Goal: Task Accomplishment & Management: Manage account settings

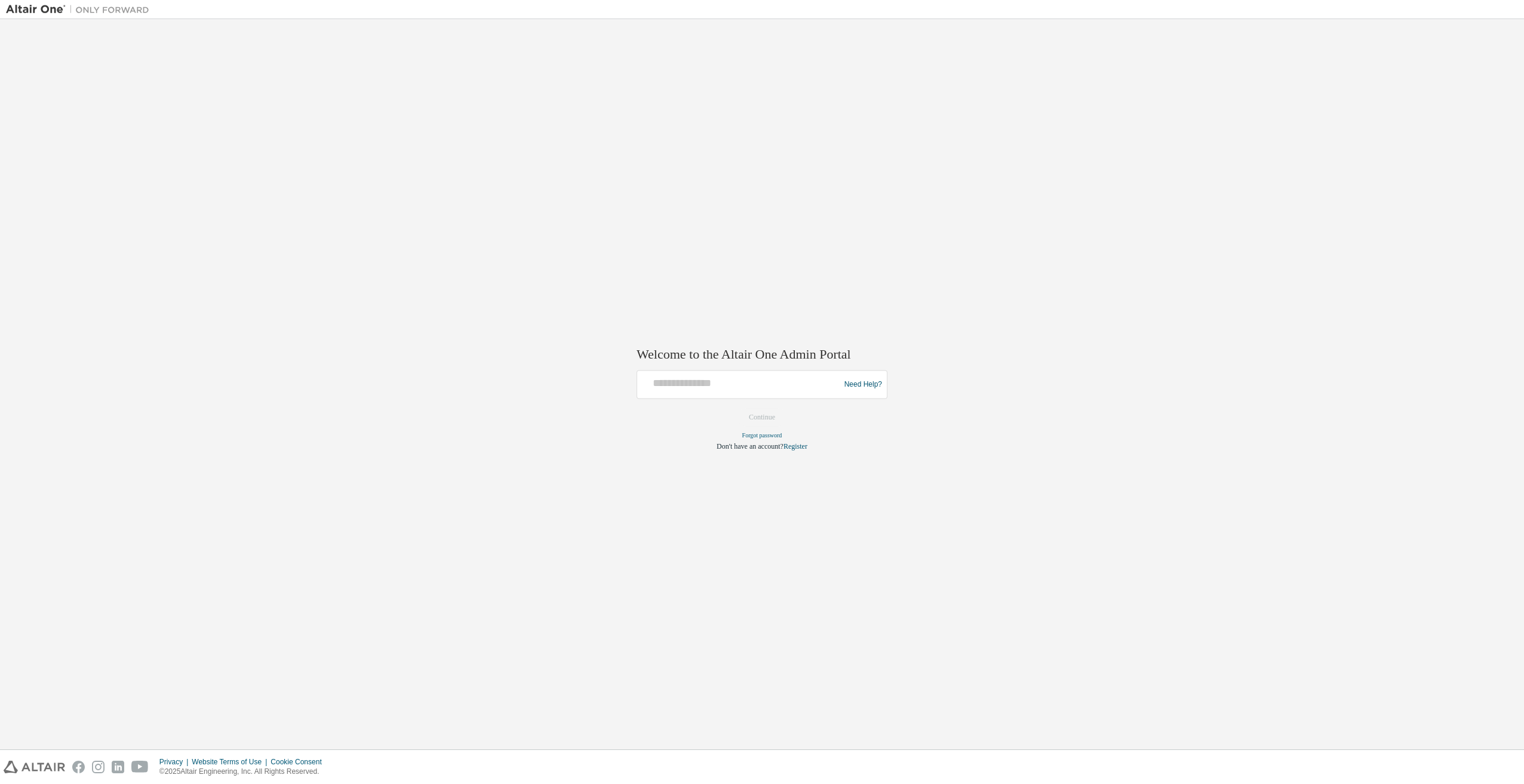
click at [713, 393] on div at bounding box center [740, 385] width 196 height 23
click at [713, 382] on input "text" at bounding box center [740, 382] width 196 height 17
type input "**********"
click at [765, 420] on button "Continue" at bounding box center [762, 417] width 51 height 18
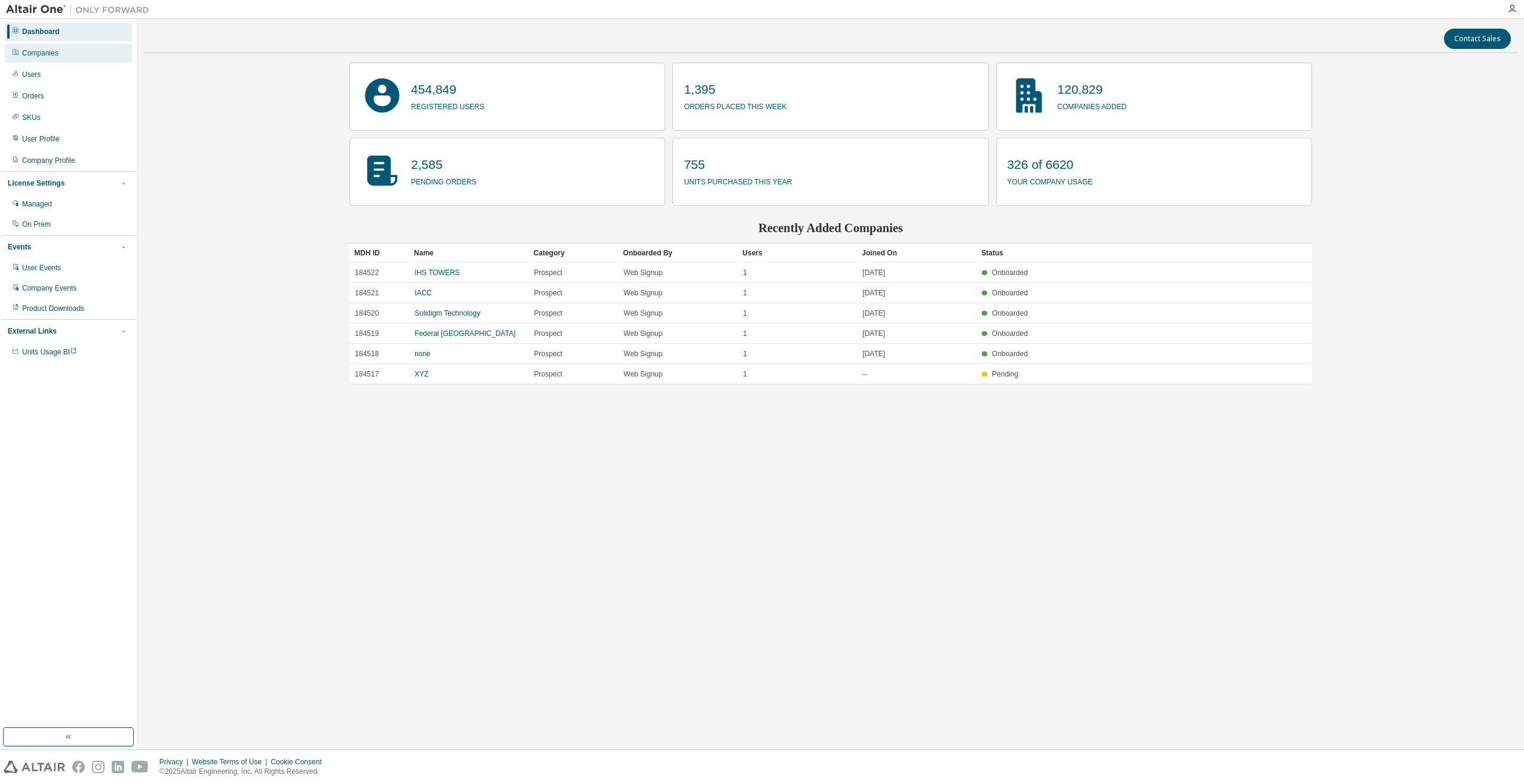
click at [49, 61] on div "Companies" at bounding box center [68, 53] width 127 height 19
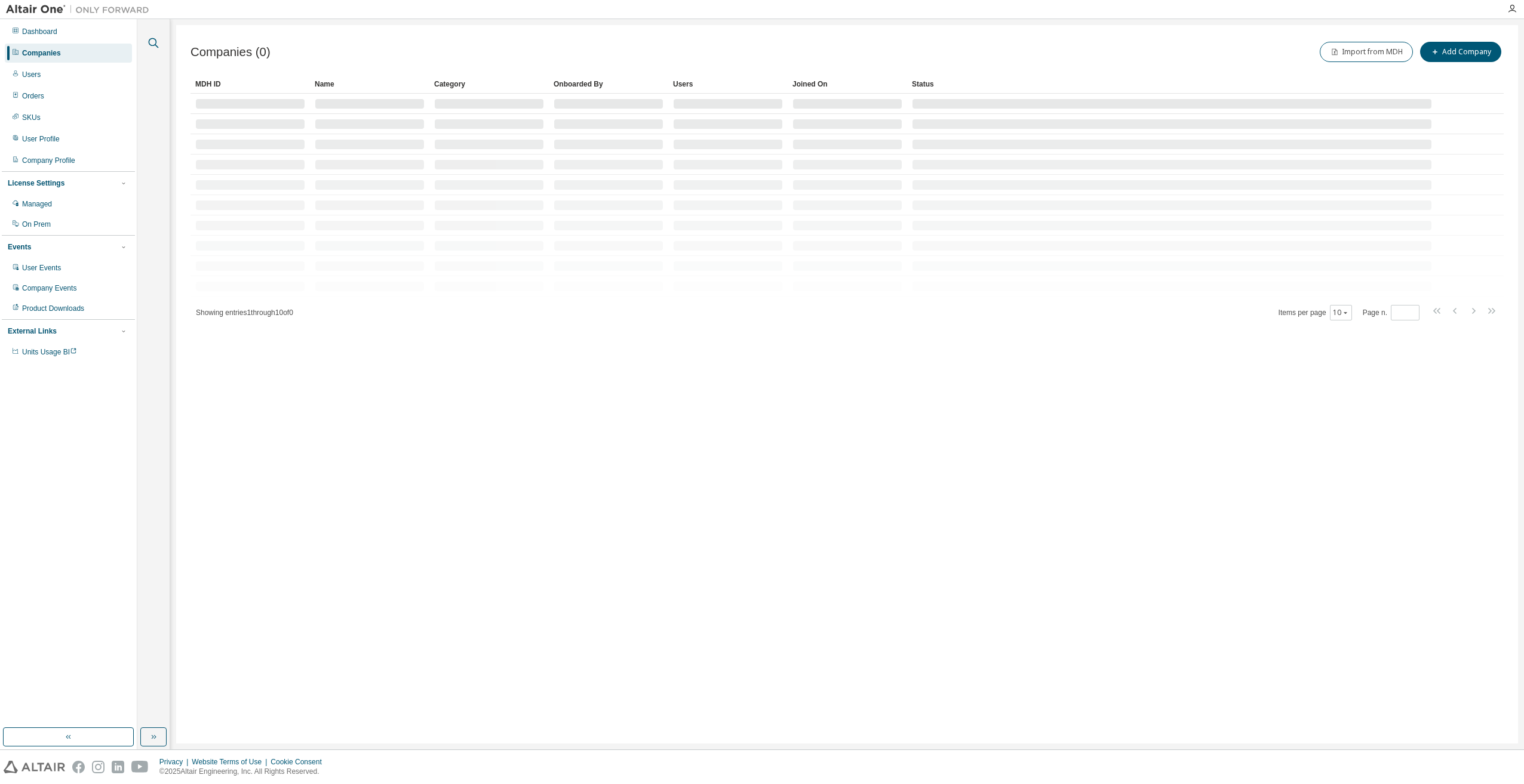
click at [157, 42] on icon "button" at bounding box center [153, 43] width 14 height 14
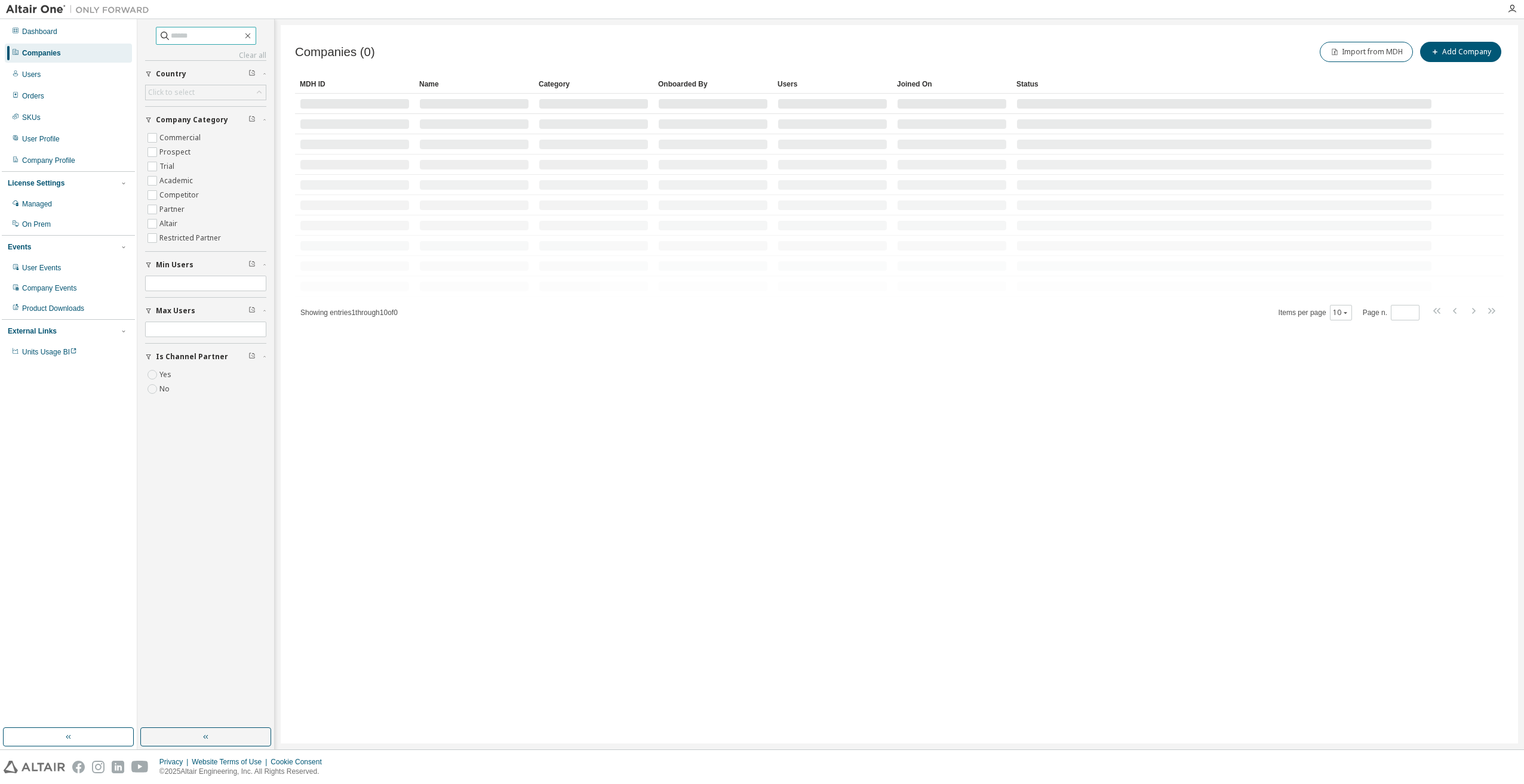
click at [181, 34] on input "text" at bounding box center [207, 36] width 71 height 12
type input "****"
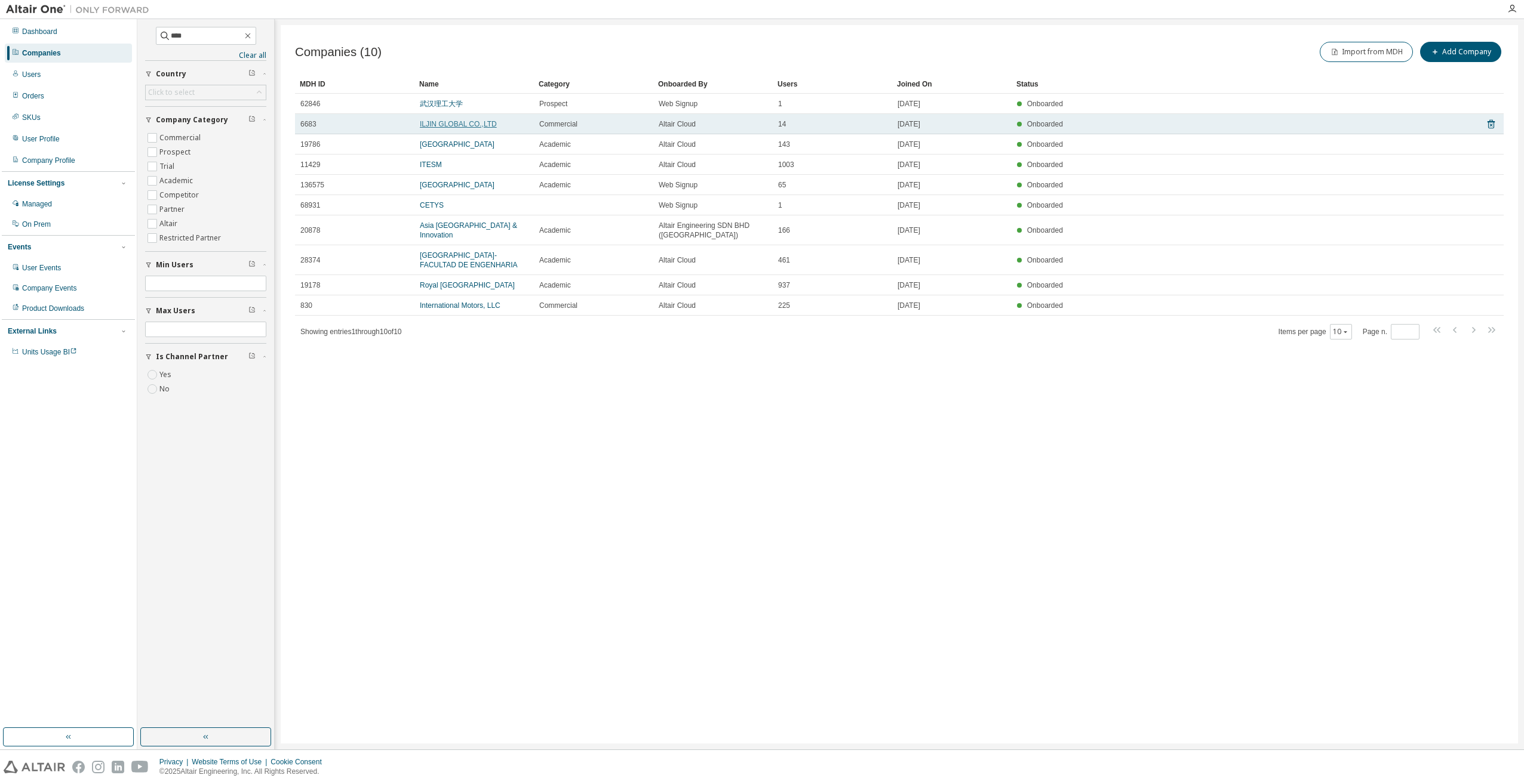
click at [461, 122] on link "ILJIN GLOBAL CO.,LTD" at bounding box center [458, 125] width 77 height 9
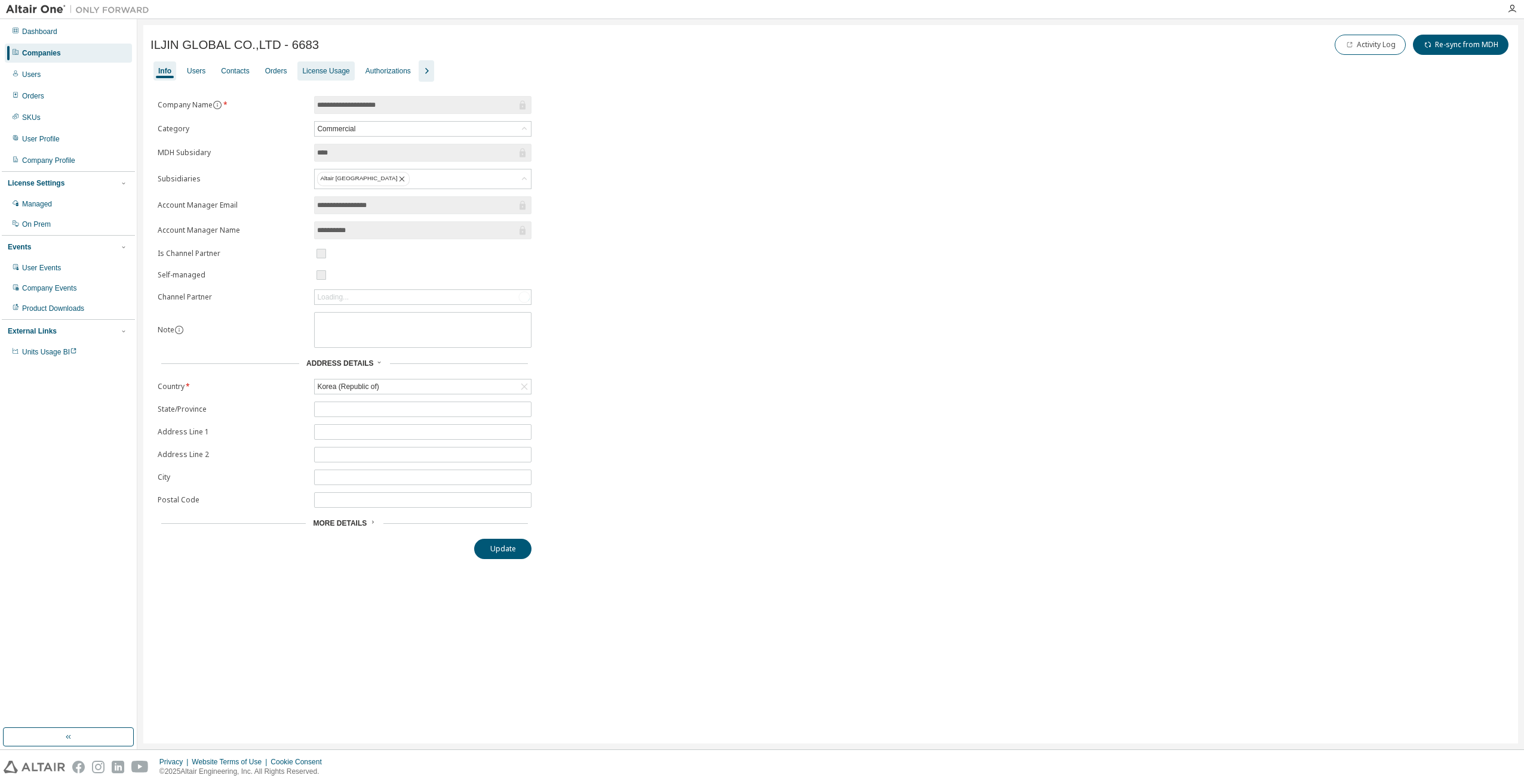
click at [322, 73] on div "License Usage" at bounding box center [326, 71] width 47 height 10
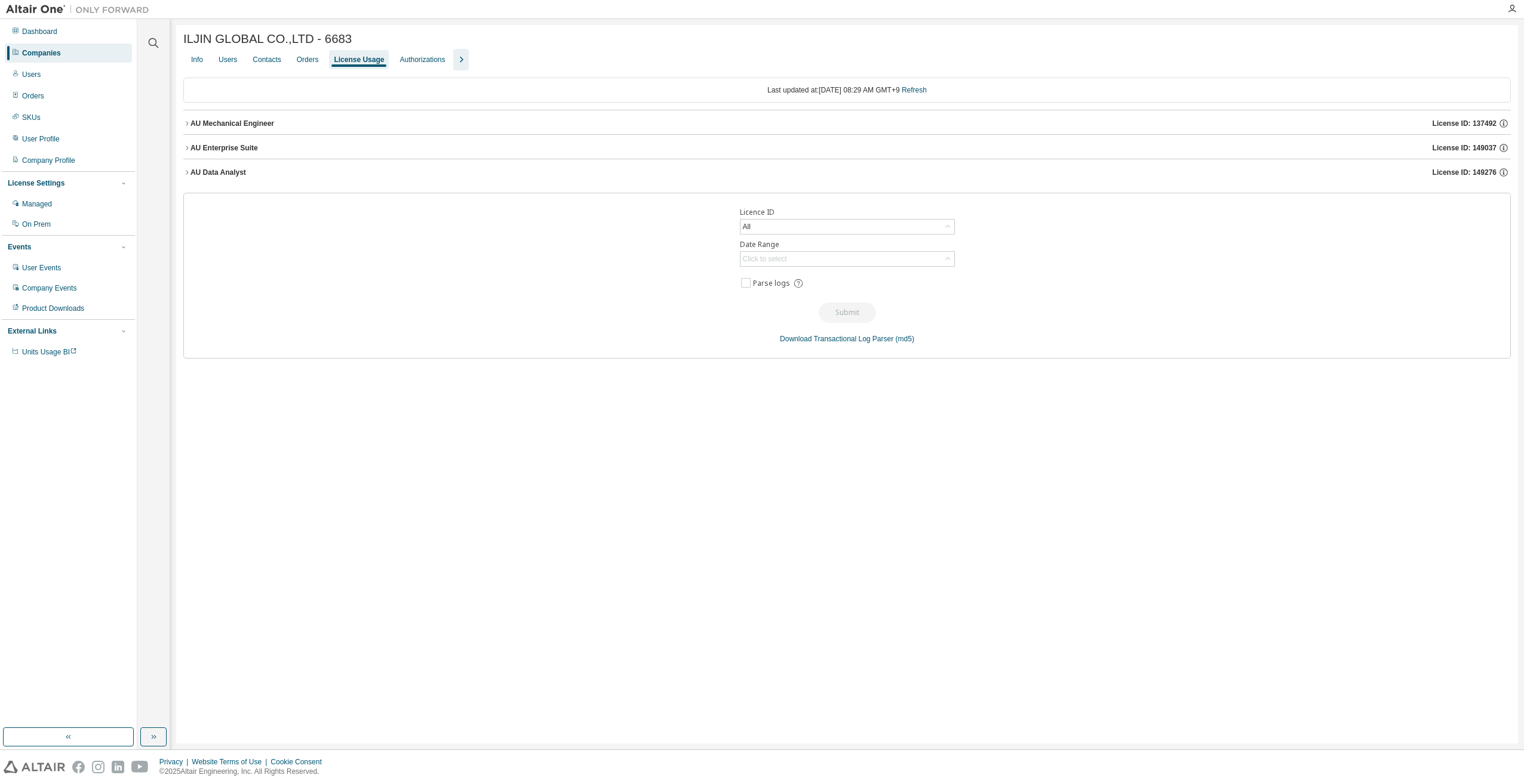
click at [454, 64] on icon "button" at bounding box center [461, 59] width 14 height 14
click at [526, 61] on div "Groups" at bounding box center [537, 59] width 24 height 10
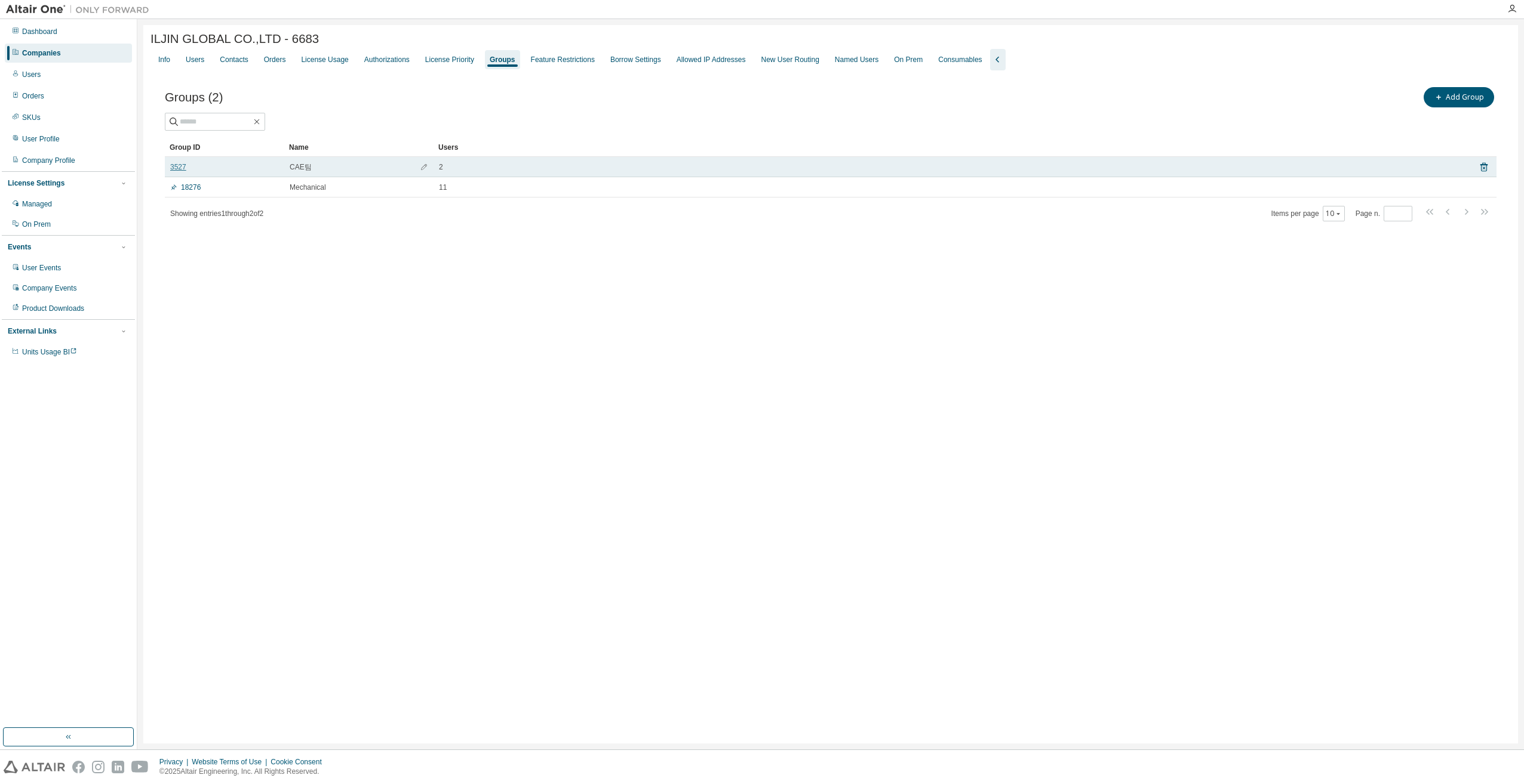
click at [178, 170] on link "3527" at bounding box center [178, 166] width 16 height 10
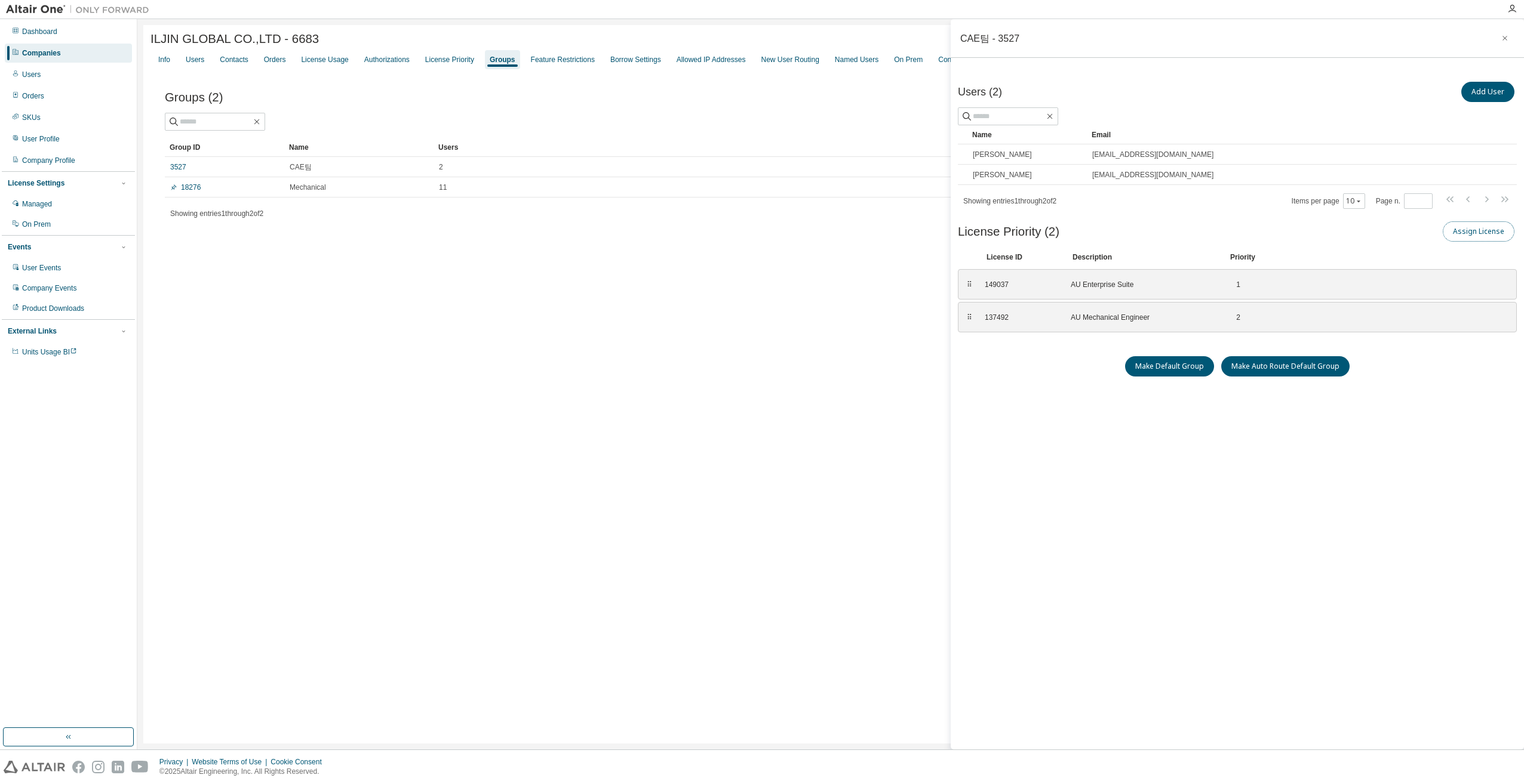
click at [1466, 234] on button "Assign License" at bounding box center [1478, 231] width 71 height 20
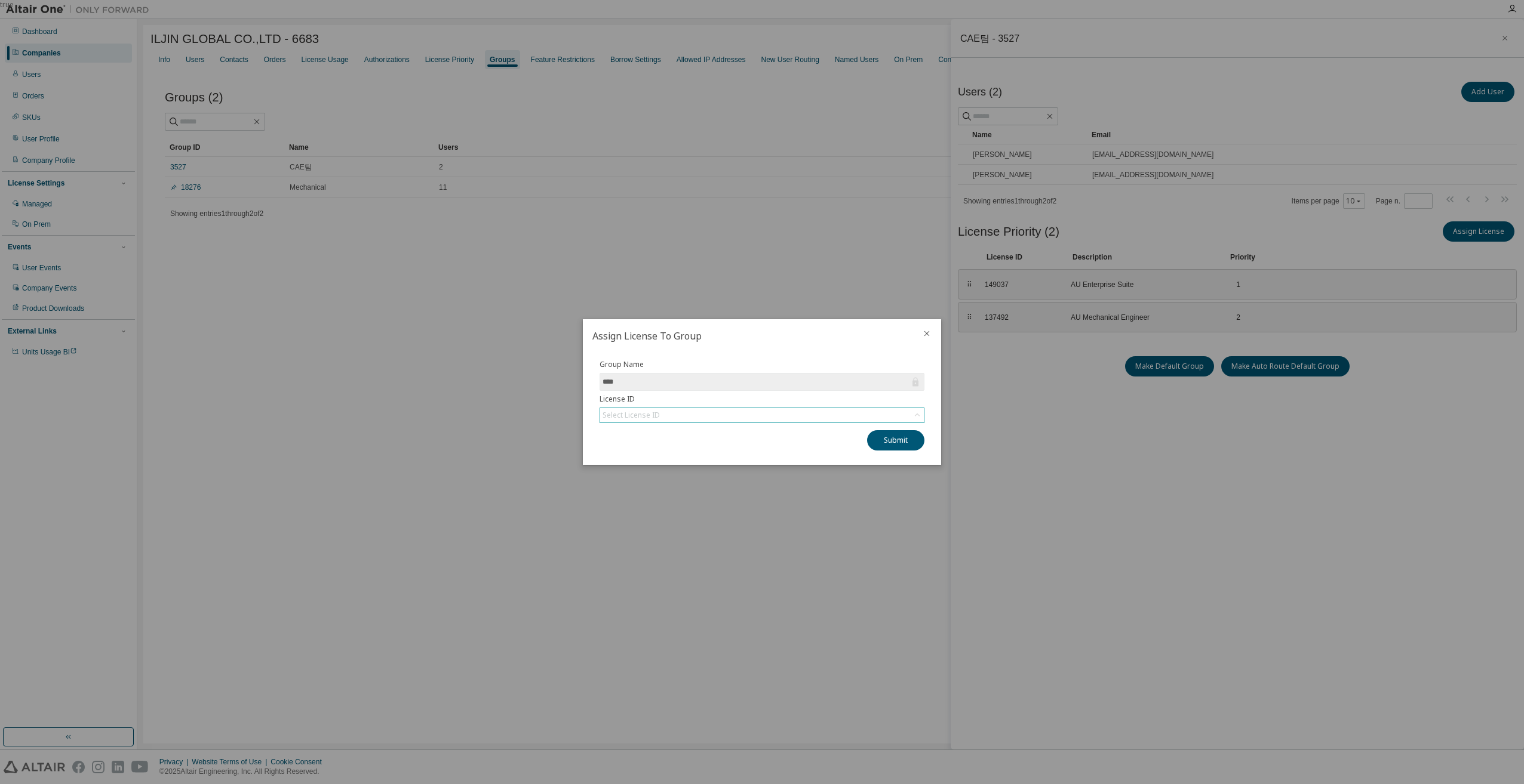
click at [695, 414] on div "Select License ID" at bounding box center [762, 416] width 323 height 14
click at [674, 449] on li "149276 - AU Data Analyst" at bounding box center [761, 449] width 322 height 16
click at [891, 446] on button "Submit" at bounding box center [896, 440] width 58 height 20
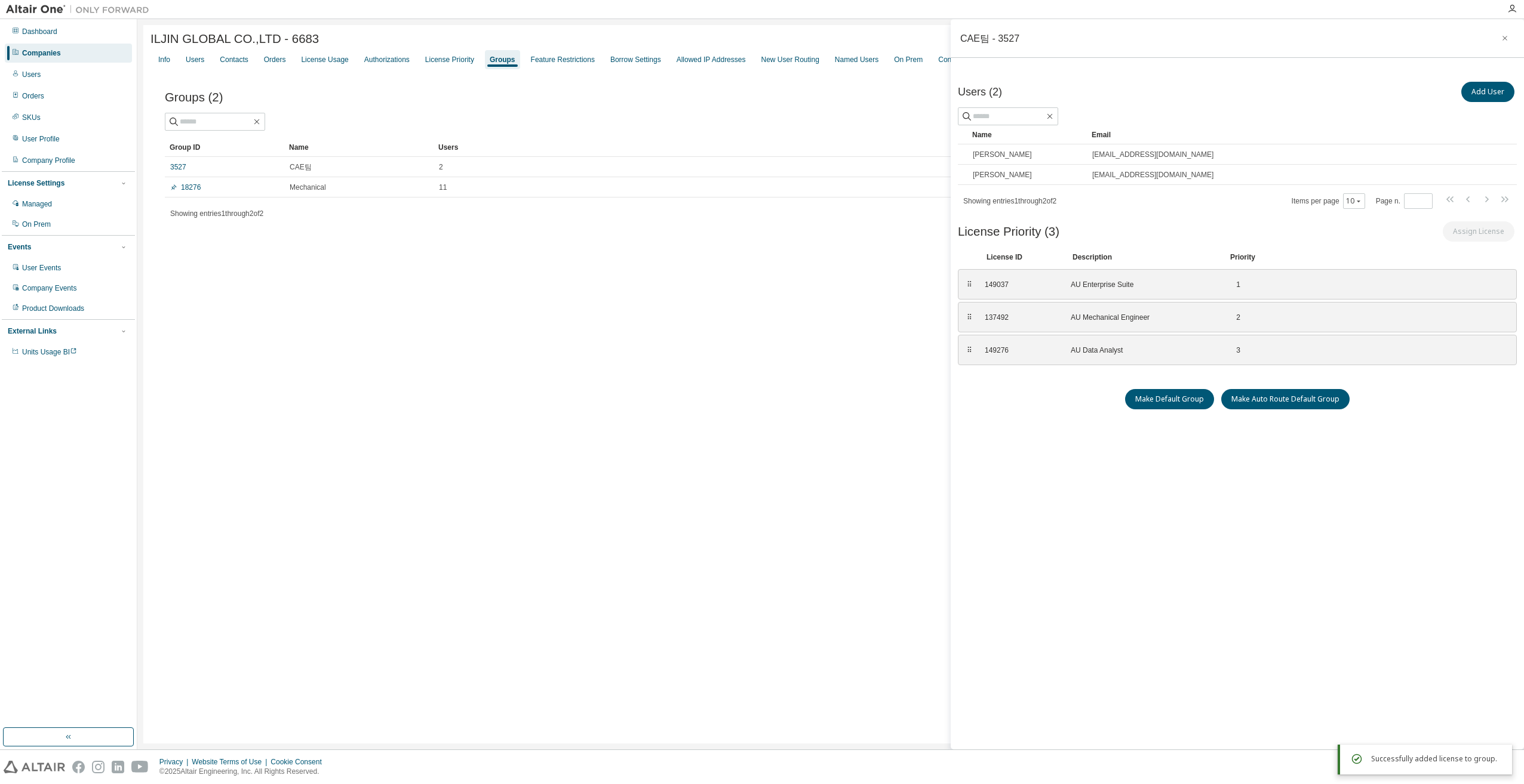
click at [1010, 433] on div "Users (2) Add User Clear Load Save Save As Field Operator Value Select filter S…" at bounding box center [1236, 393] width 559 height 627
click at [1084, 460] on div "Users (2) Add User Clear Load Save Save As Field Operator Value Select filter S…" at bounding box center [1236, 393] width 559 height 627
click at [968, 349] on div "⠿" at bounding box center [969, 350] width 7 height 10
click at [970, 348] on div "⠿" at bounding box center [969, 350] width 7 height 10
click at [1004, 348] on div "149276" at bounding box center [1020, 350] width 71 height 10
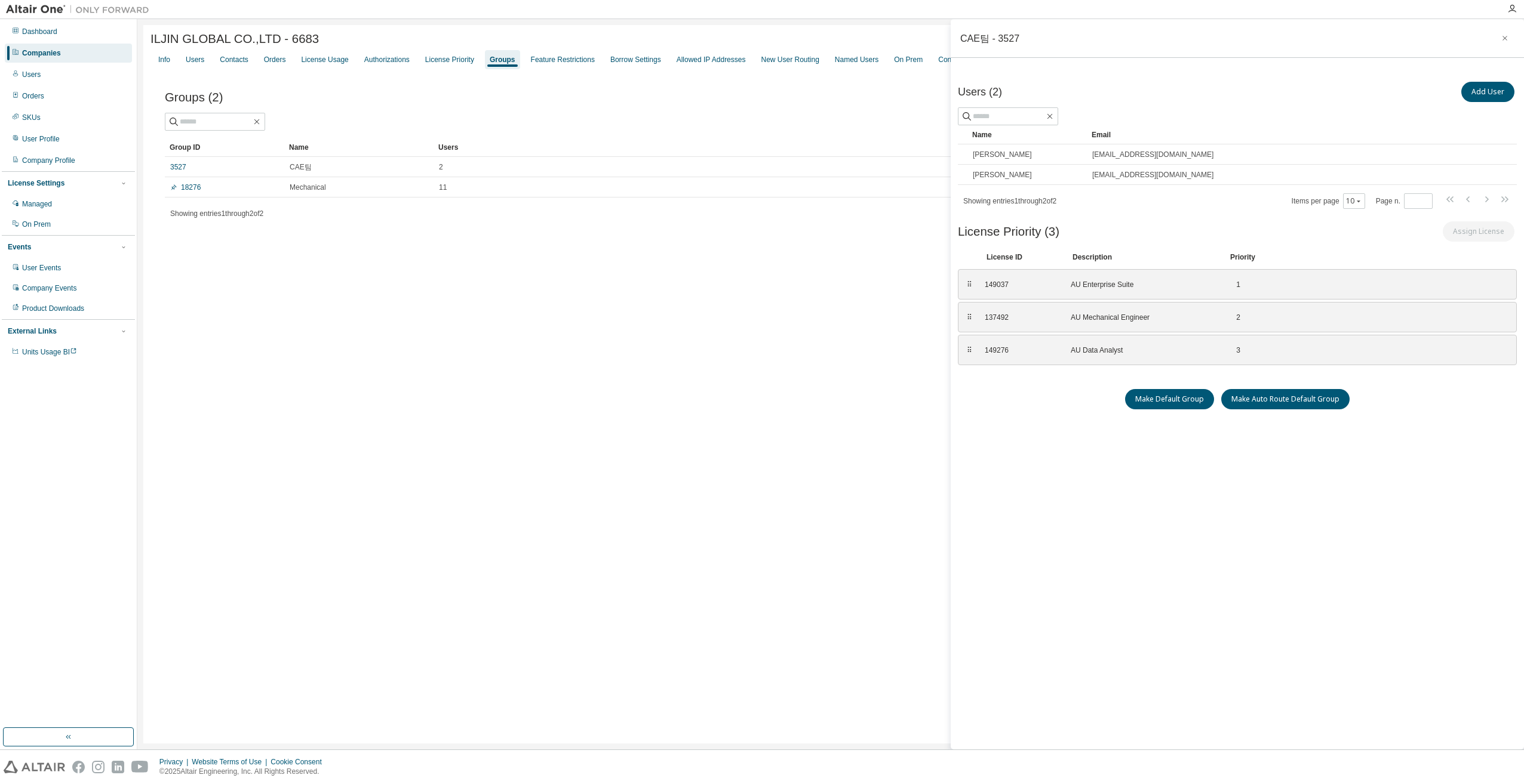
click at [646, 370] on div "ILJIN GLOBAL CO.,LTD - 6683 Clear Load Save Save As Field Operator Value Select…" at bounding box center [830, 384] width 1374 height 719
click at [1505, 36] on icon "button" at bounding box center [1505, 37] width 9 height 10
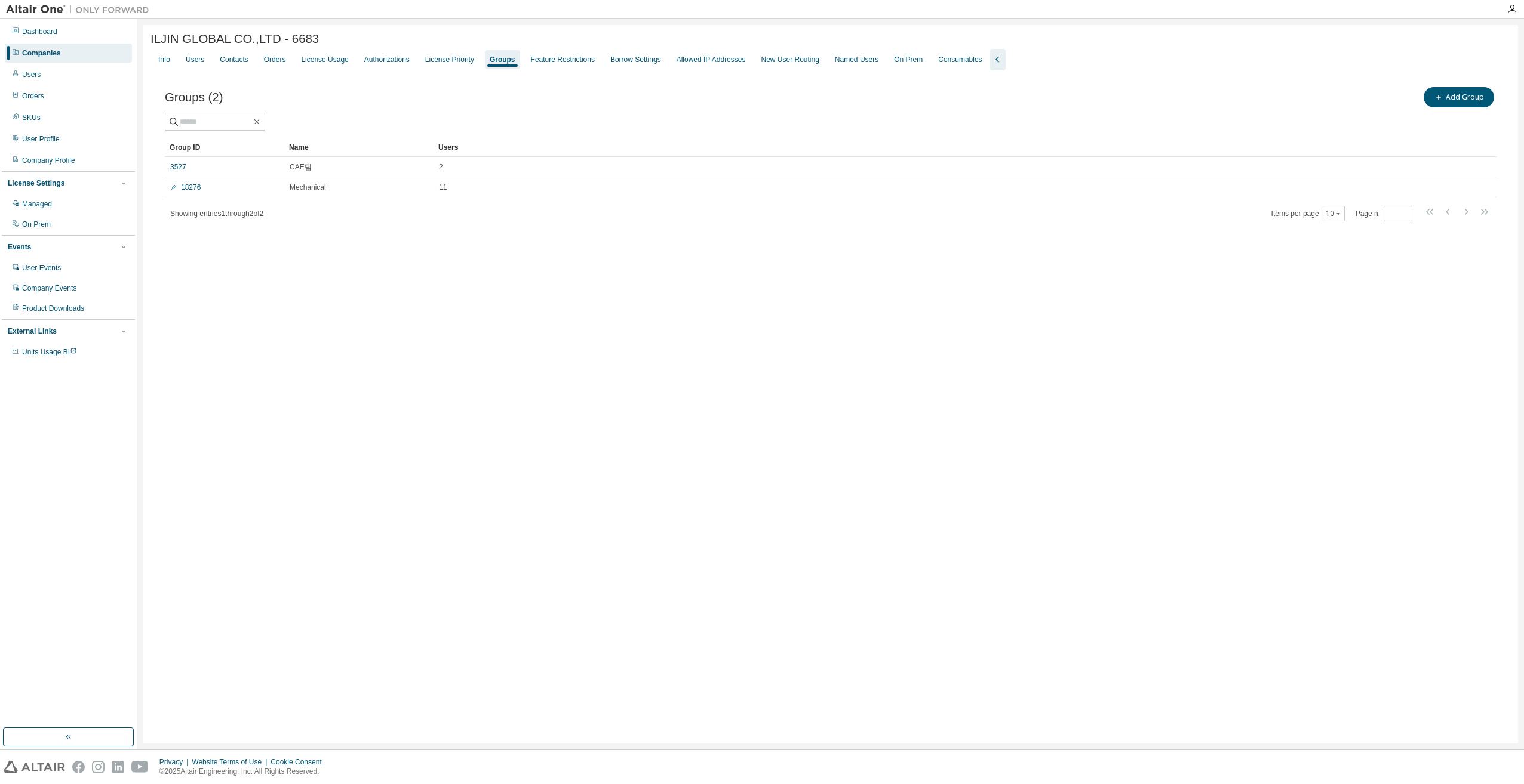
click at [587, 361] on div "ILJIN GLOBAL CO.,LTD - 6683 Clear Load Save Save As Field Operator Value Select…" at bounding box center [830, 384] width 1374 height 719
click at [456, 64] on div "License Priority" at bounding box center [450, 59] width 49 height 10
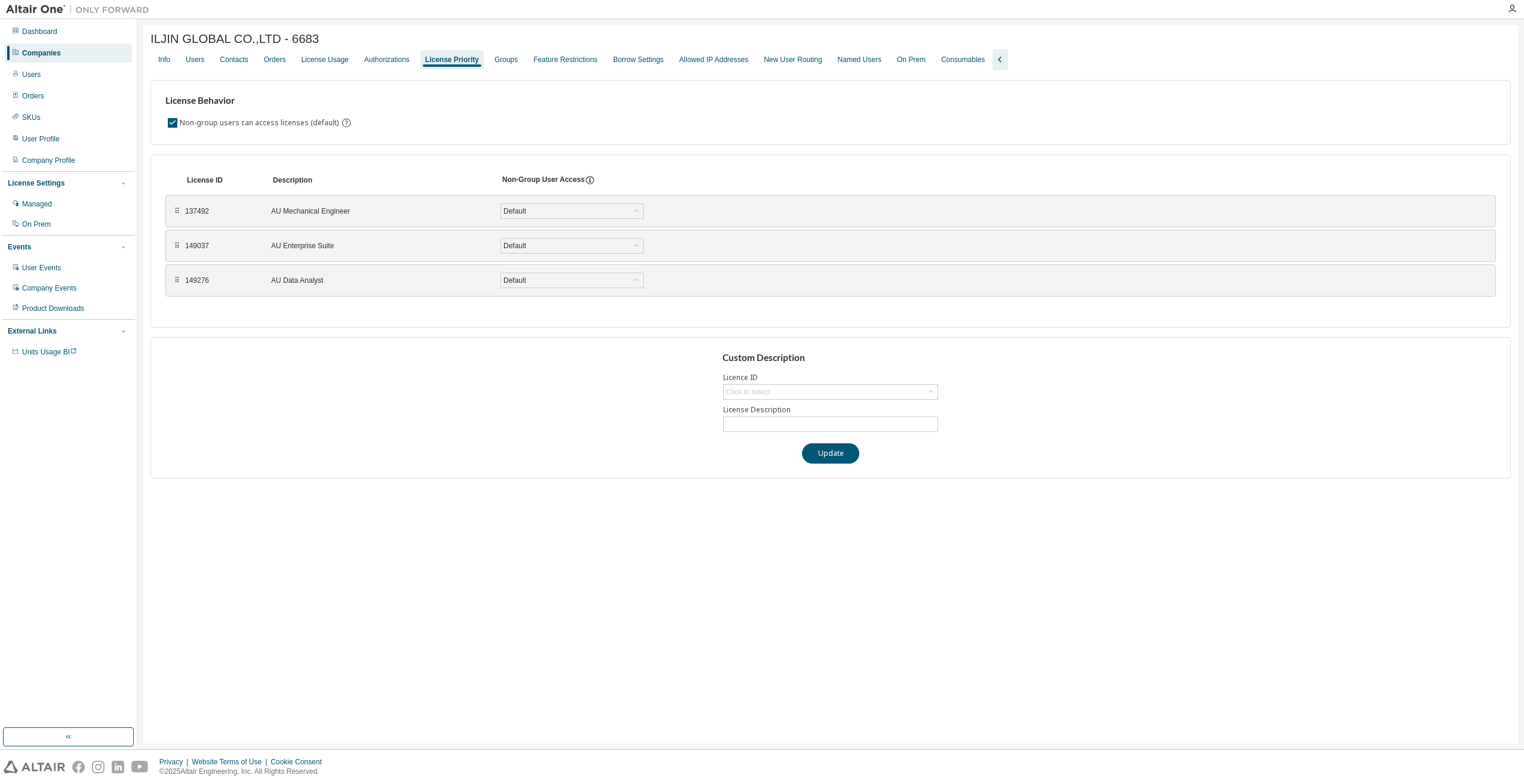
click at [355, 362] on div "Custom Description Licence ID Click to select License Description Update" at bounding box center [830, 408] width 1360 height 141
click at [622, 280] on div "Default" at bounding box center [572, 280] width 142 height 14
click at [300, 333] on div "License Behavior Non-group users can access licenses (default) License ID Descr…" at bounding box center [830, 274] width 1360 height 409
click at [497, 57] on div "Groups" at bounding box center [505, 59] width 24 height 10
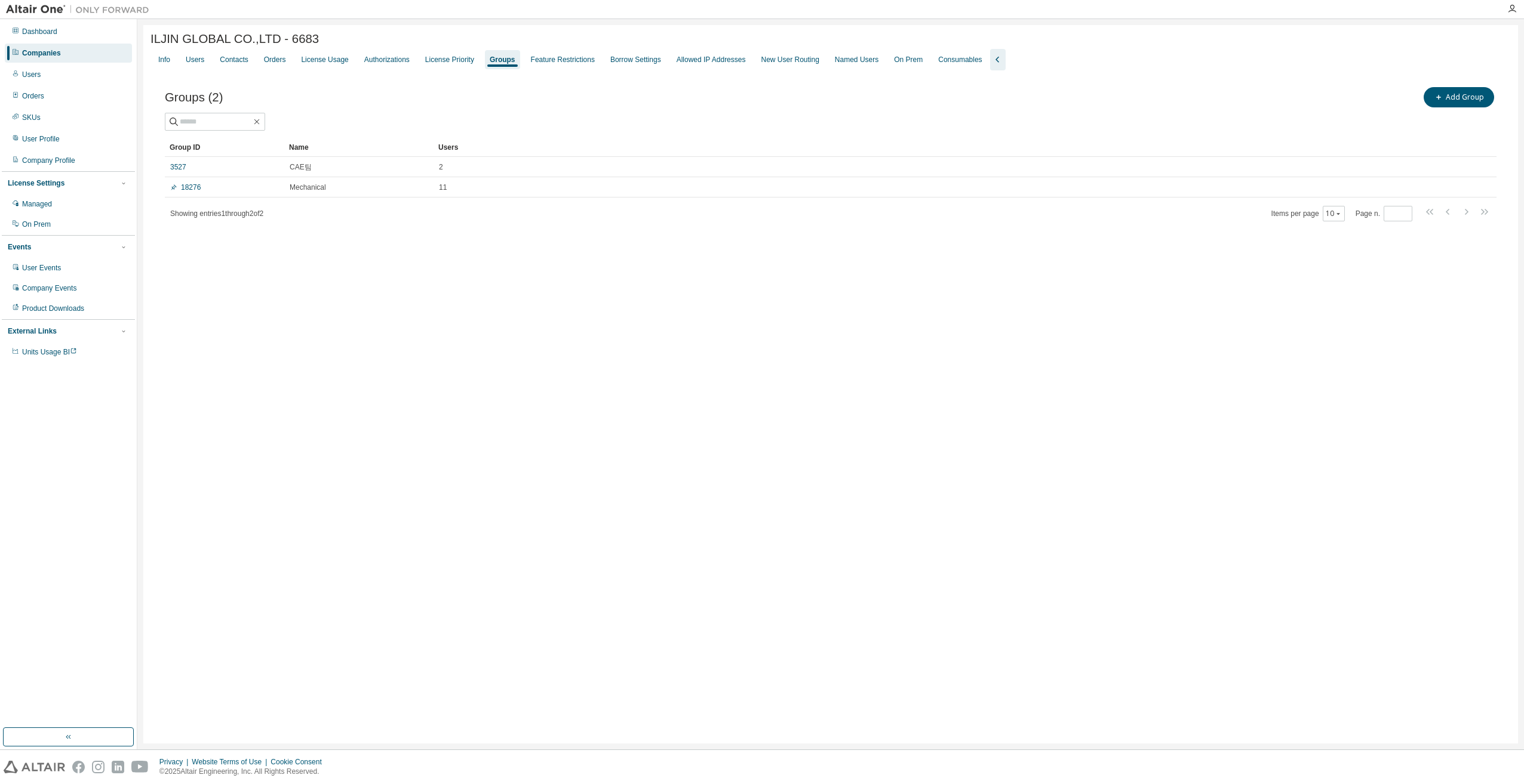
click at [289, 338] on div "ILJIN GLOBAL CO.,LTD - 6683 Clear Load Save Save As Field Operator Value Select…" at bounding box center [830, 384] width 1374 height 719
click at [311, 60] on div "License Usage" at bounding box center [324, 59] width 47 height 10
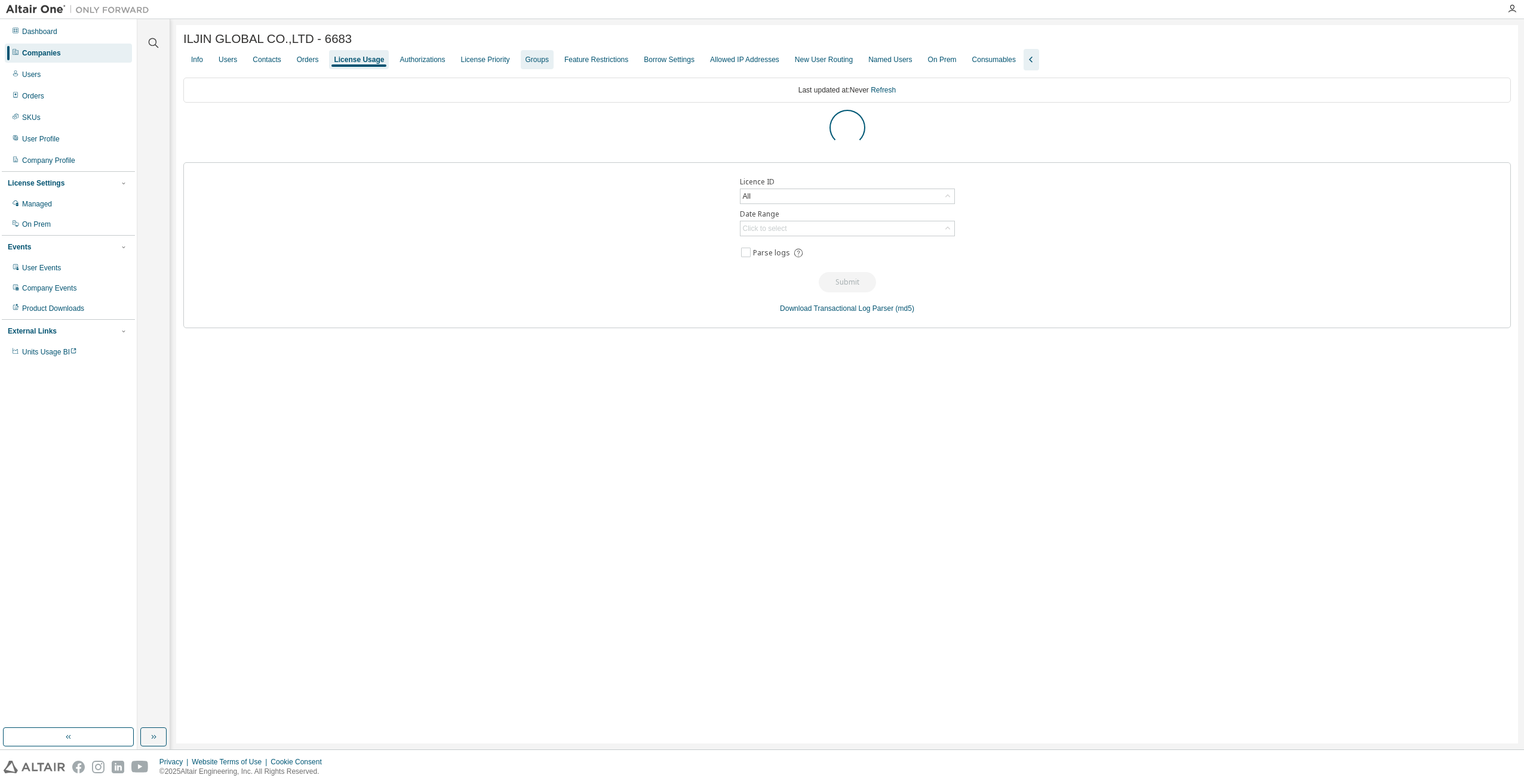
click at [525, 64] on div "Groups" at bounding box center [537, 59] width 24 height 10
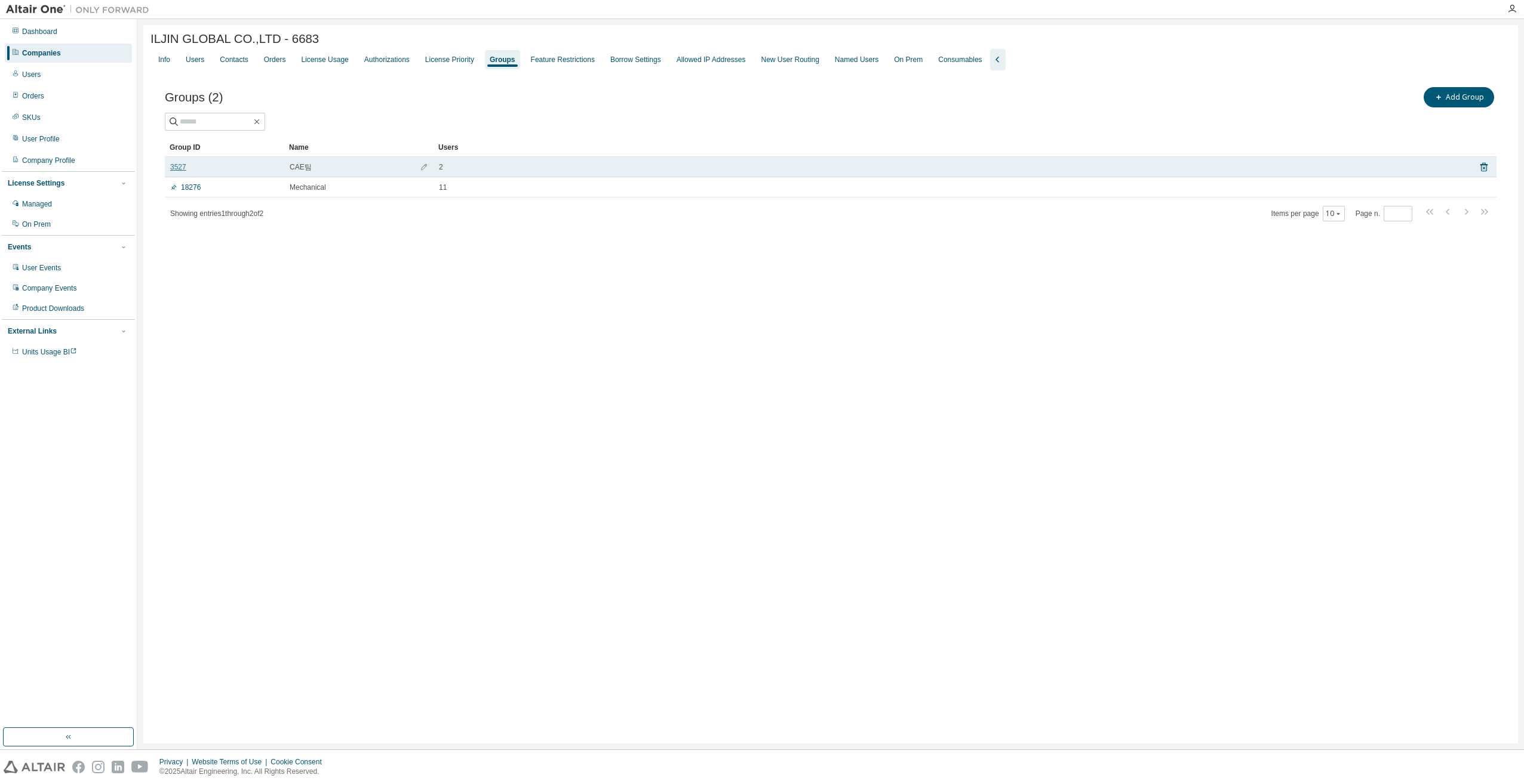
click at [172, 167] on link "3527" at bounding box center [178, 166] width 16 height 10
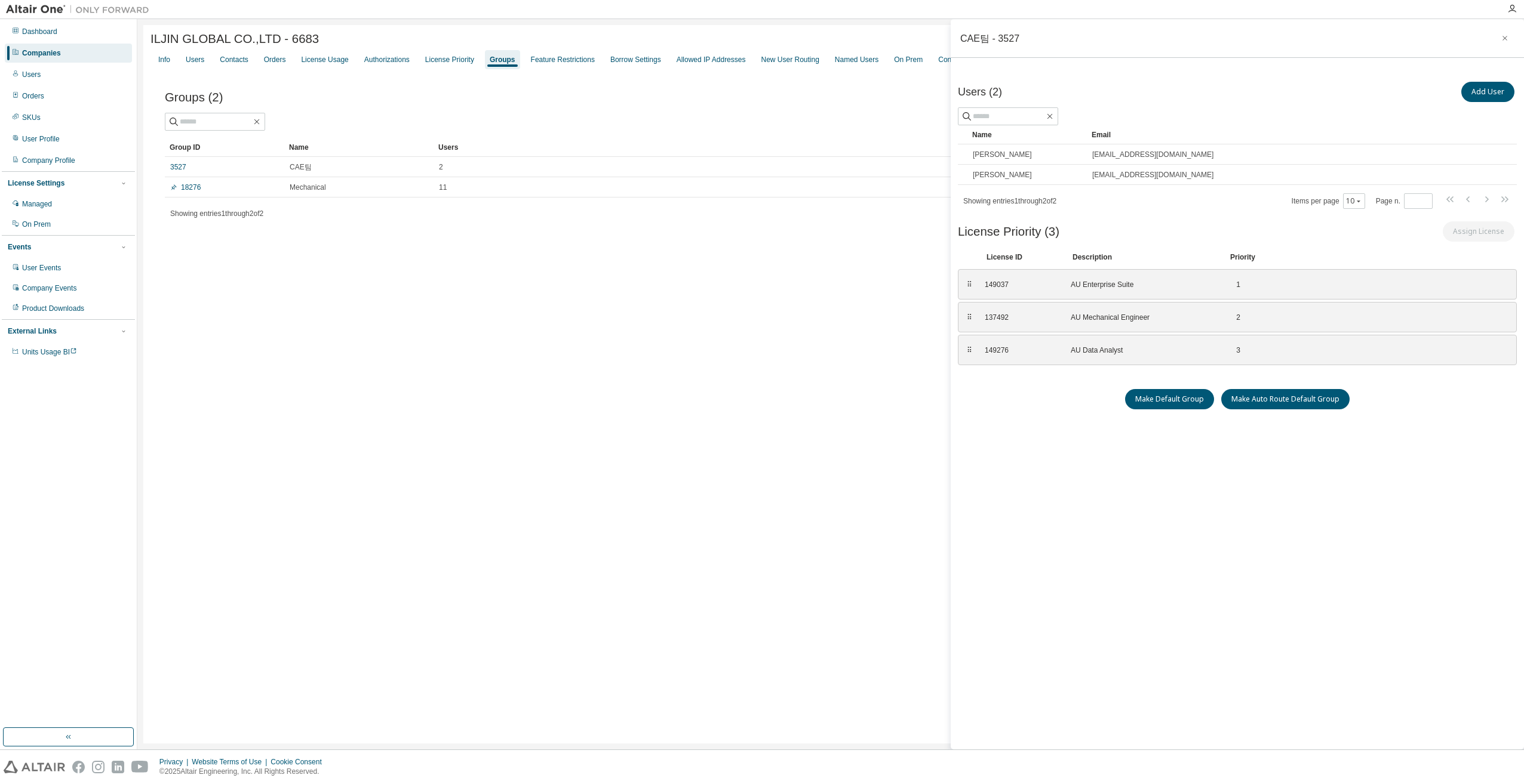
click at [274, 289] on div "ILJIN GLOBAL CO.,LTD - 6683 Clear Load Save Save As Field Operator Value Select…" at bounding box center [830, 384] width 1374 height 719
click at [437, 62] on div "License Priority" at bounding box center [450, 59] width 49 height 10
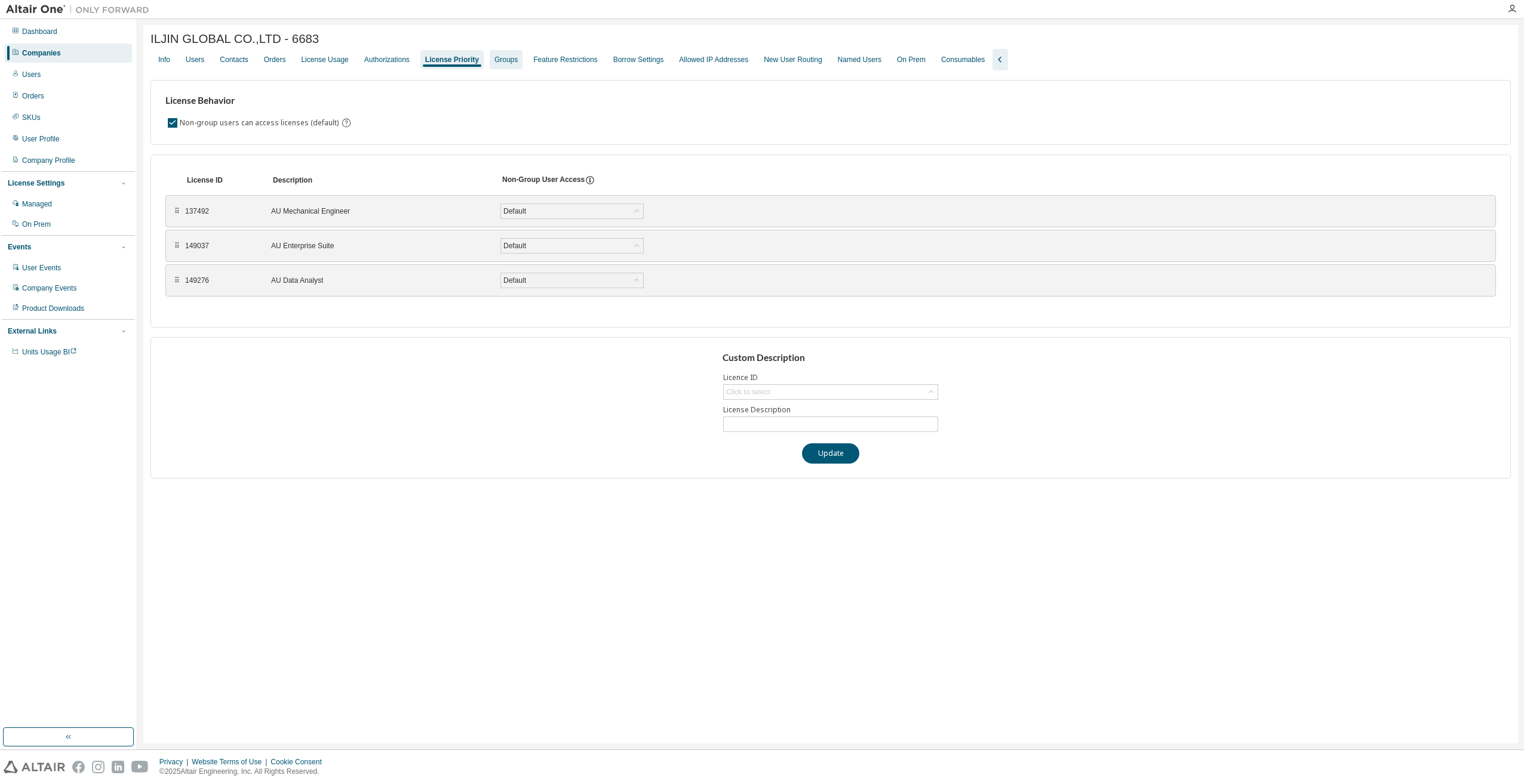
click at [492, 56] on div "Groups" at bounding box center [506, 60] width 33 height 19
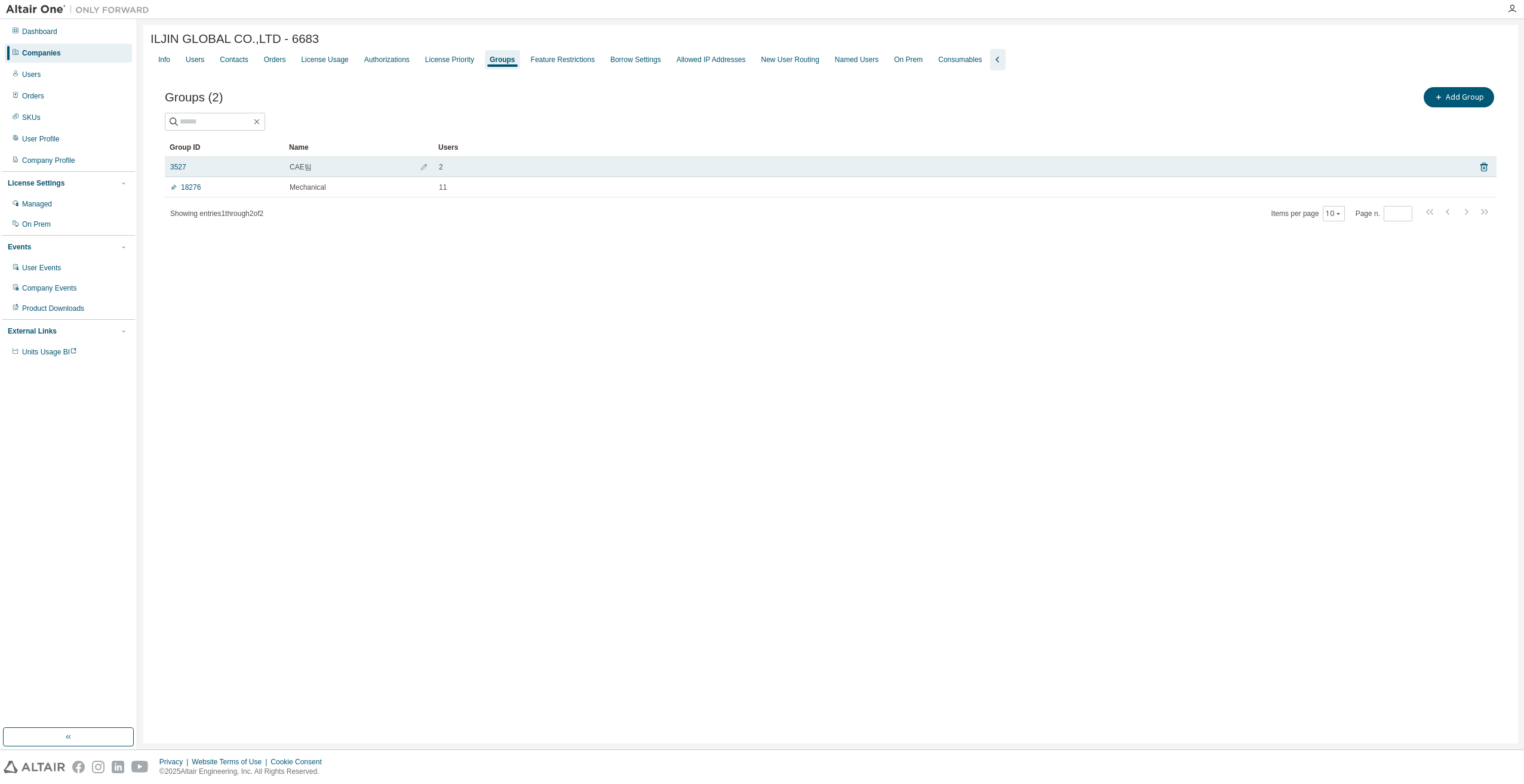
click at [177, 172] on link "3527" at bounding box center [178, 166] width 16 height 10
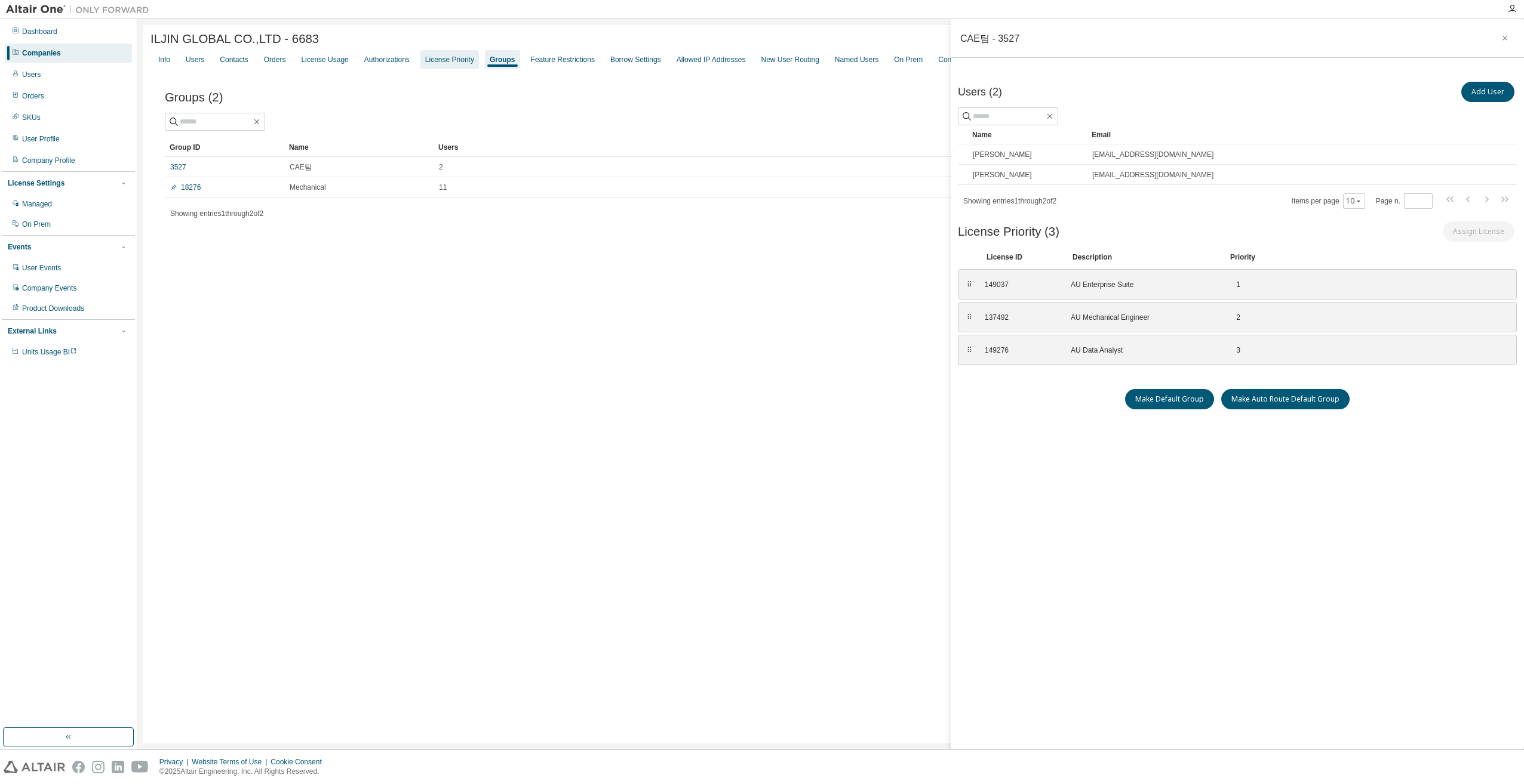
click at [444, 57] on div "License Priority" at bounding box center [449, 60] width 58 height 19
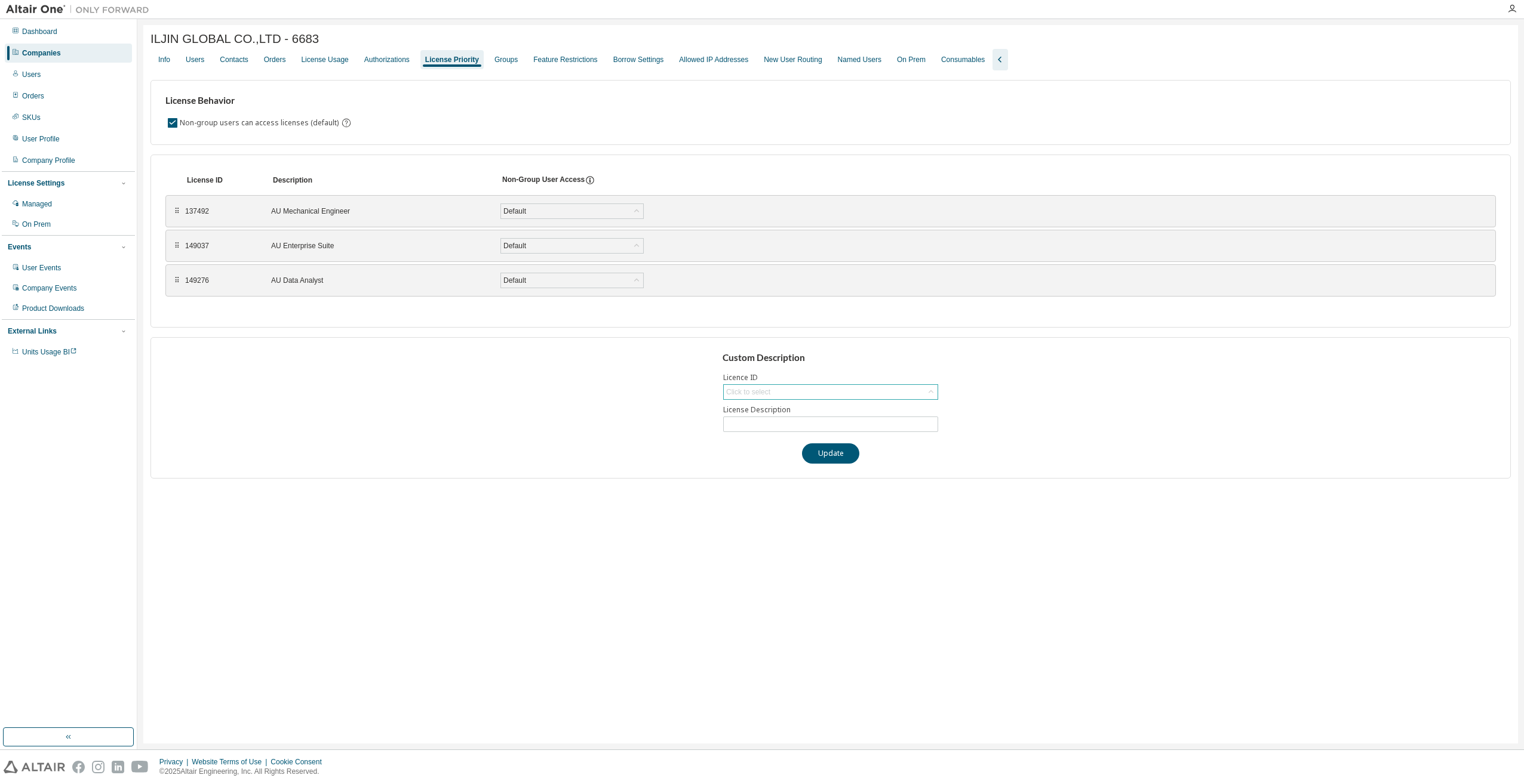
click at [764, 393] on div "Click to select" at bounding box center [748, 392] width 44 height 10
click at [744, 460] on li "149276 - AU Data Analyst" at bounding box center [830, 456] width 212 height 16
type input "**********"
click at [750, 425] on input "**********" at bounding box center [830, 424] width 209 height 10
click at [523, 425] on div "**********" at bounding box center [830, 408] width 1360 height 141
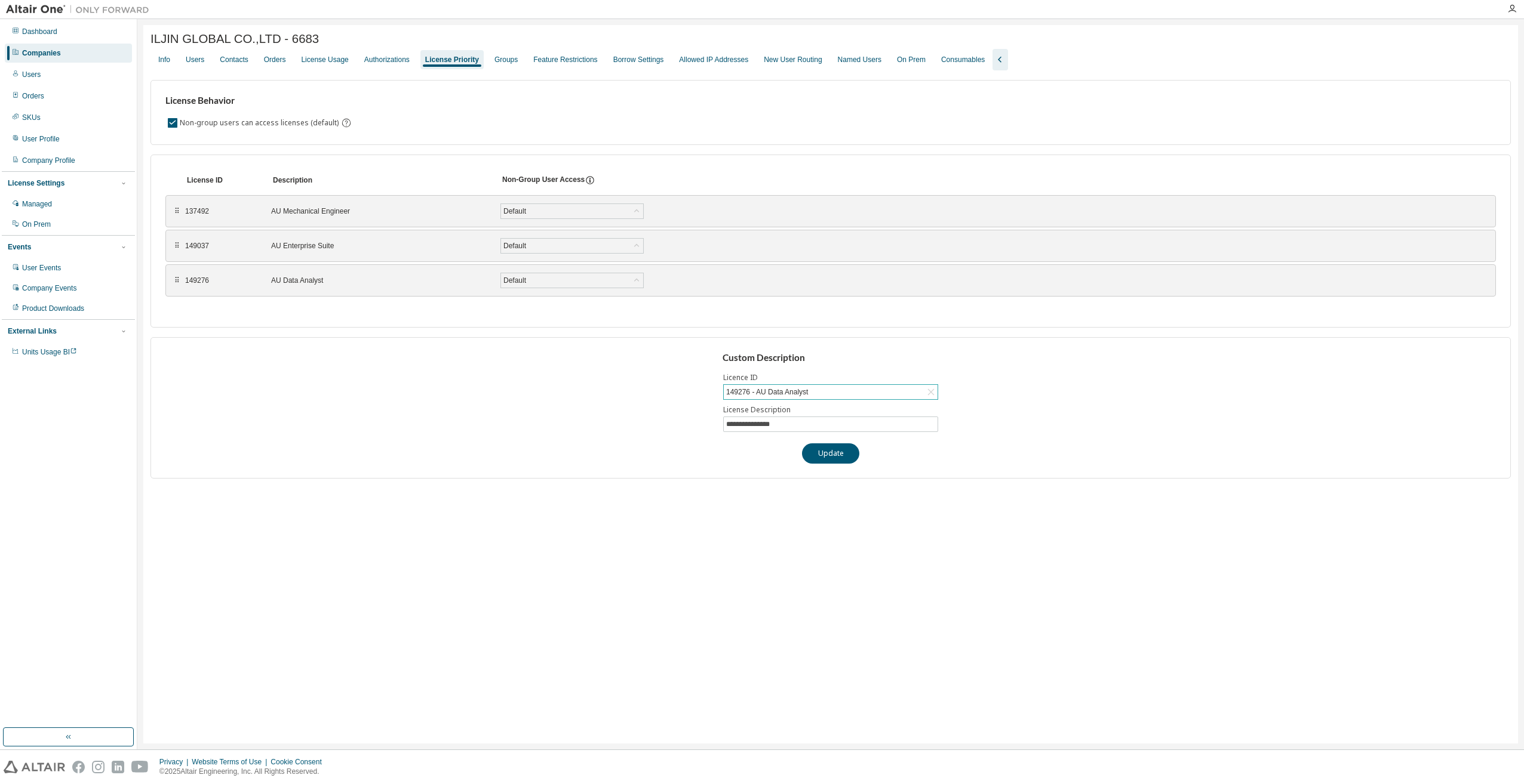
click at [179, 286] on div "⠿" at bounding box center [177, 280] width 7 height 10
click at [197, 286] on div "149276" at bounding box center [220, 280] width 71 height 10
click at [573, 208] on div "Default" at bounding box center [572, 211] width 142 height 14
click at [371, 364] on div "**********" at bounding box center [830, 408] width 1360 height 141
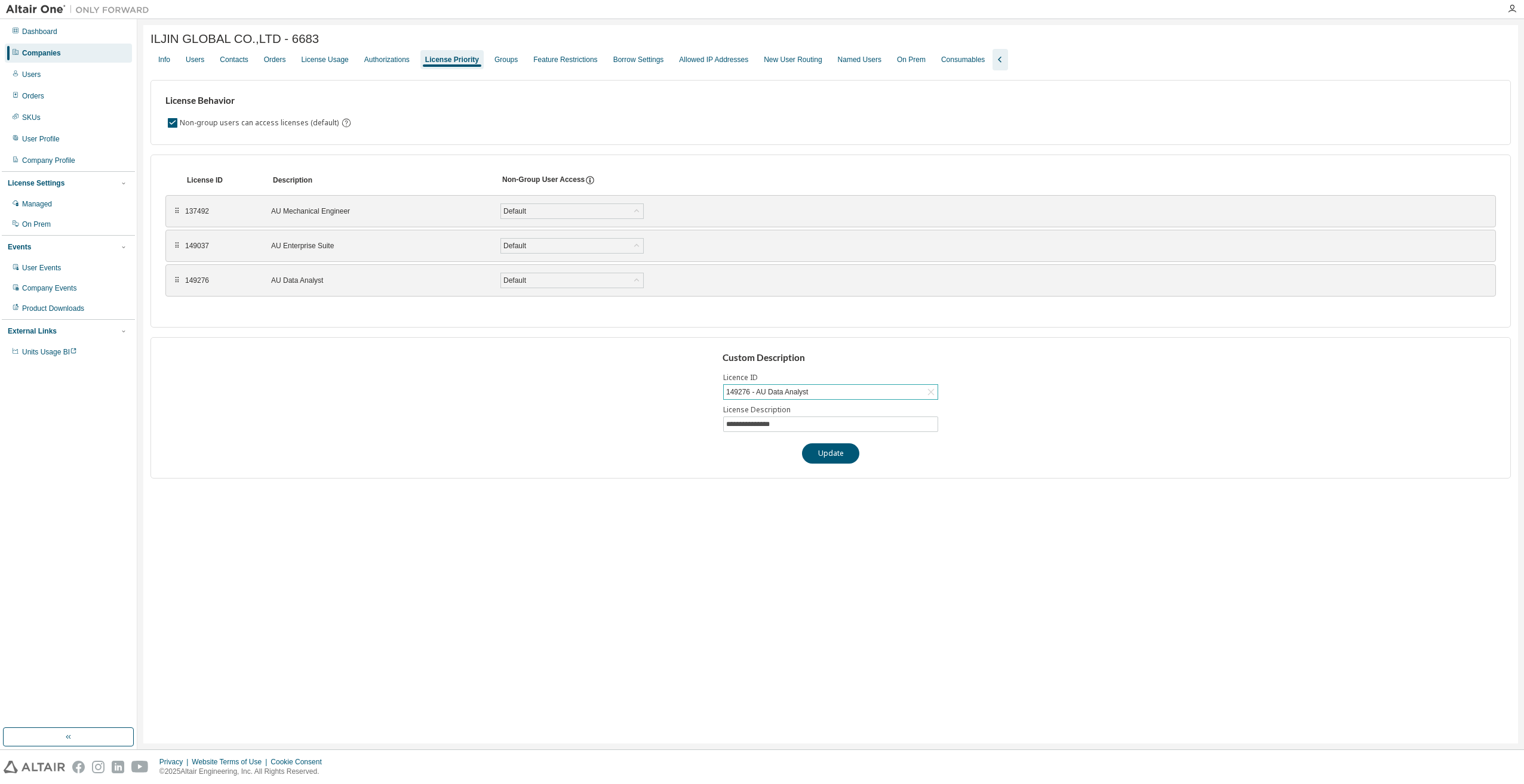
click at [749, 389] on div "149276 - AU Data Analyst" at bounding box center [767, 392] width 85 height 13
click at [625, 454] on div "**********" at bounding box center [830, 408] width 1360 height 141
click at [762, 384] on div "149276 - AU Data Analyst" at bounding box center [830, 392] width 215 height 16
click at [763, 390] on div "149276 - AU Data Analyst" at bounding box center [767, 392] width 85 height 13
drag, startPoint x: 763, startPoint y: 390, endPoint x: 557, endPoint y: 406, distance: 206.6
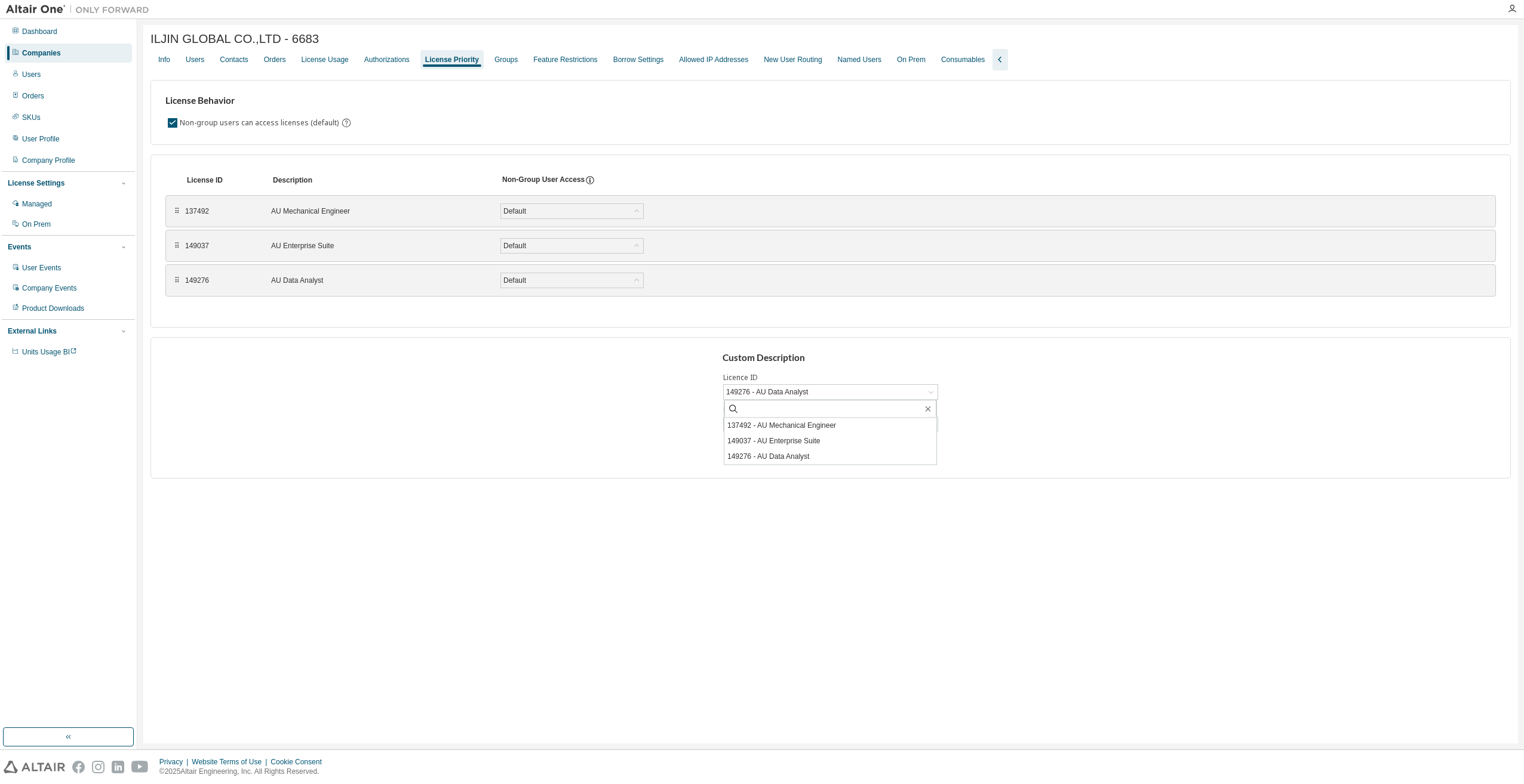
click at [557, 406] on div "**********" at bounding box center [830, 408] width 1360 height 141
click at [478, 441] on div "**********" at bounding box center [830, 408] width 1360 height 141
click at [539, 213] on div "Default" at bounding box center [572, 211] width 142 height 14
click at [177, 284] on div "⠿" at bounding box center [177, 280] width 7 height 10
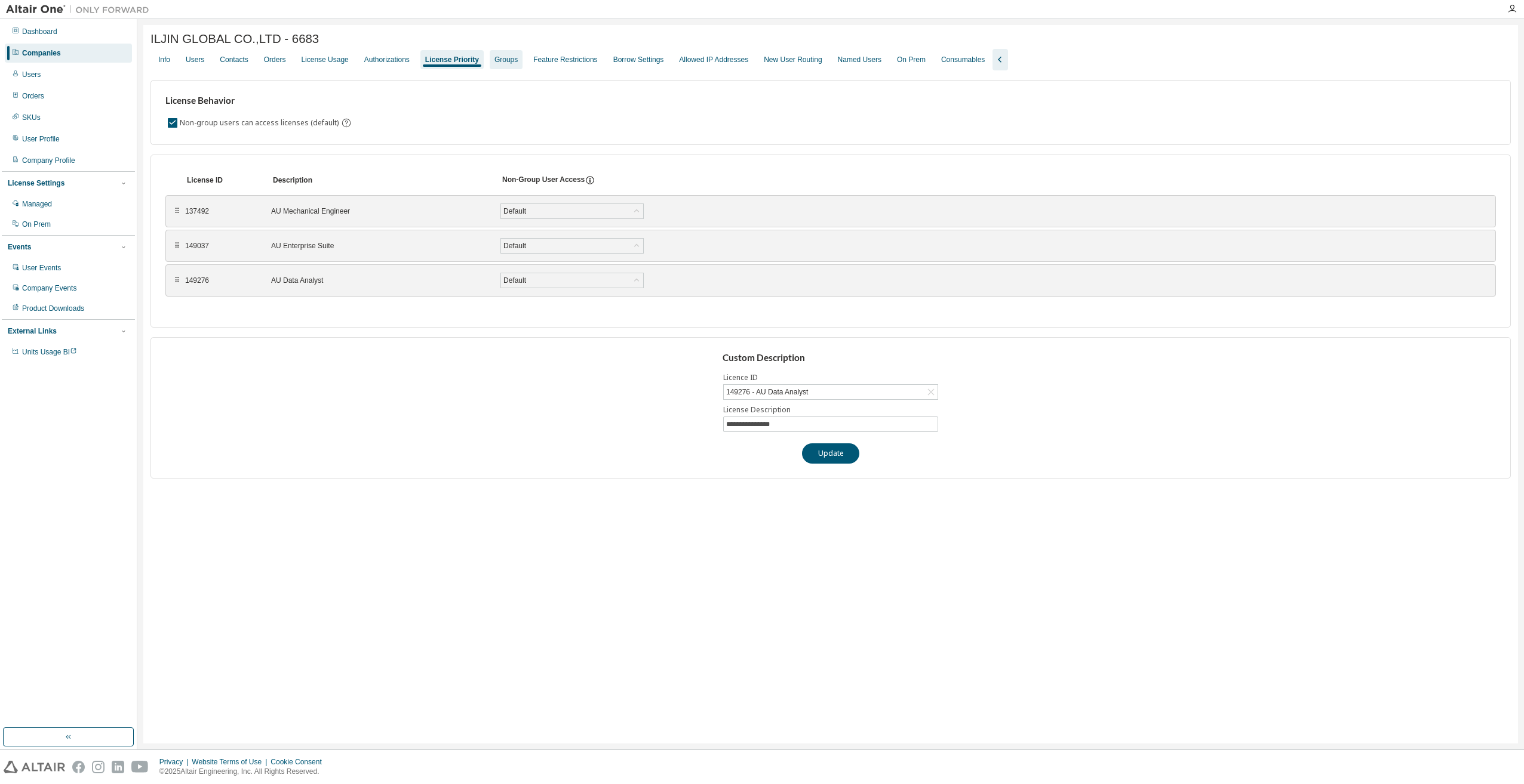
click at [497, 64] on div "Groups" at bounding box center [505, 59] width 24 height 10
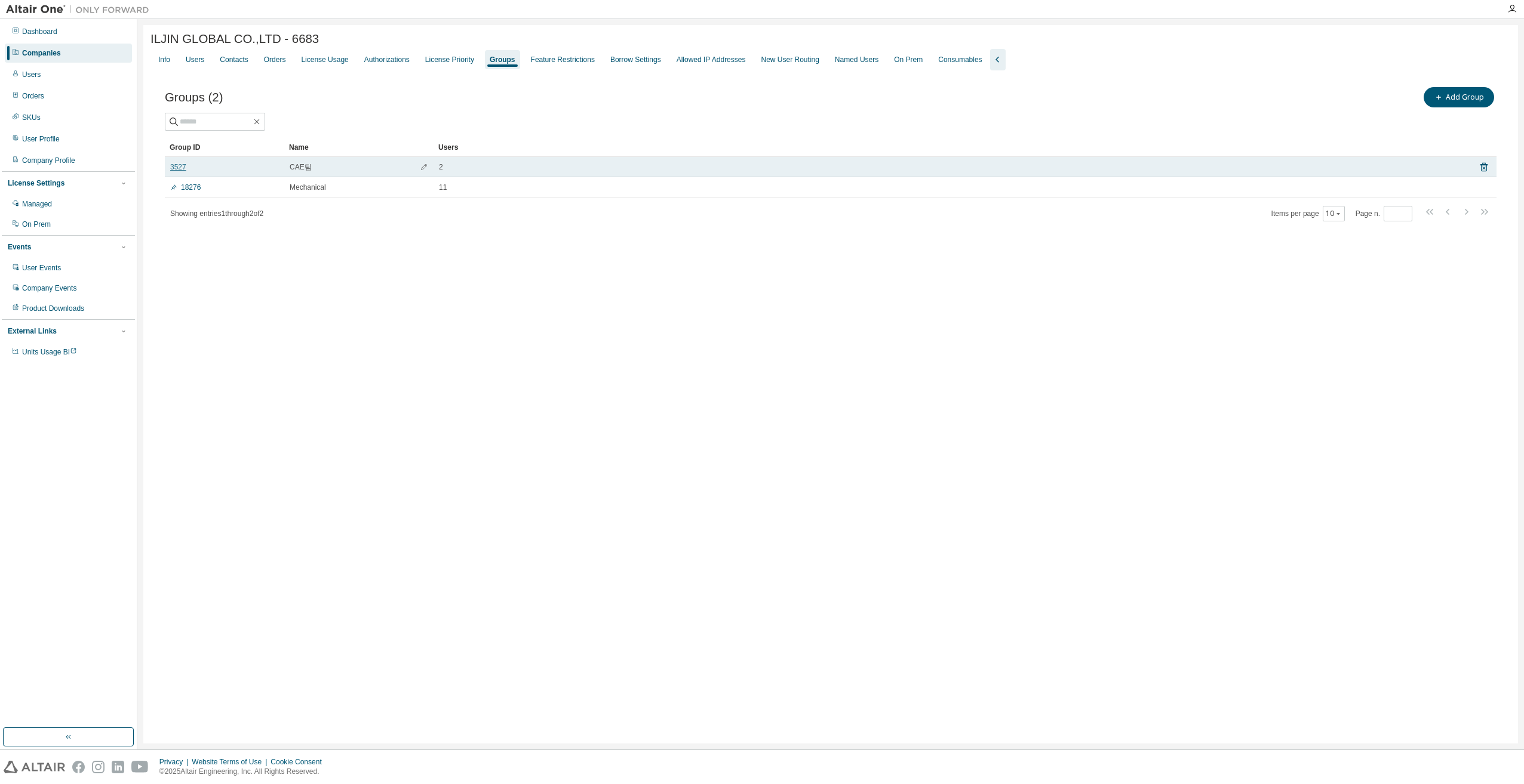
click at [173, 168] on link "3527" at bounding box center [178, 166] width 16 height 10
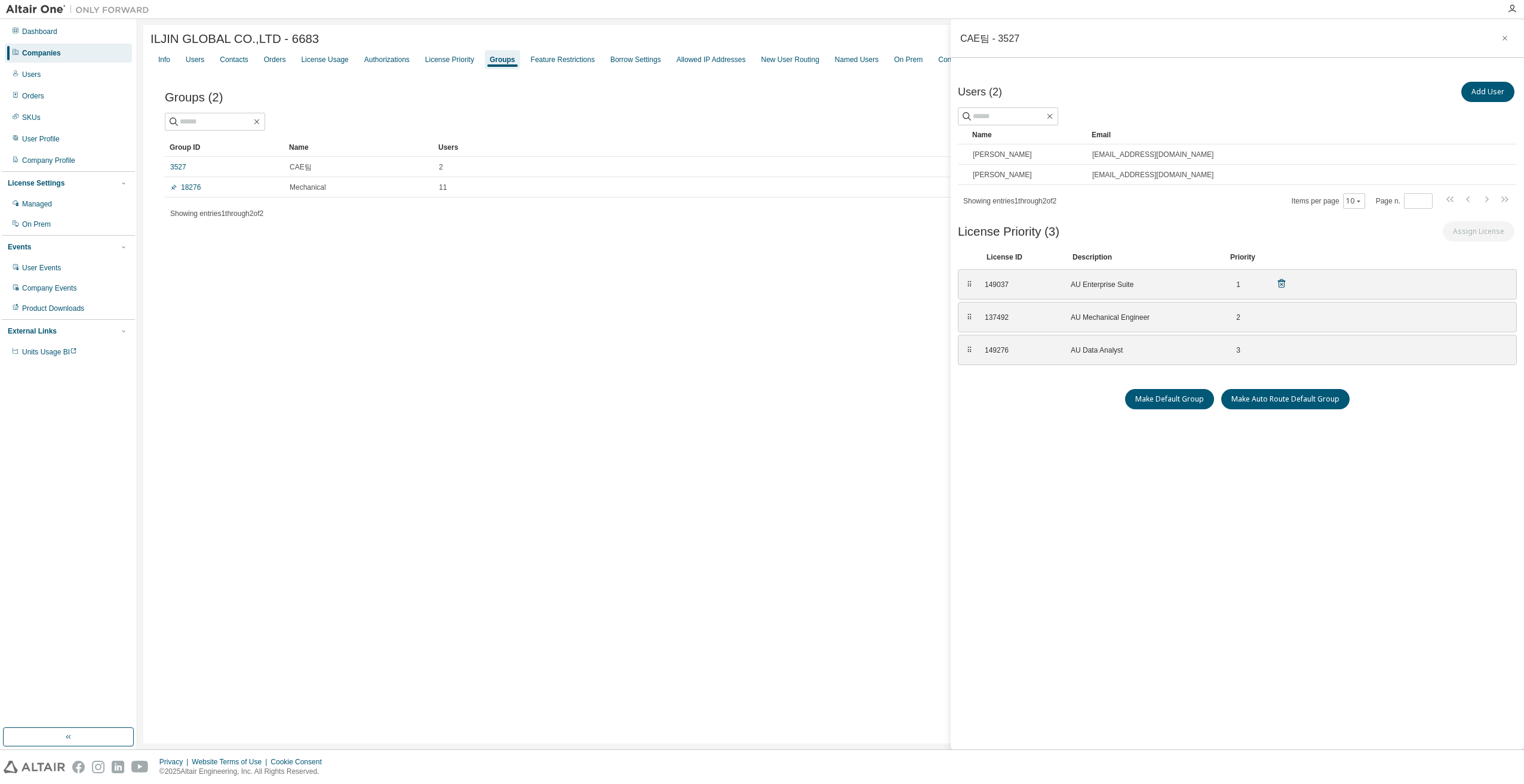
click at [1236, 282] on div "1" at bounding box center [1234, 284] width 12 height 10
click at [970, 286] on div "⠿" at bounding box center [969, 284] width 7 height 10
click at [998, 284] on div "149037" at bounding box center [1020, 284] width 71 height 10
click at [968, 284] on div "⠿" at bounding box center [969, 284] width 7 height 10
click at [658, 110] on div "Groups (2) Add Group" at bounding box center [830, 97] width 1331 height 25
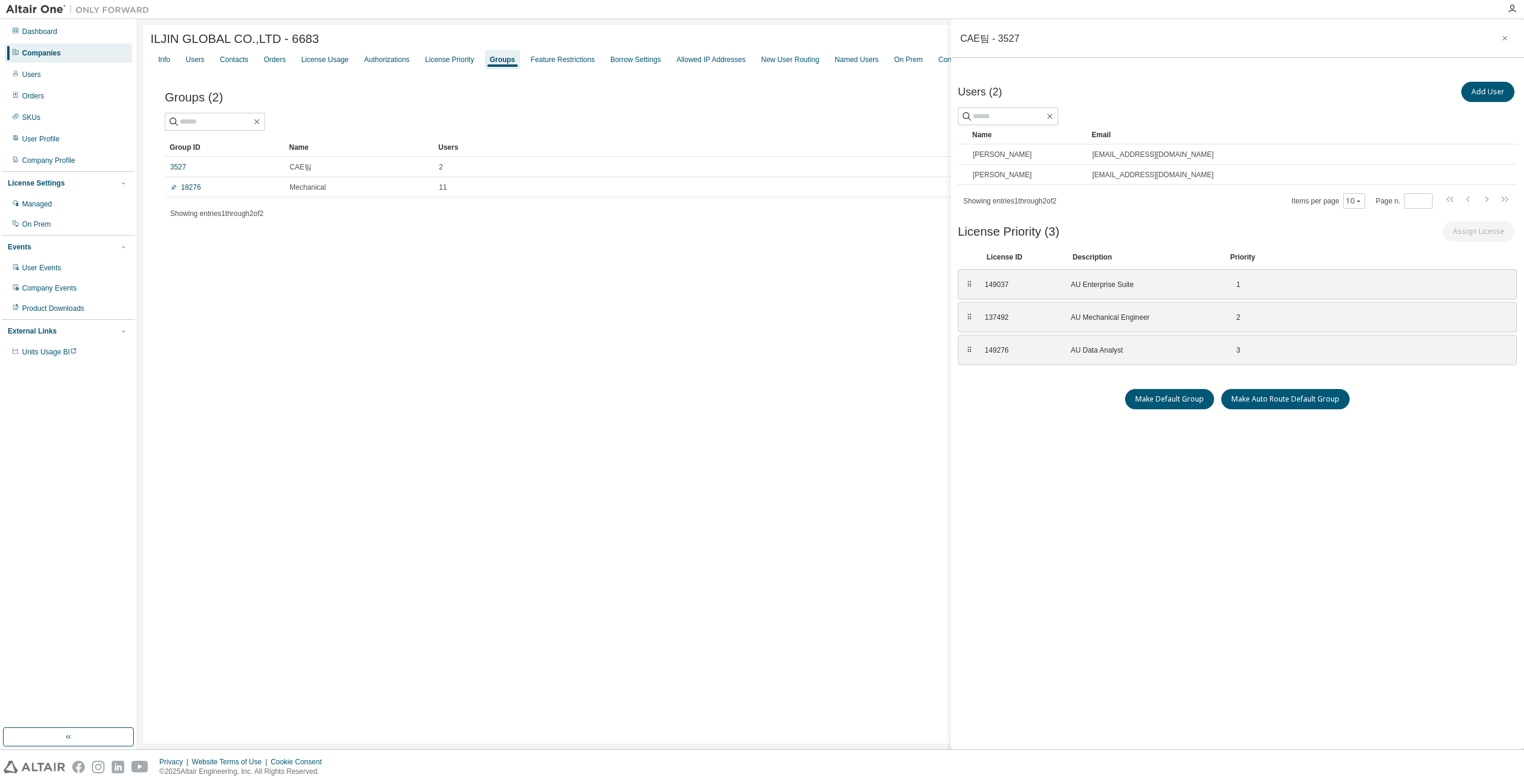
click at [858, 103] on div "Add Group" at bounding box center [1163, 97] width 666 height 25
click at [1503, 37] on icon "button" at bounding box center [1505, 37] width 9 height 10
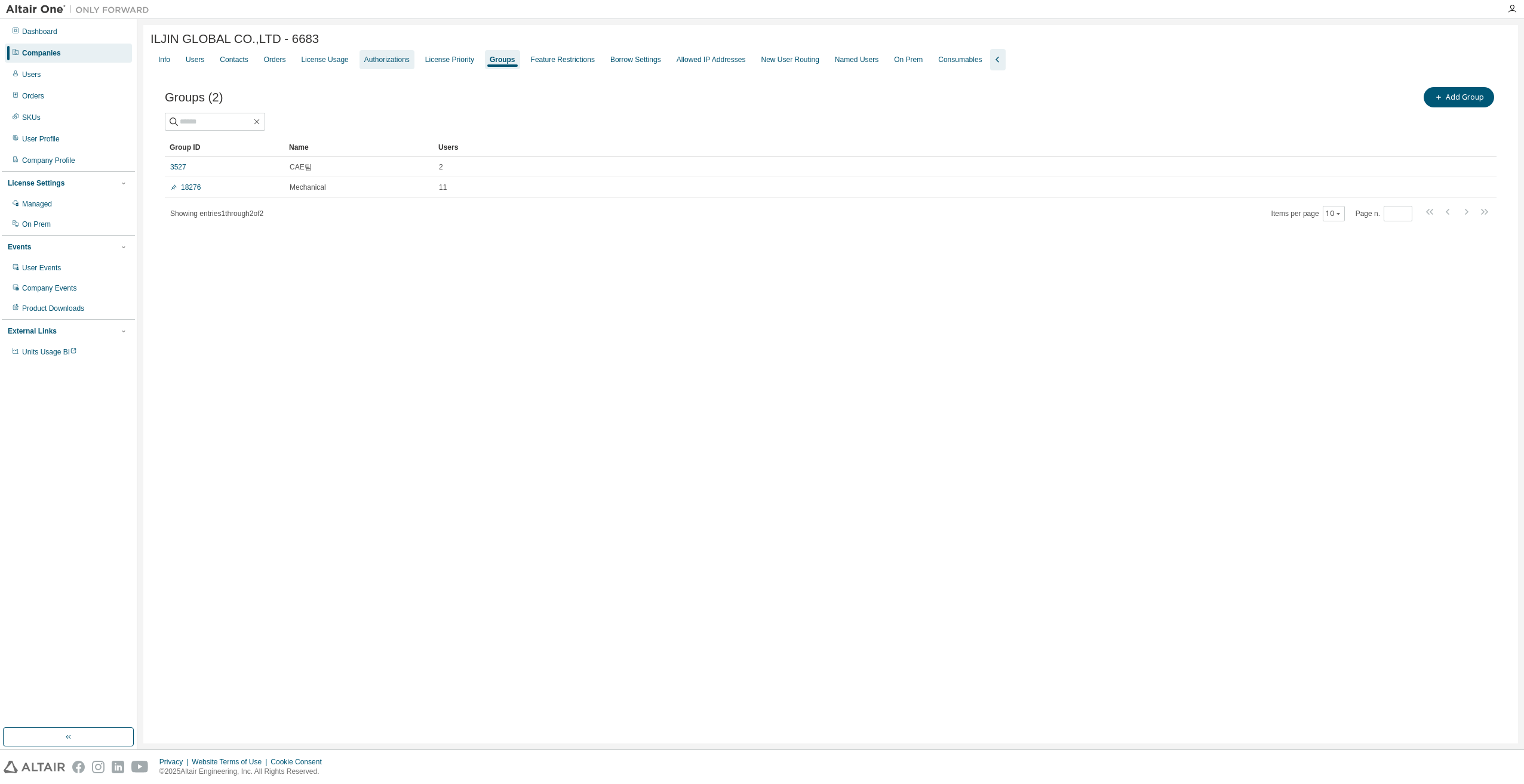
click at [377, 64] on div "Authorizations" at bounding box center [387, 59] width 45 height 10
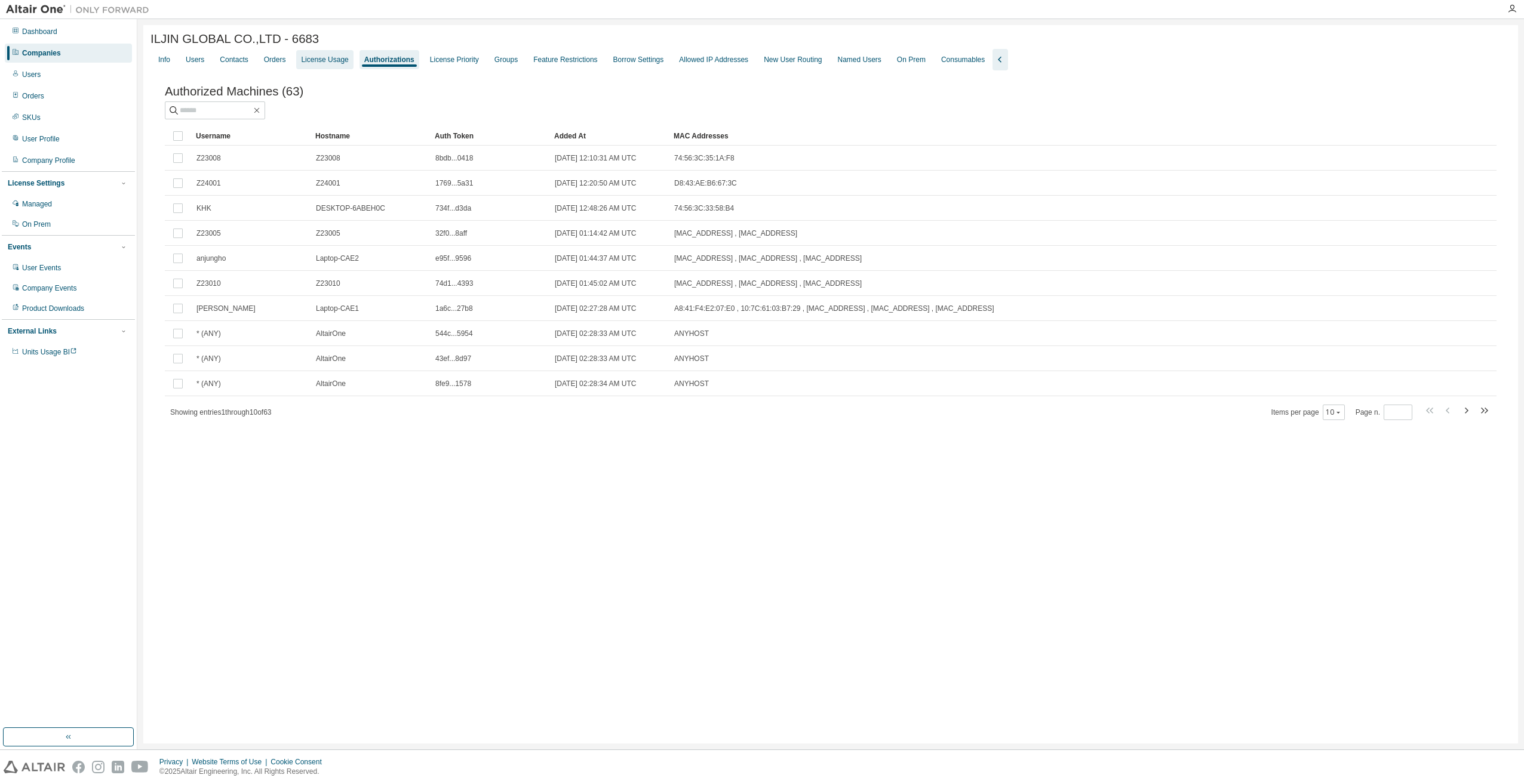
click at [326, 61] on div "License Usage" at bounding box center [324, 59] width 47 height 10
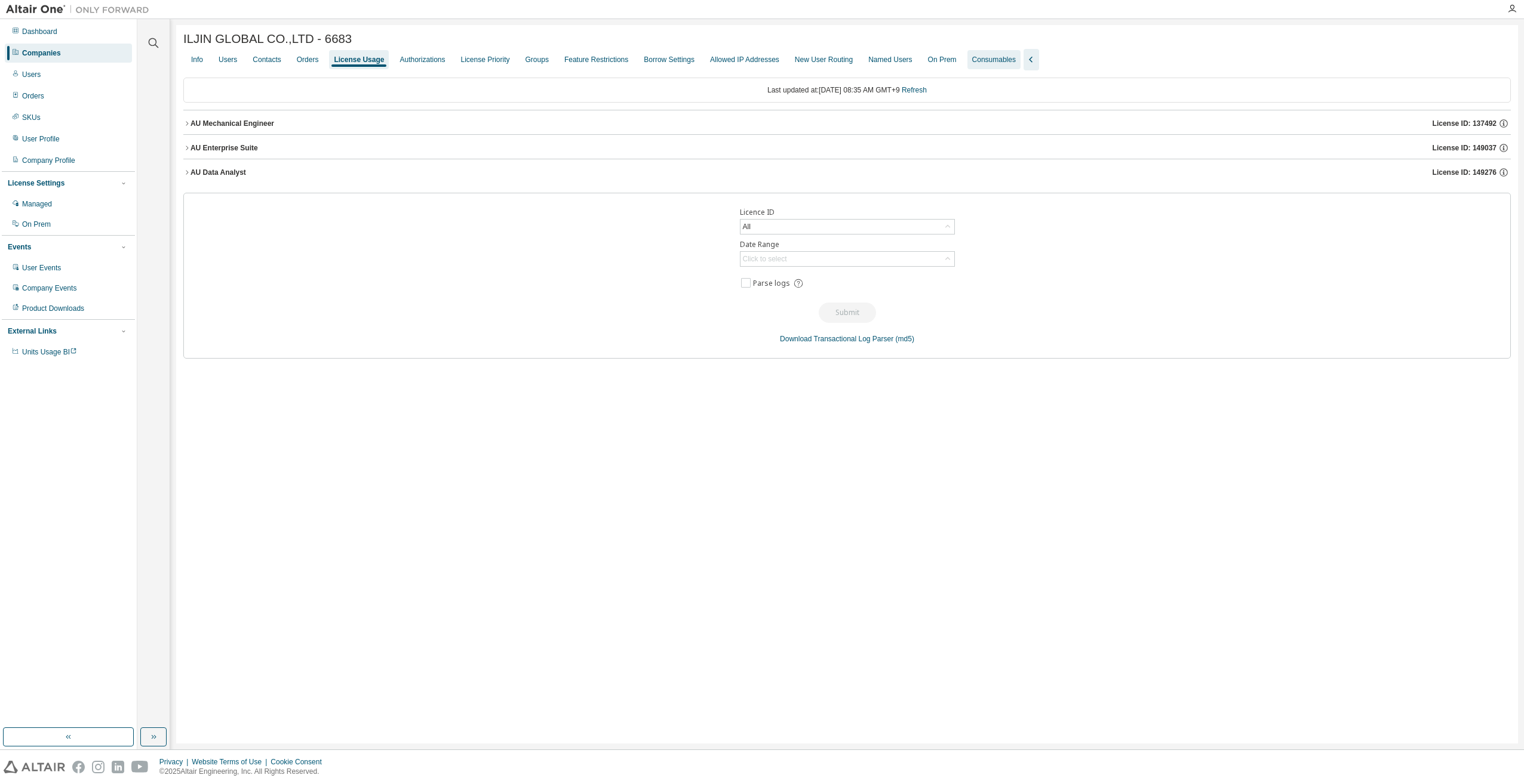
click at [978, 64] on div "Consumables" at bounding box center [993, 59] width 44 height 10
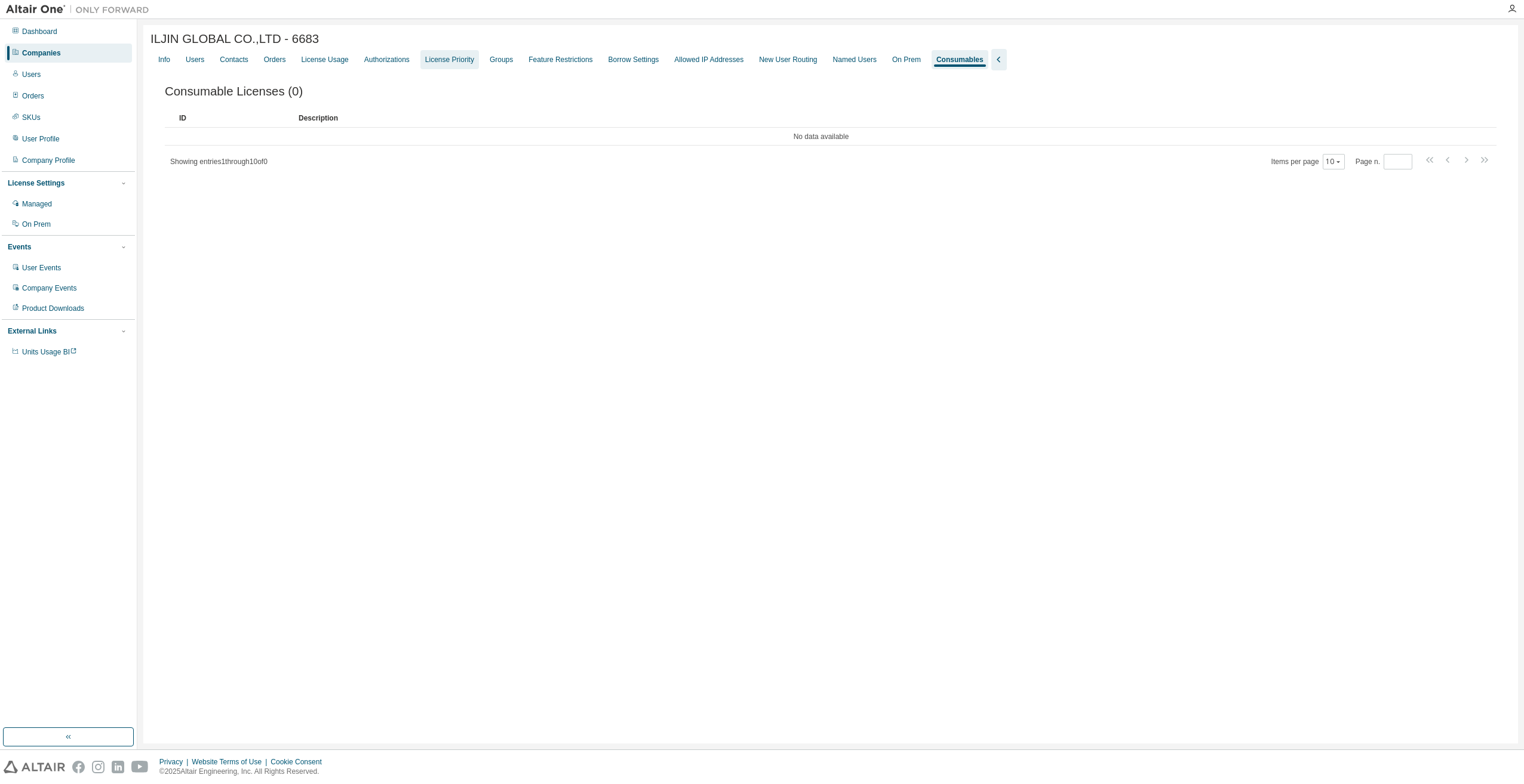
click at [432, 58] on div "License Priority" at bounding box center [450, 59] width 49 height 10
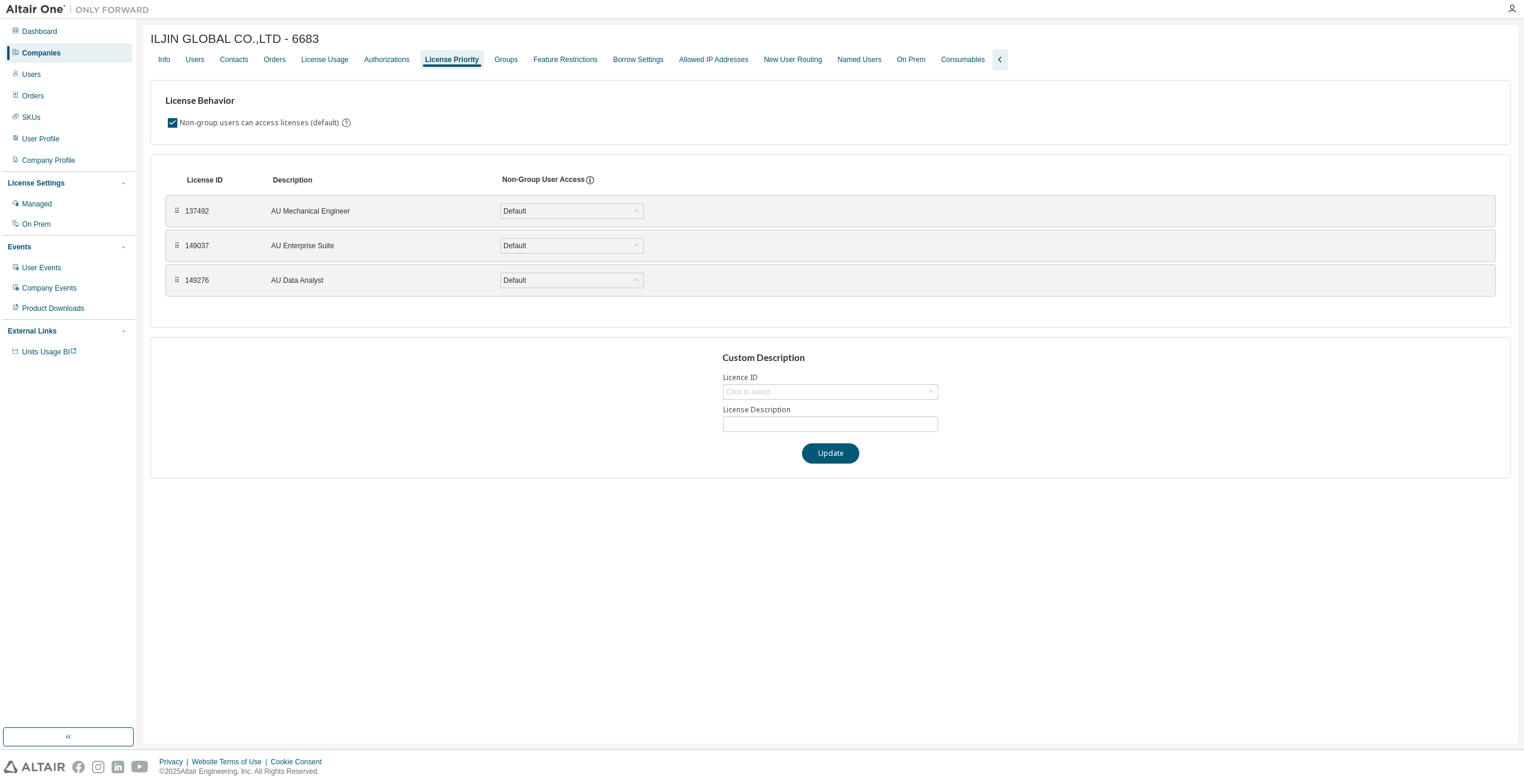
click at [177, 216] on div "⠿" at bounding box center [177, 211] width 7 height 10
click at [180, 247] on div "⠿ 149037 AU Enterprise Suite Default Save" at bounding box center [830, 246] width 1331 height 32
click at [178, 284] on div "⠿" at bounding box center [177, 280] width 7 height 10
click at [490, 64] on div "Groups" at bounding box center [506, 60] width 33 height 19
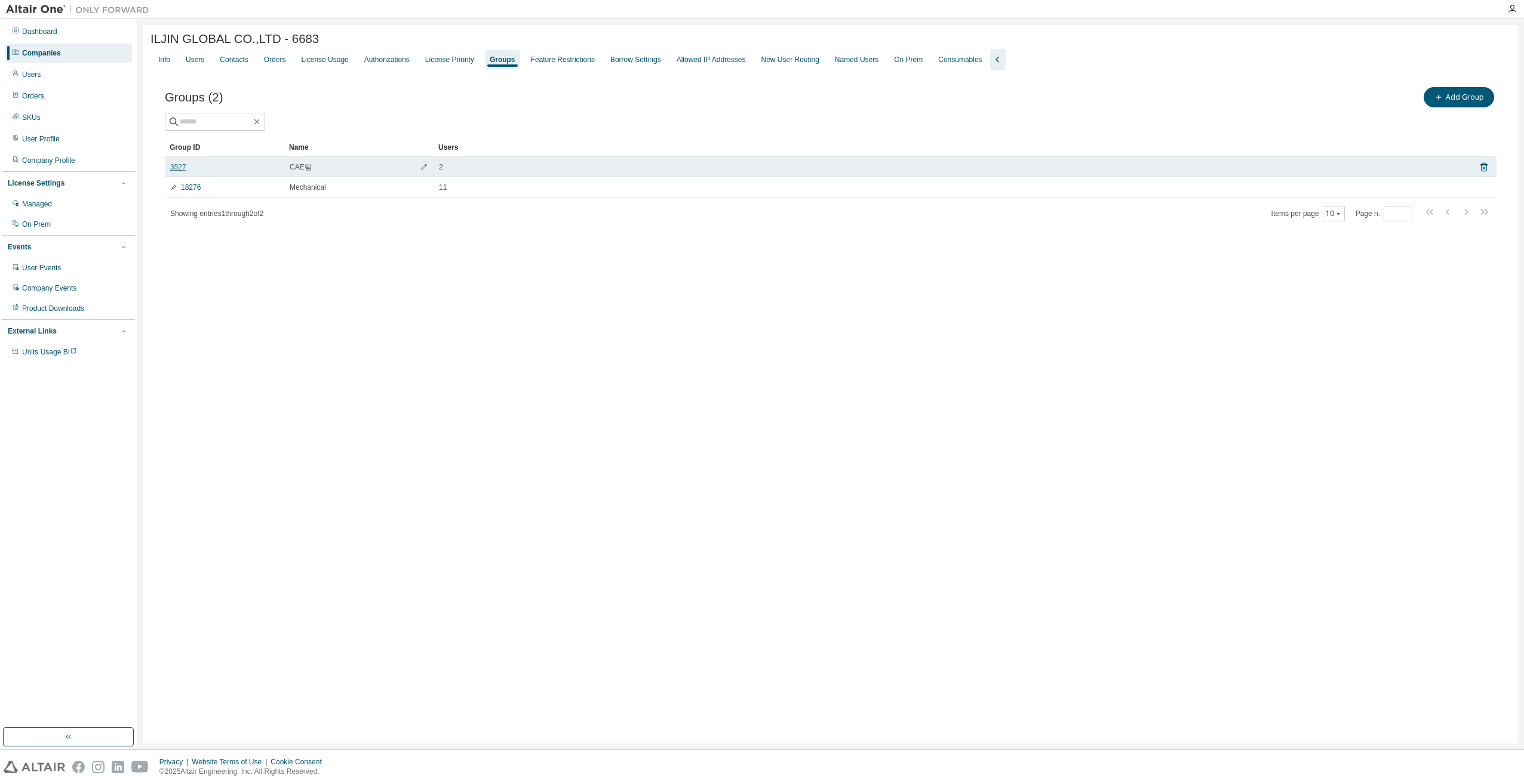
click at [179, 172] on link "3527" at bounding box center [178, 166] width 16 height 10
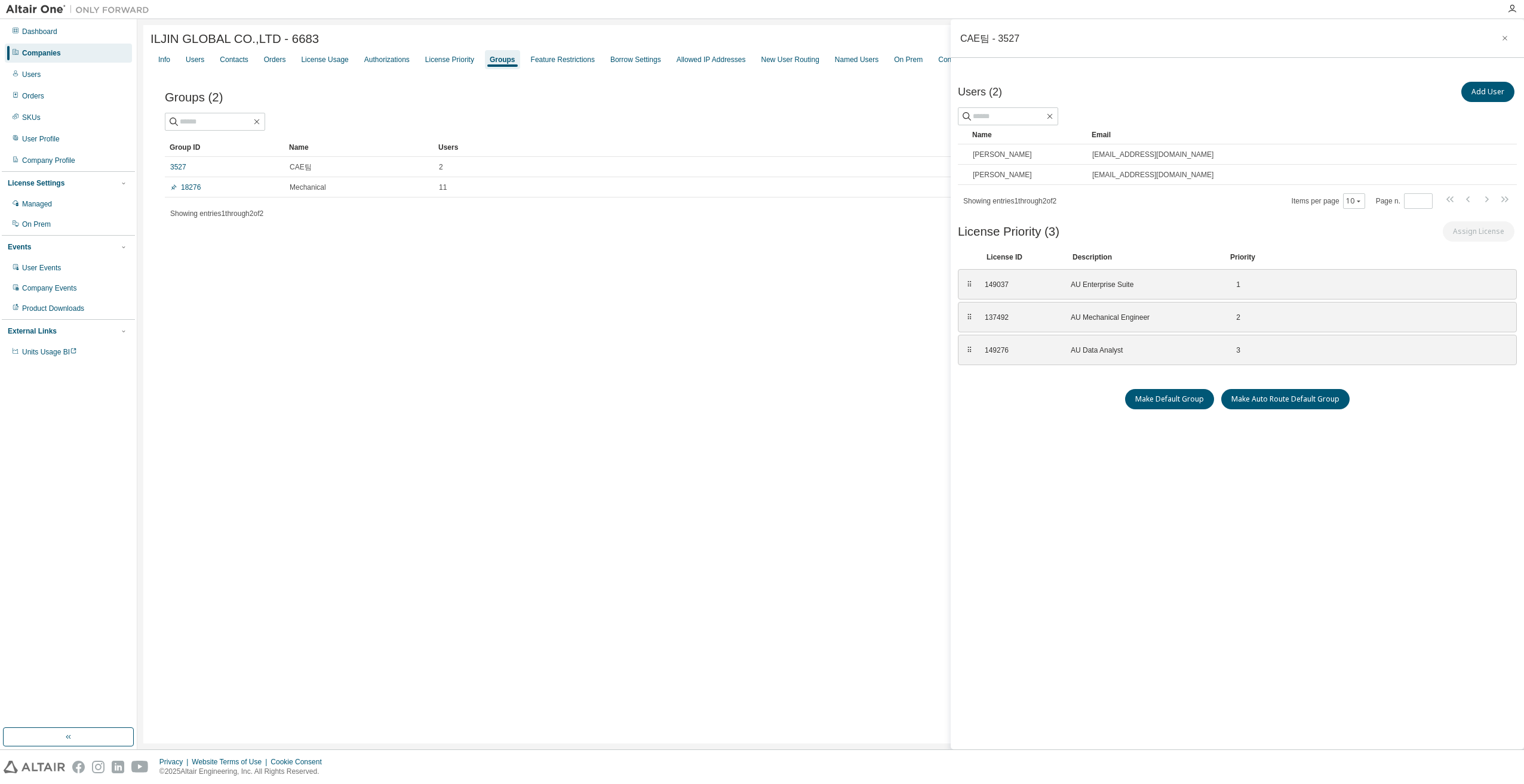
click at [1233, 255] on div "Priority" at bounding box center [1242, 257] width 25 height 10
click at [446, 64] on div "License Priority" at bounding box center [450, 59] width 49 height 10
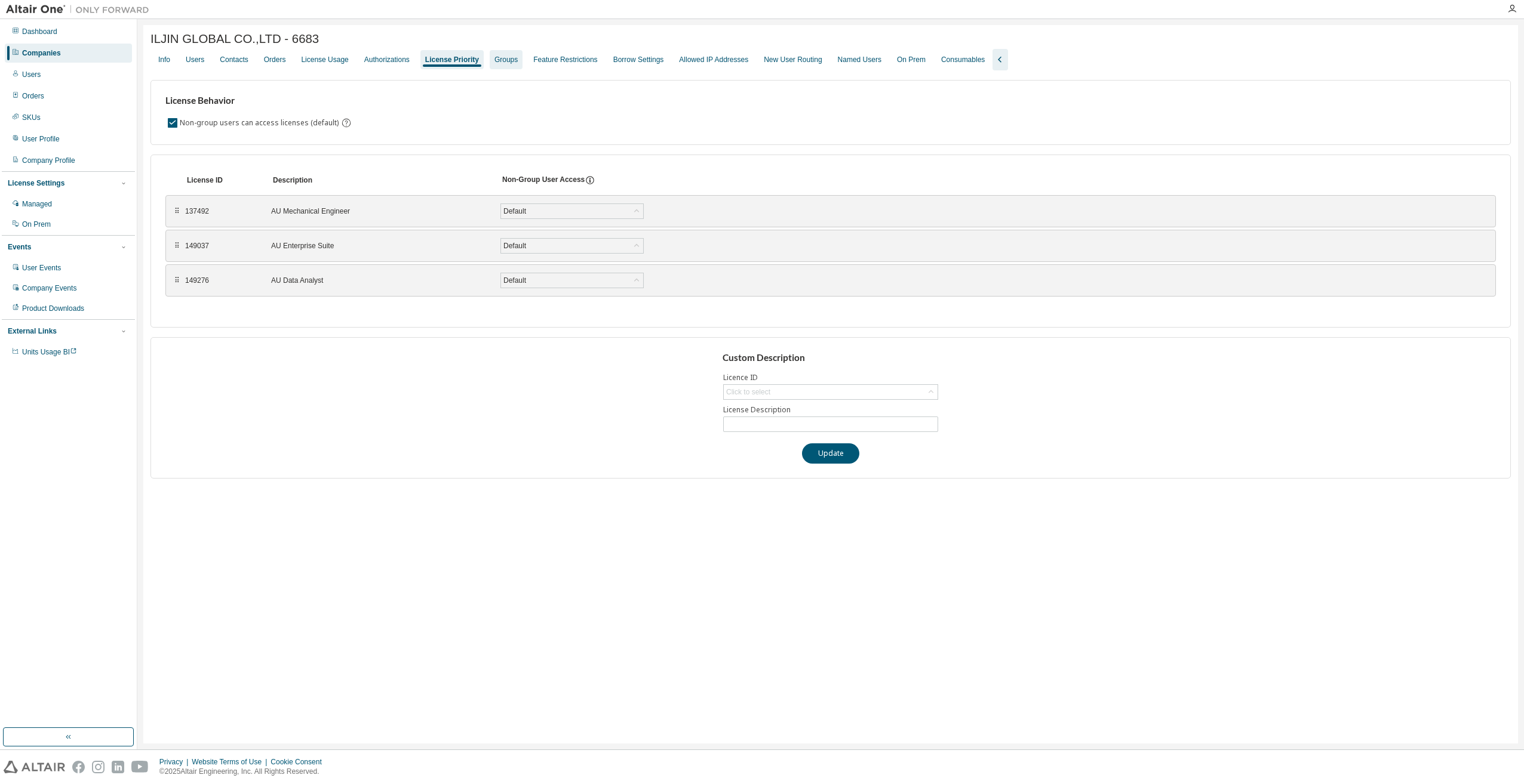
click at [494, 64] on div "Groups" at bounding box center [505, 59] width 24 height 10
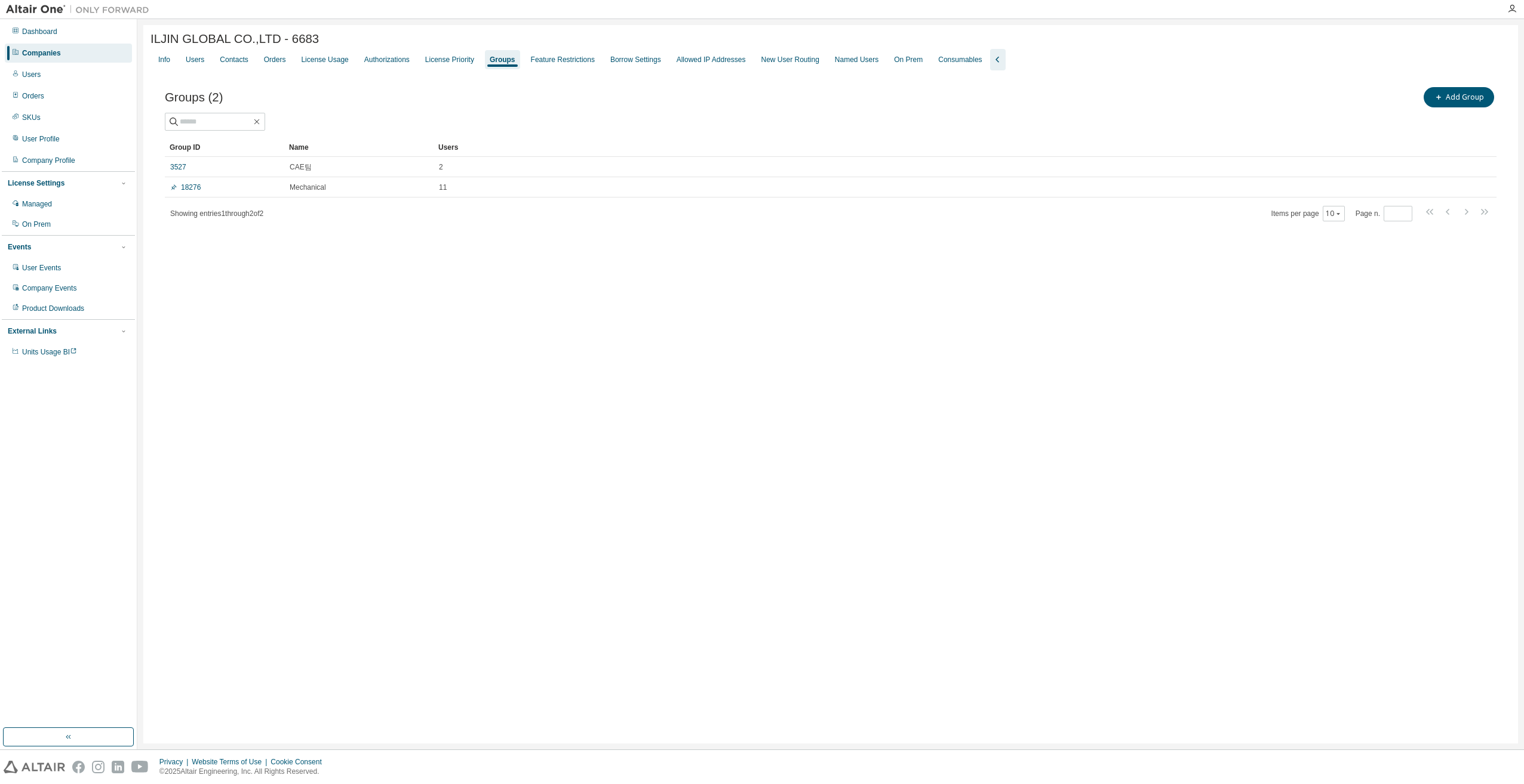
click at [185, 171] on link "3527" at bounding box center [178, 166] width 16 height 10
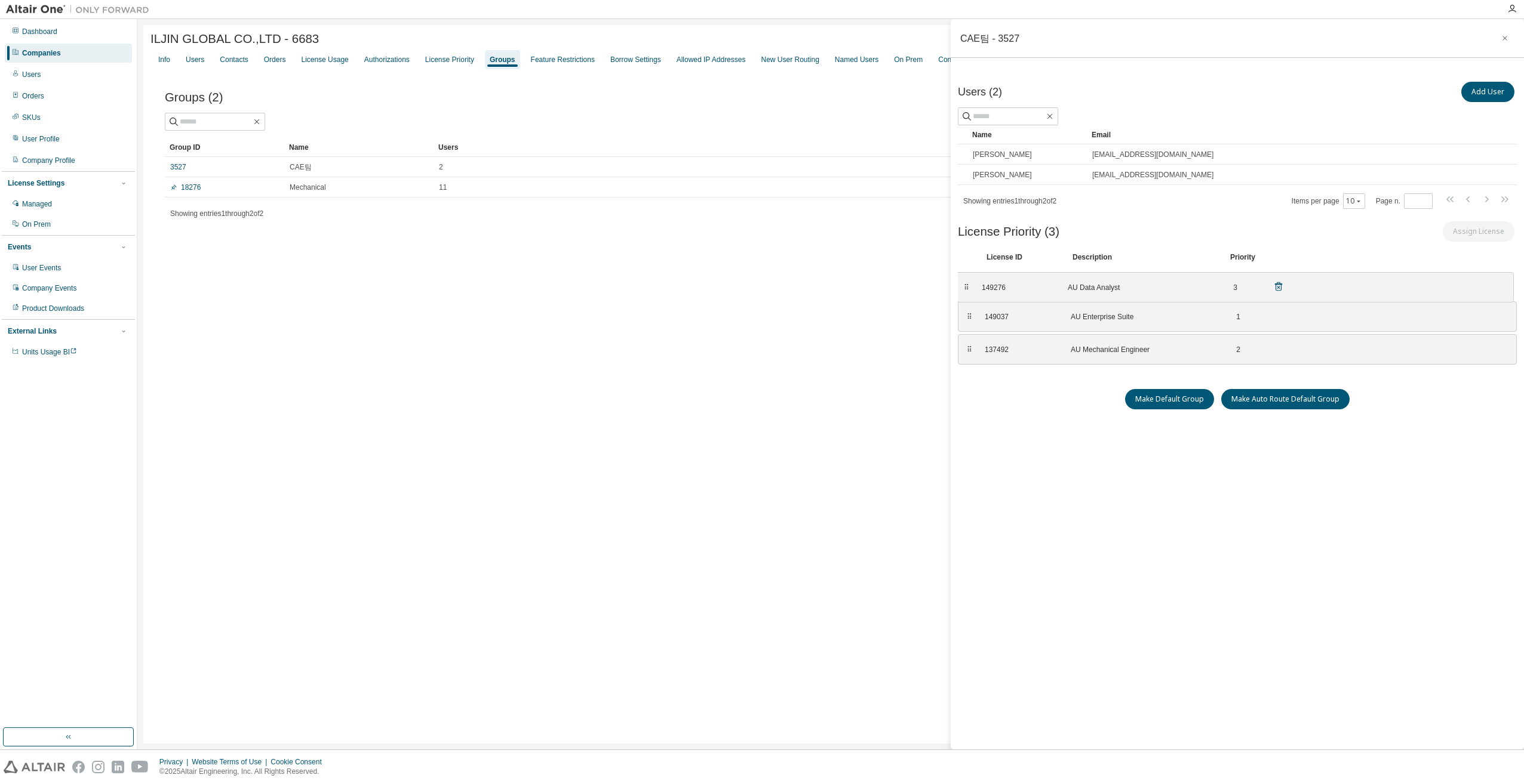
drag, startPoint x: 968, startPoint y: 348, endPoint x: 965, endPoint y: 285, distance: 63.1
click at [965, 285] on div "⠿" at bounding box center [966, 287] width 7 height 10
click at [1006, 418] on div "Users (2) Add User Clear Load Save Save As Field Operator Value Select filter S…" at bounding box center [1236, 393] width 559 height 627
click at [690, 267] on div "ILJIN GLOBAL CO.,LTD - 6683 Clear Load Save Save As Field Operator Value Select…" at bounding box center [830, 384] width 1374 height 719
click at [517, 314] on div "ILJIN GLOBAL CO.,LTD - 6683 Clear Load Save Save As Field Operator Value Select…" at bounding box center [830, 384] width 1374 height 719
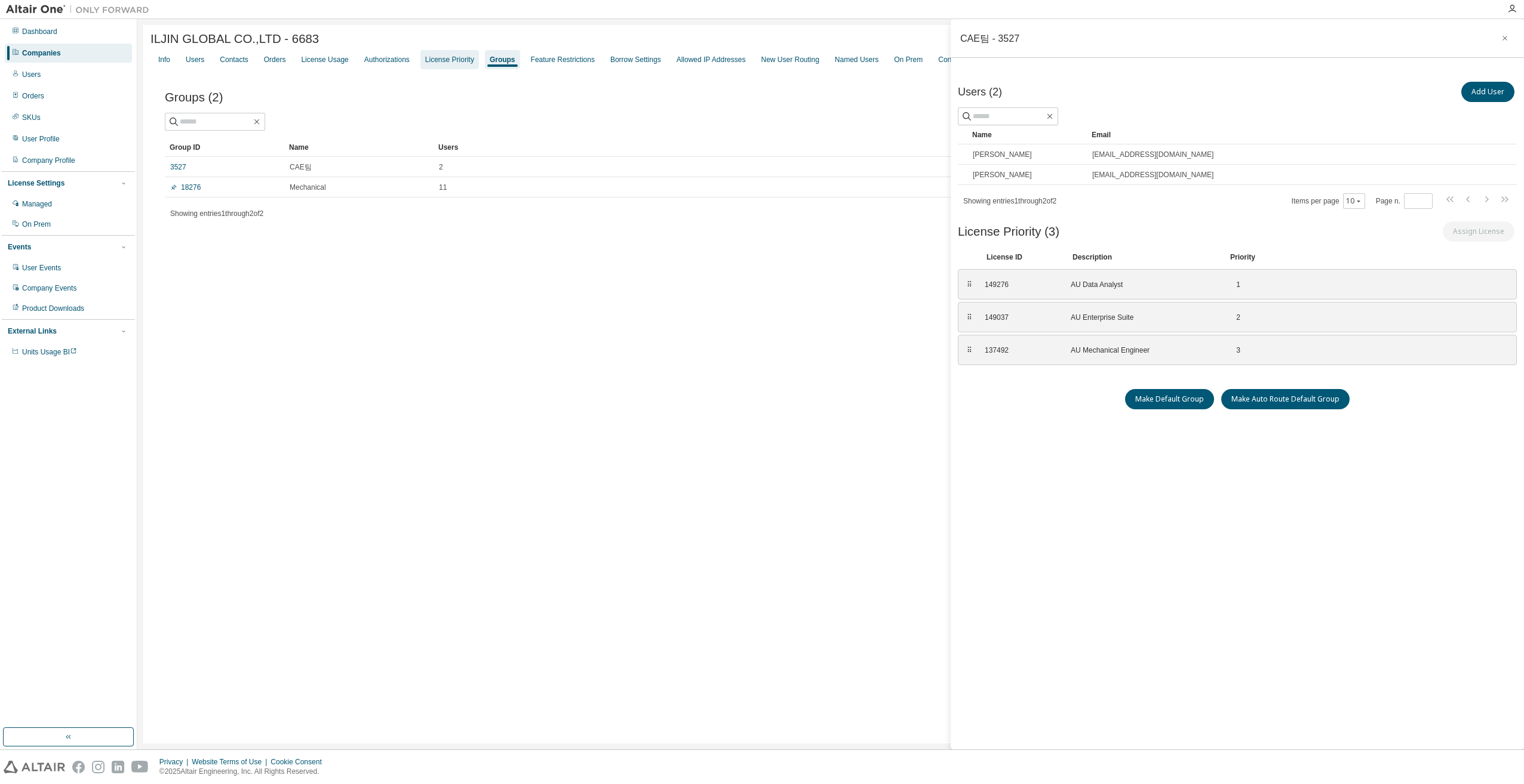
click at [445, 64] on div "License Priority" at bounding box center [450, 59] width 49 height 10
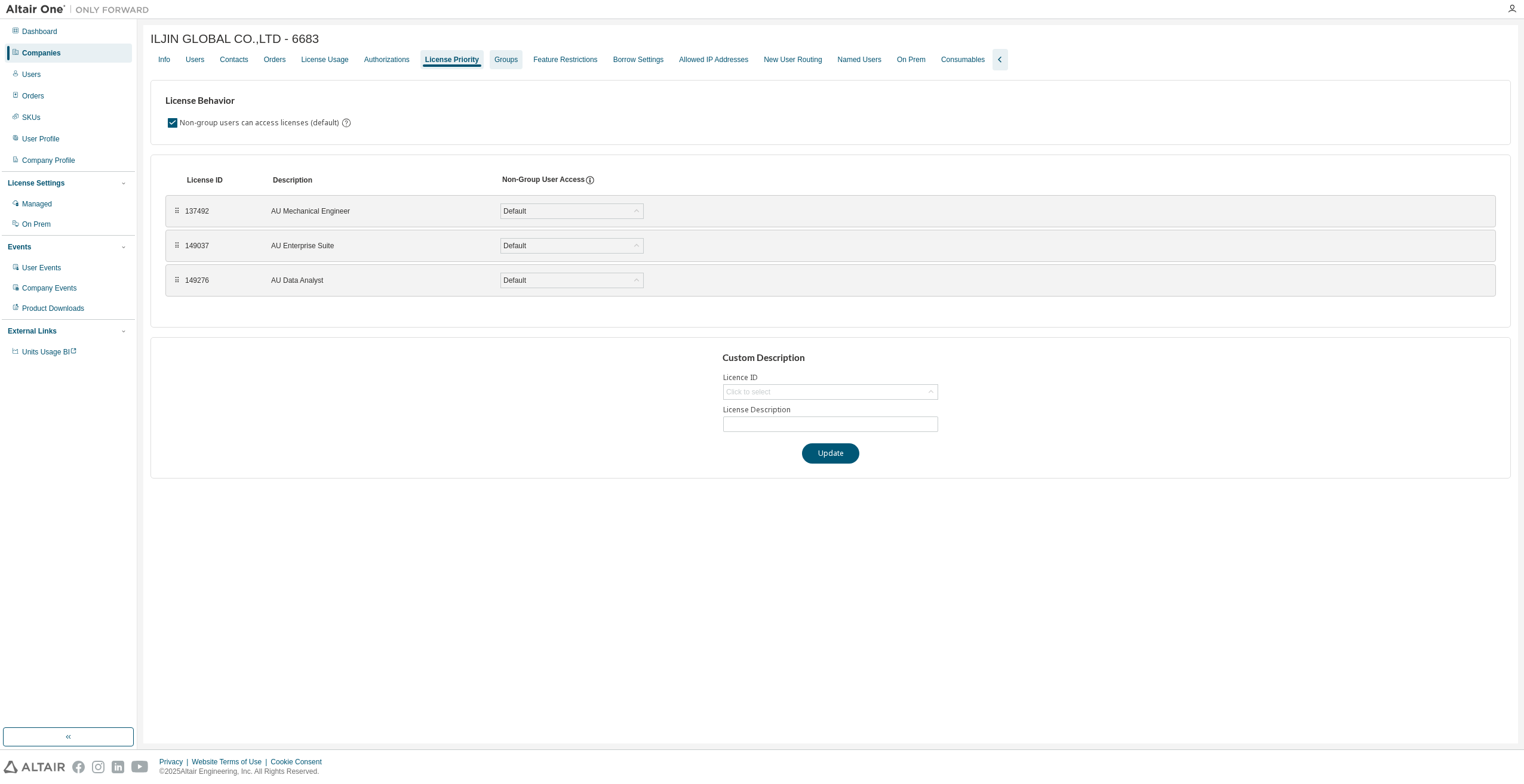
click at [504, 57] on div "Groups" at bounding box center [505, 59] width 24 height 10
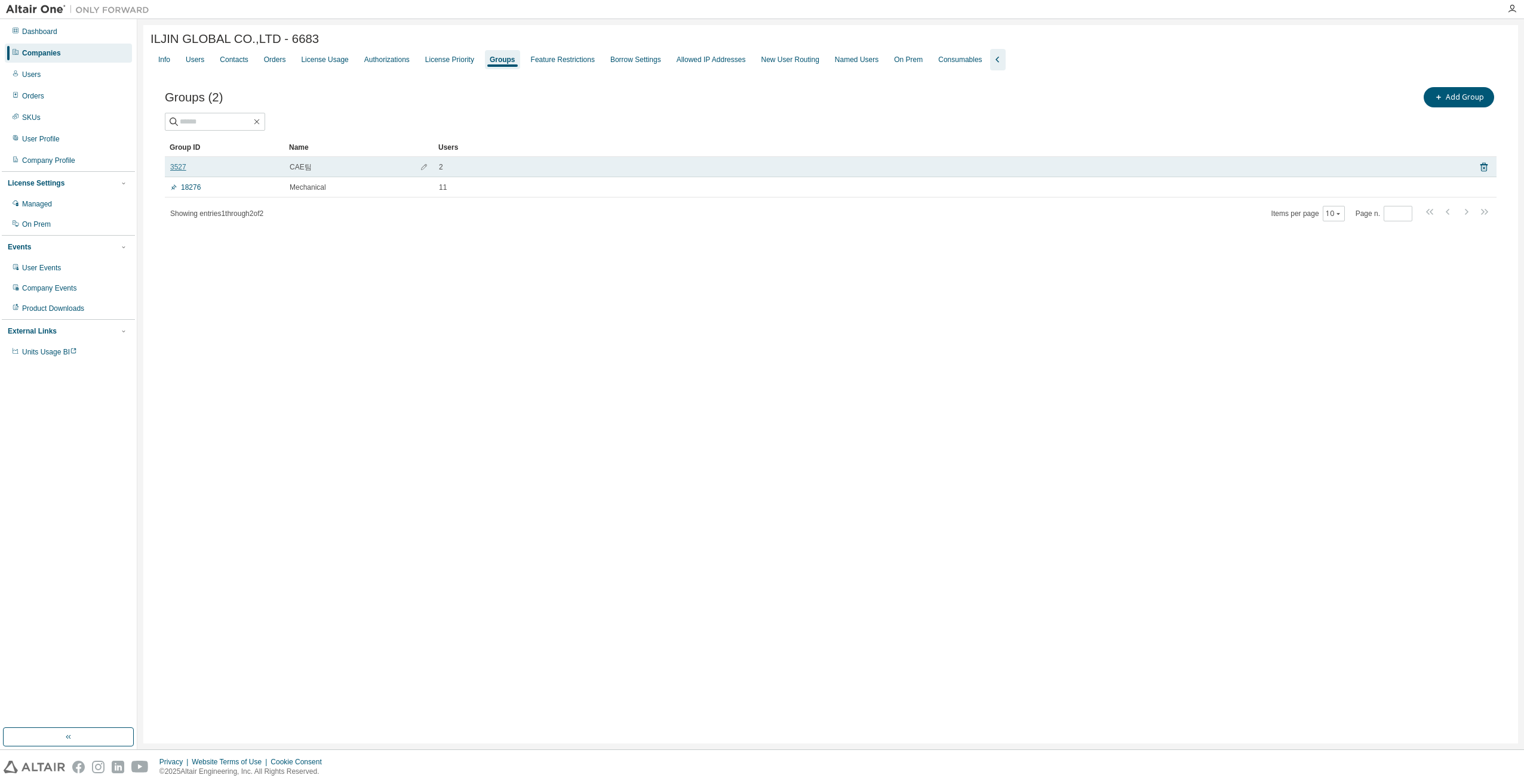
click at [173, 172] on link "3527" at bounding box center [178, 166] width 16 height 10
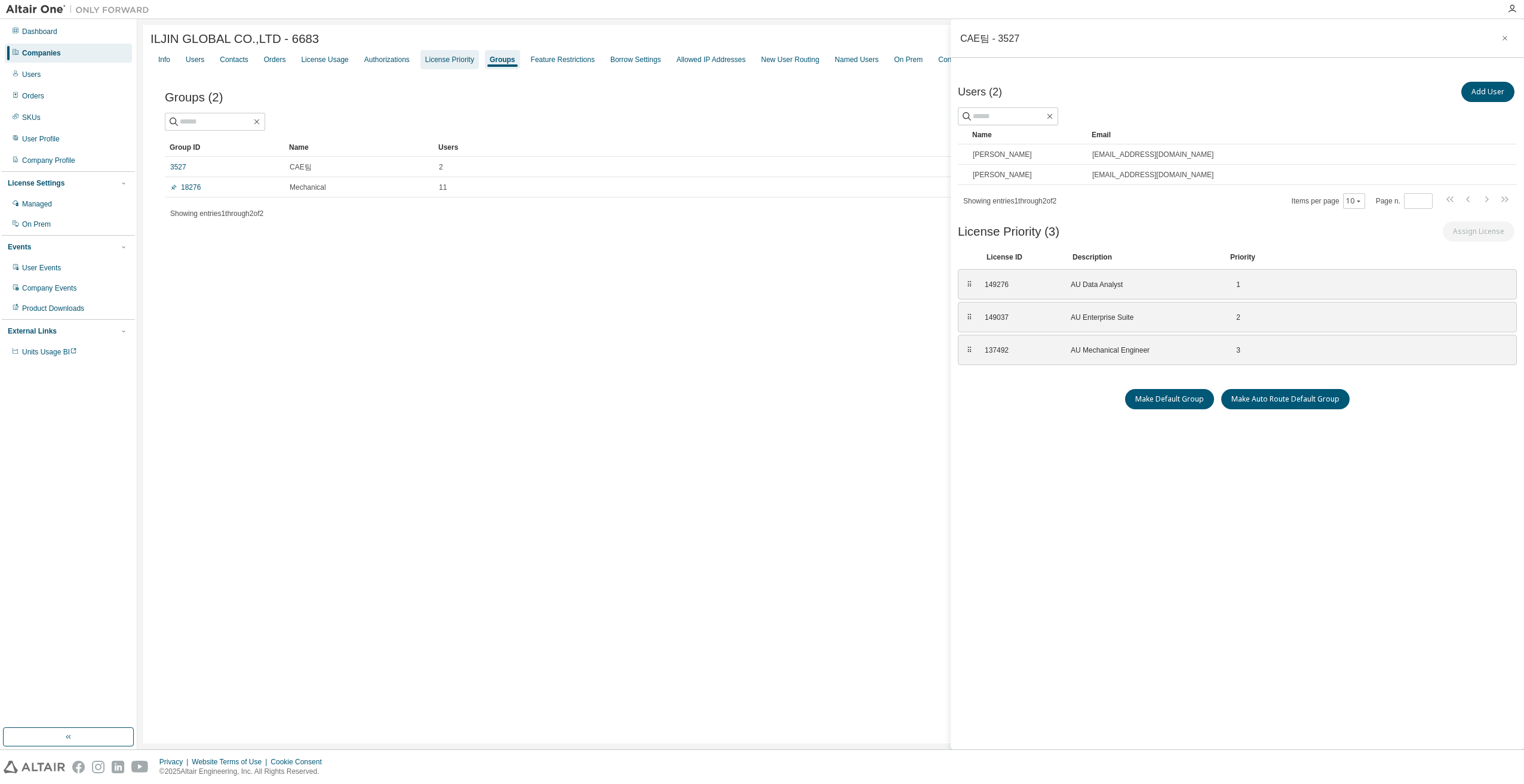
click at [439, 62] on div "License Priority" at bounding box center [450, 59] width 49 height 10
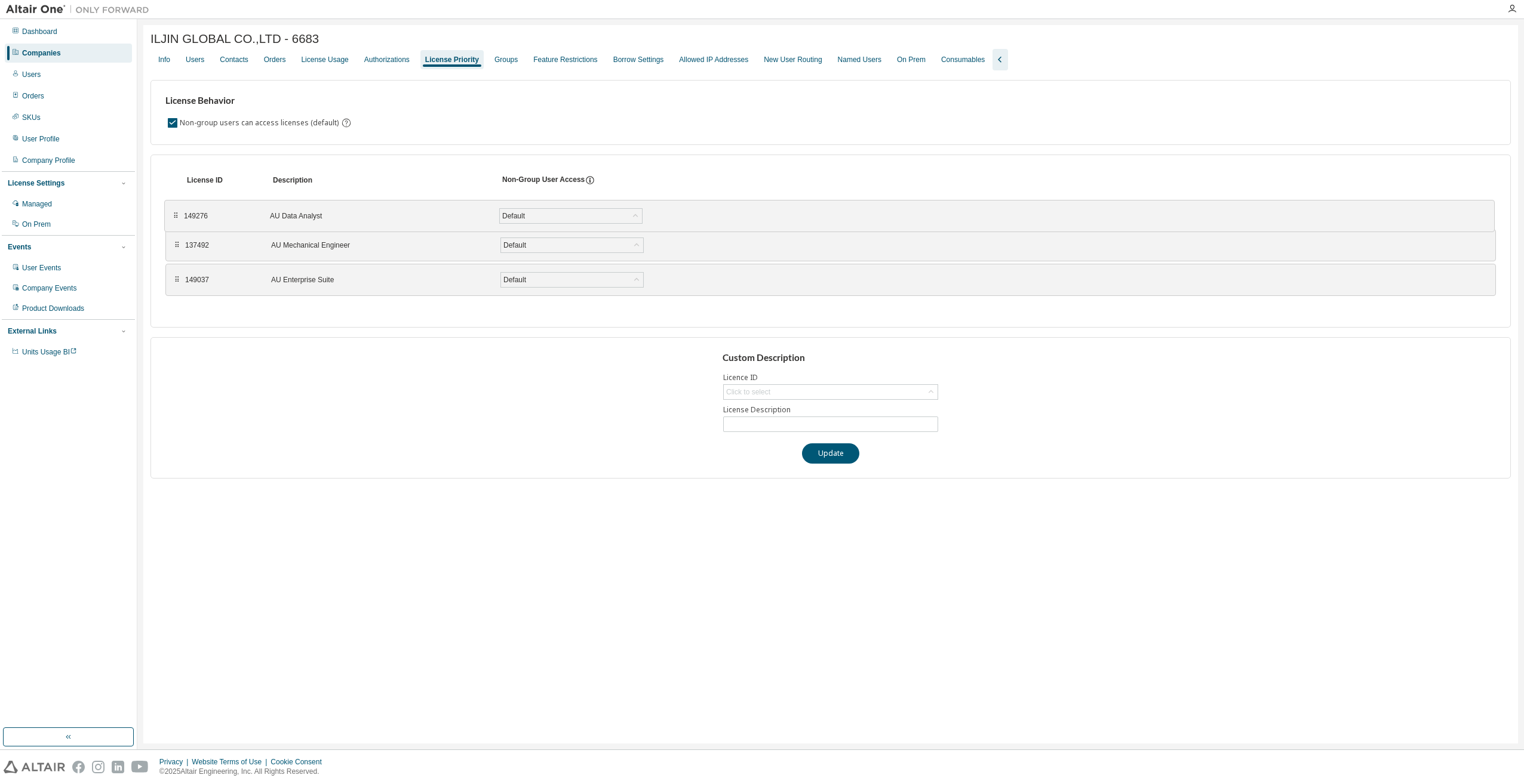
drag, startPoint x: 177, startPoint y: 286, endPoint x: 176, endPoint y: 221, distance: 65.0
click at [176, 221] on div "⠿" at bounding box center [175, 216] width 7 height 10
drag, startPoint x: 179, startPoint y: 283, endPoint x: 178, endPoint y: 247, distance: 36.0
click at [178, 247] on div "⠿" at bounding box center [176, 245] width 7 height 10
click at [245, 371] on div "Custom Description Licence ID Click to select License Description Update" at bounding box center [830, 408] width 1360 height 141
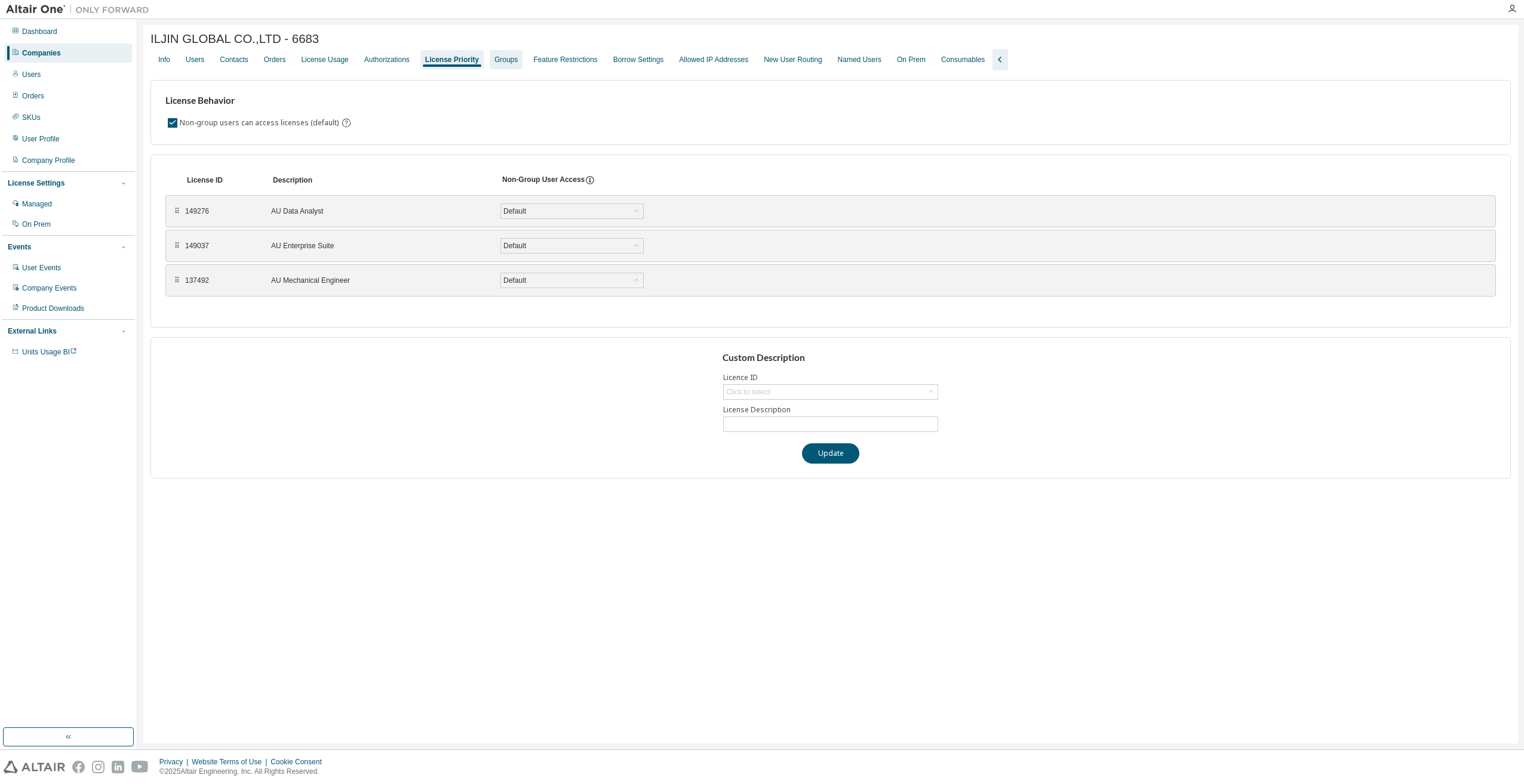
click at [494, 64] on div "Groups" at bounding box center [505, 59] width 24 height 10
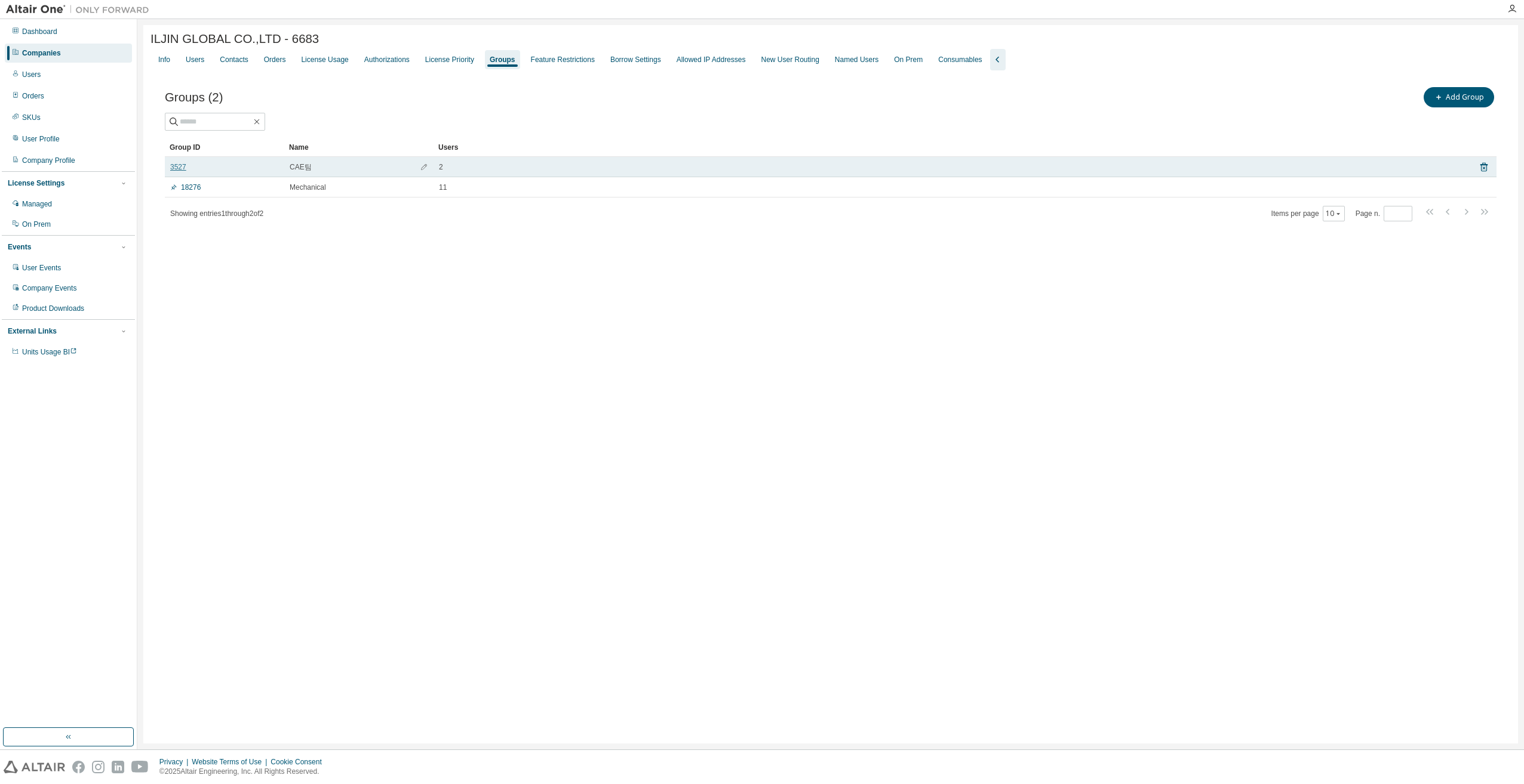
click at [179, 172] on link "3527" at bounding box center [178, 166] width 16 height 10
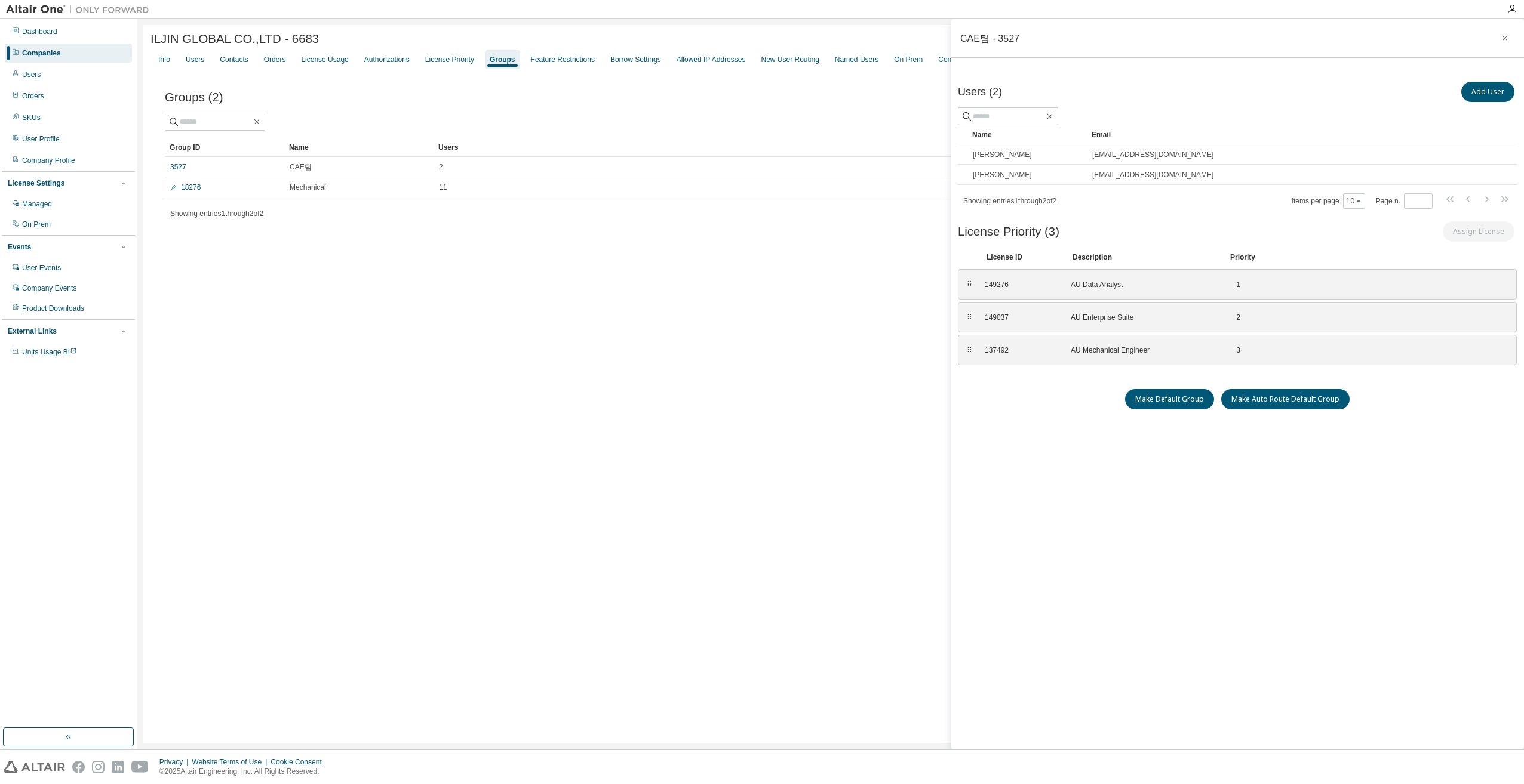
click at [507, 287] on div "ILJIN GLOBAL CO.,LTD - 6683 Clear Load Save Save As Field Operator Value Select…" at bounding box center [830, 384] width 1374 height 719
click at [428, 58] on div "License Priority" at bounding box center [450, 59] width 49 height 10
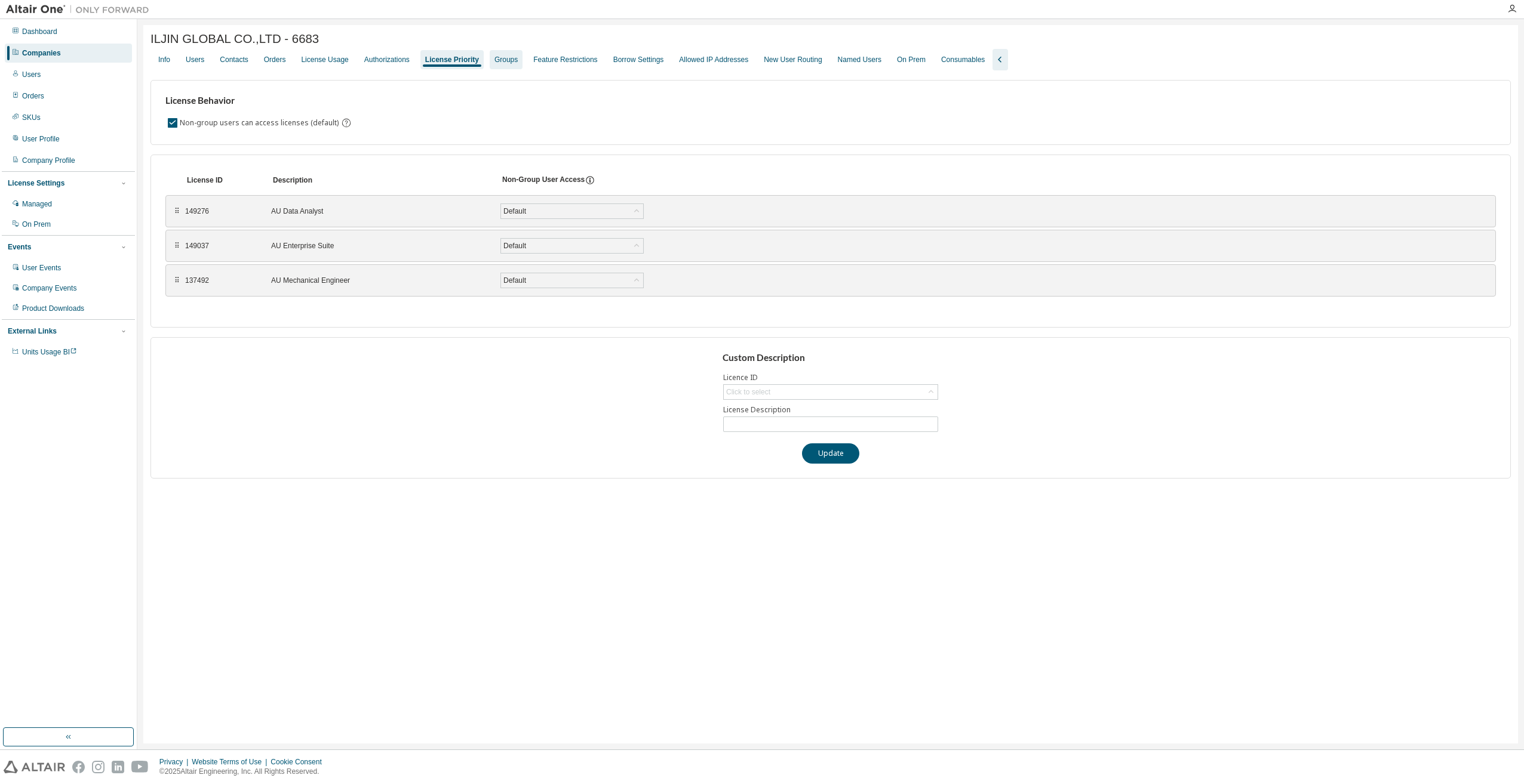
click at [496, 64] on div "Groups" at bounding box center [505, 59] width 24 height 10
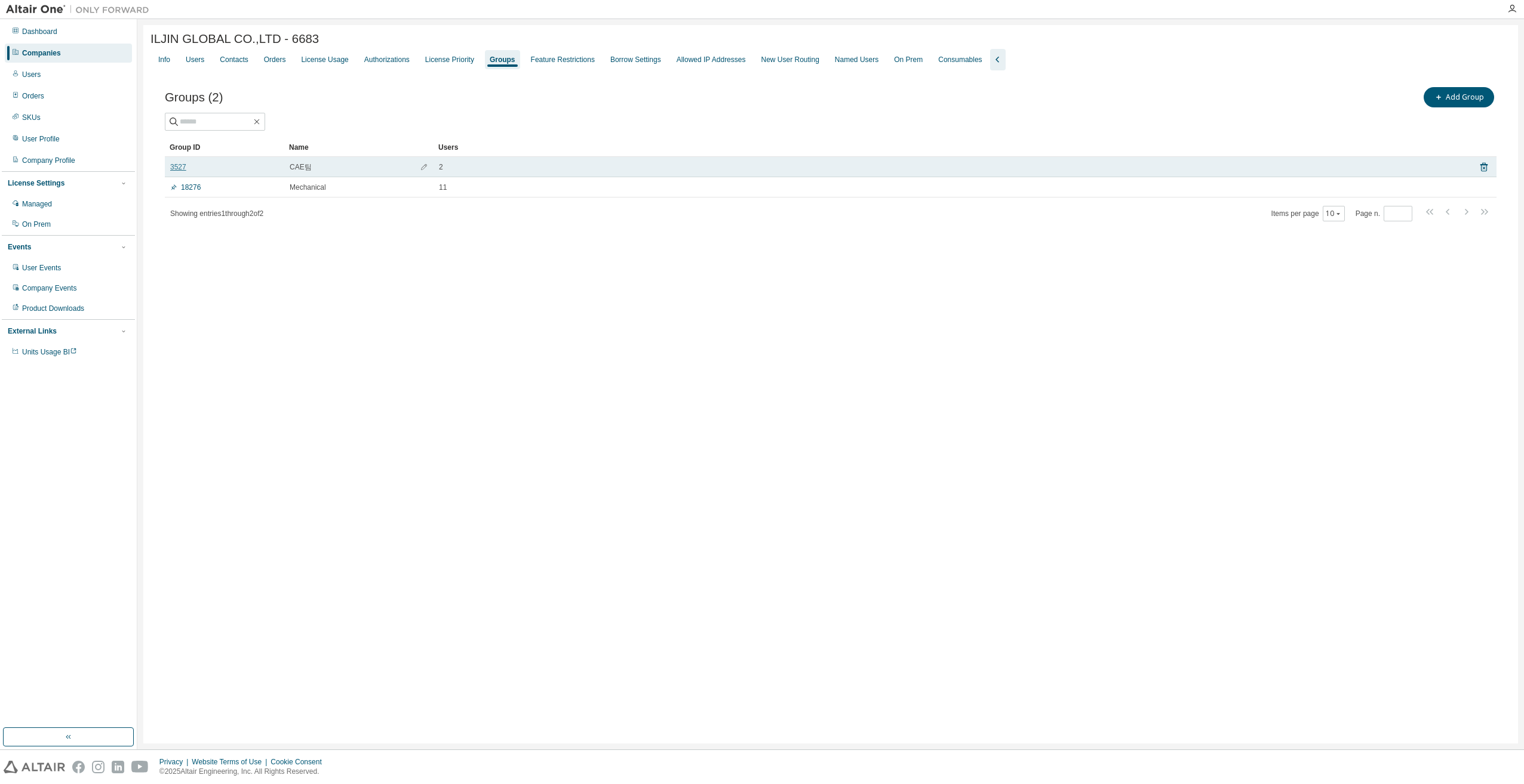
click at [175, 171] on link "3527" at bounding box center [178, 166] width 16 height 10
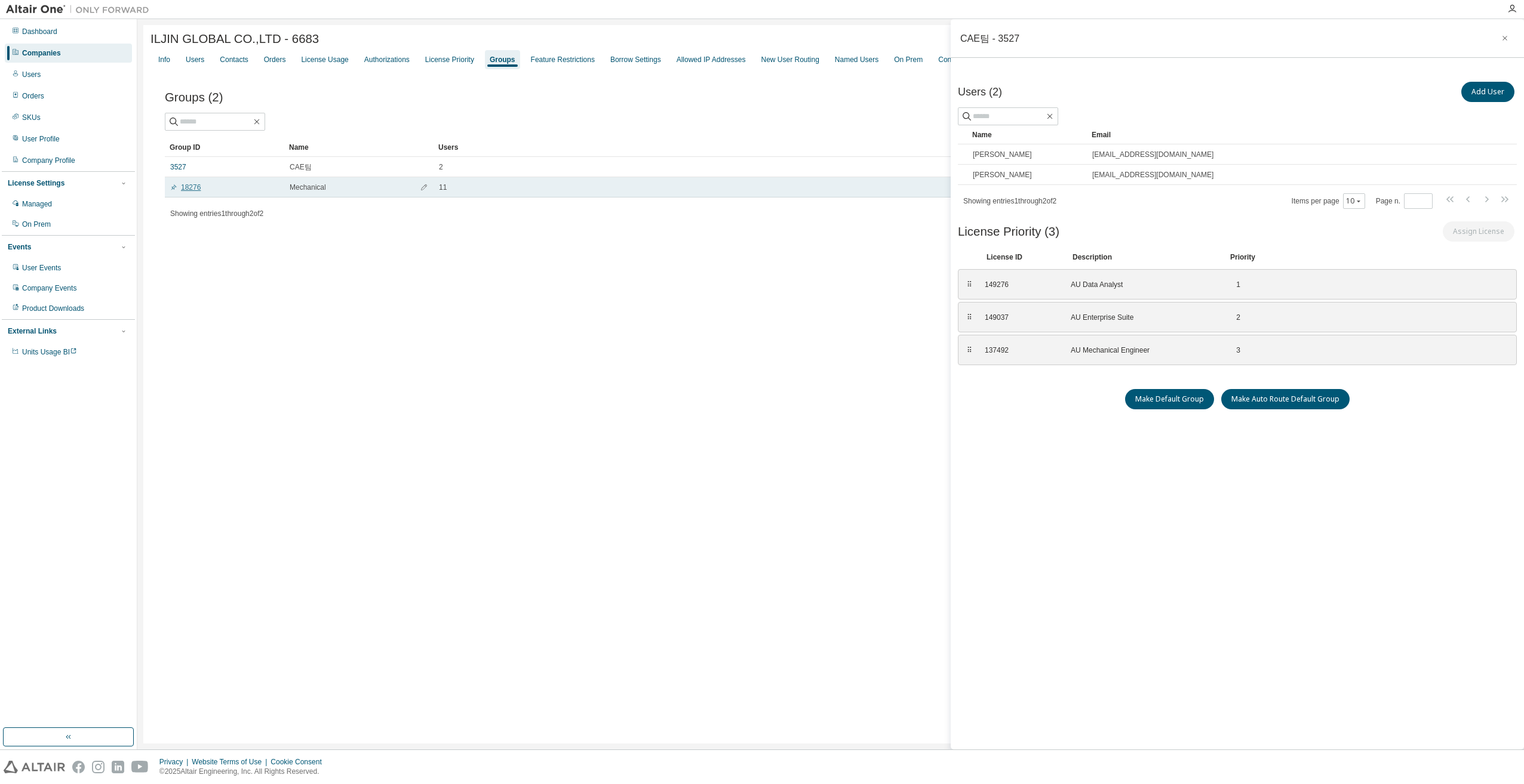
click at [185, 188] on link "18276" at bounding box center [185, 187] width 30 height 10
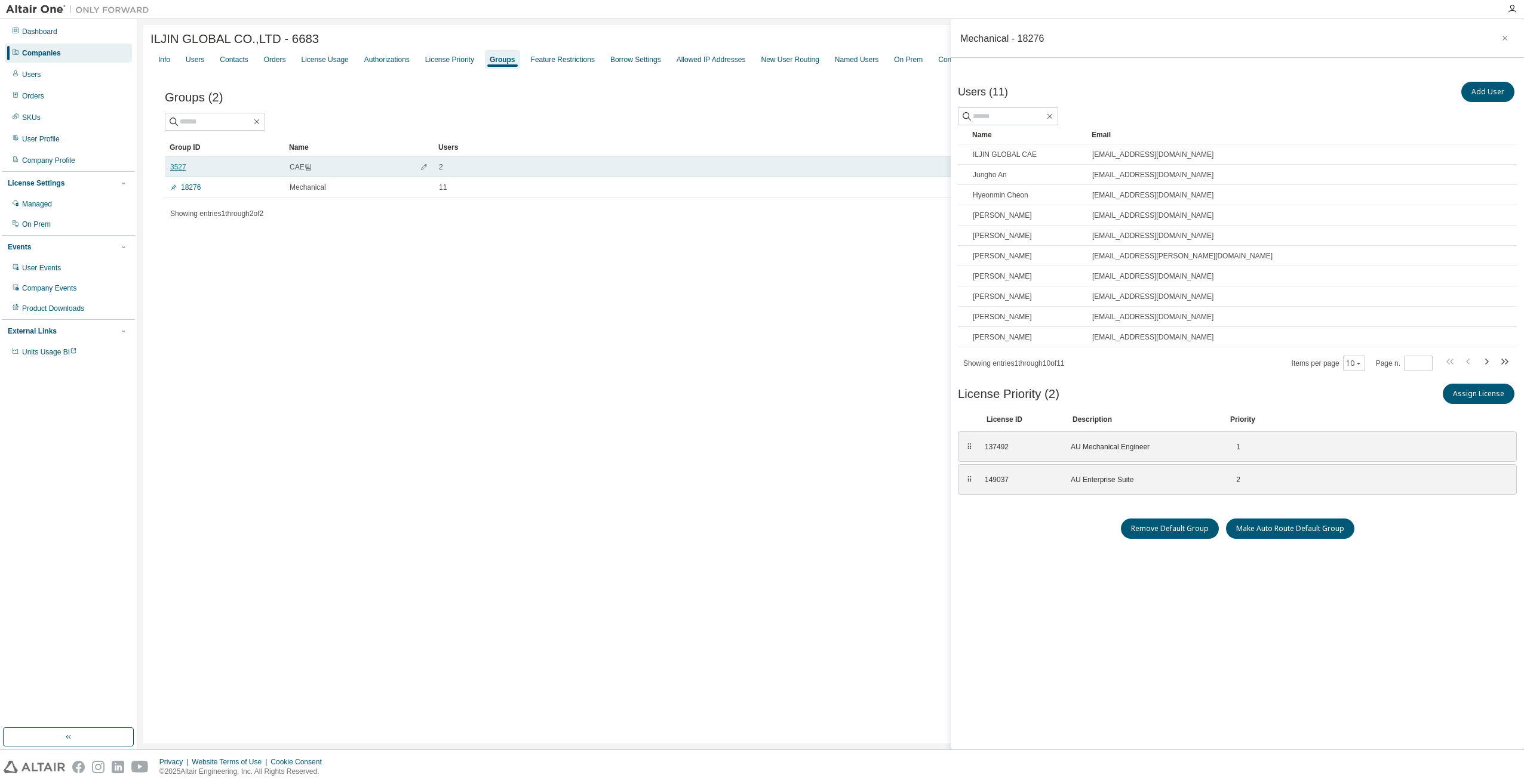
click at [174, 167] on link "3527" at bounding box center [178, 166] width 16 height 10
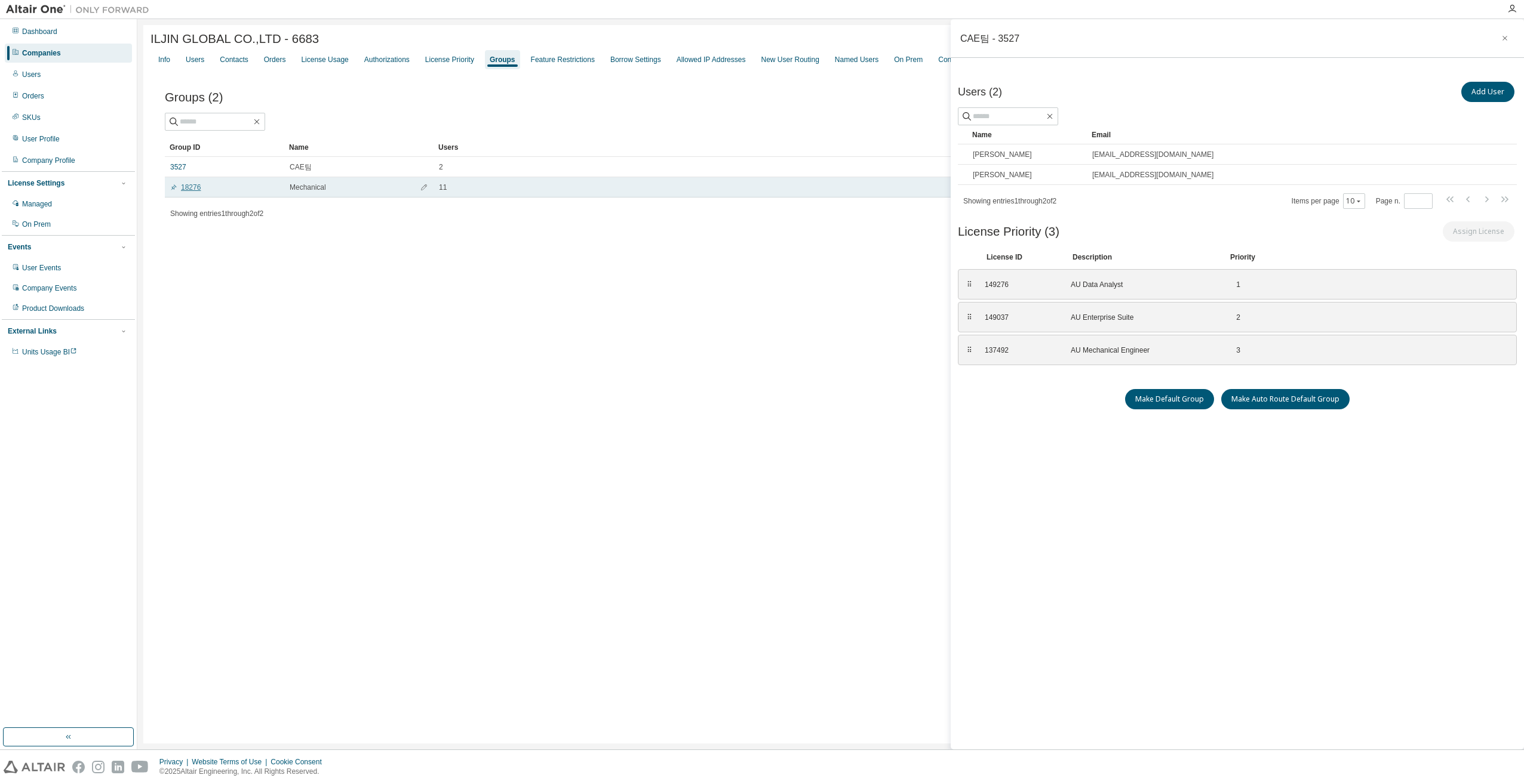
click at [190, 191] on link "18276" at bounding box center [185, 187] width 30 height 10
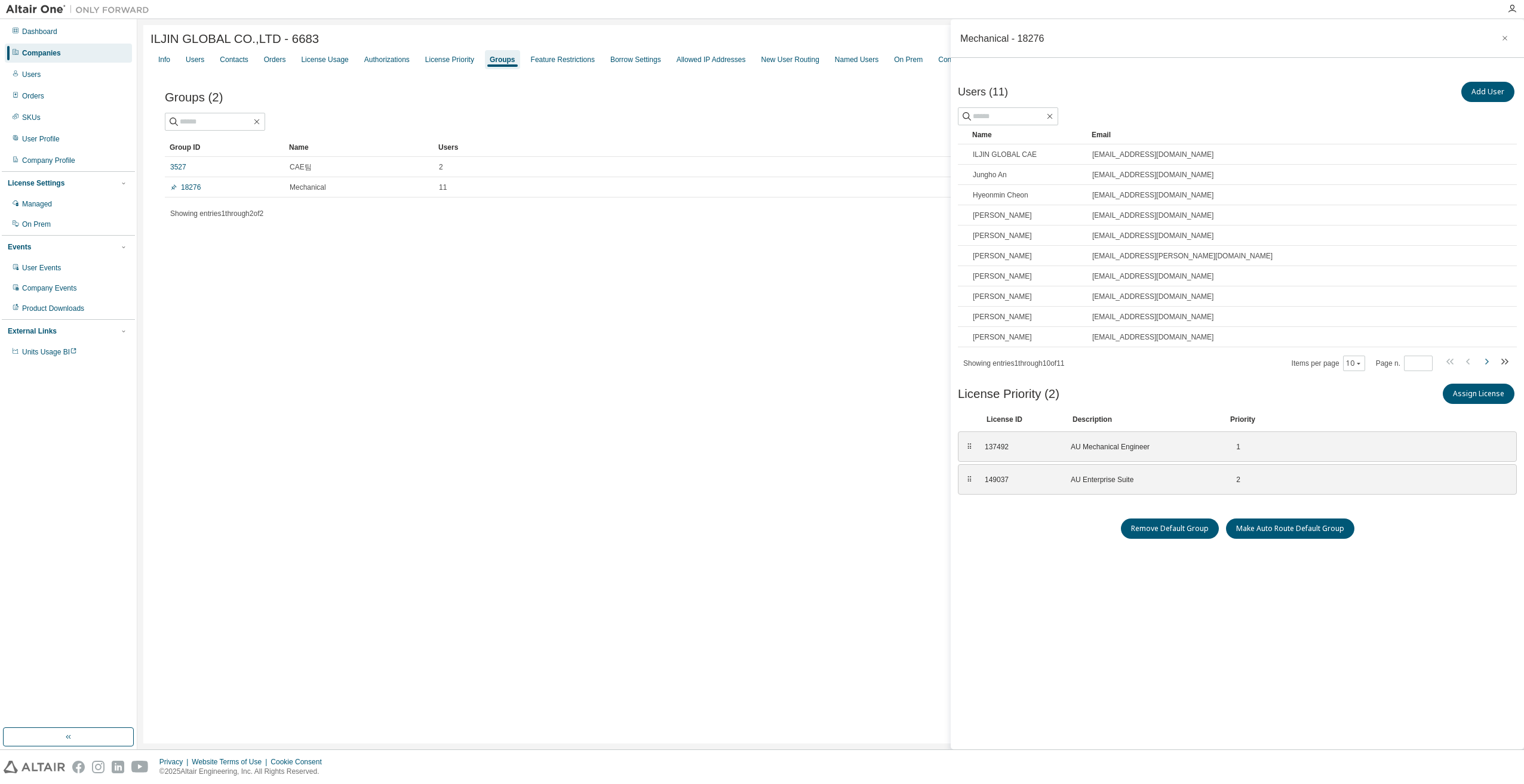
click at [1489, 361] on icon "button" at bounding box center [1486, 362] width 14 height 14
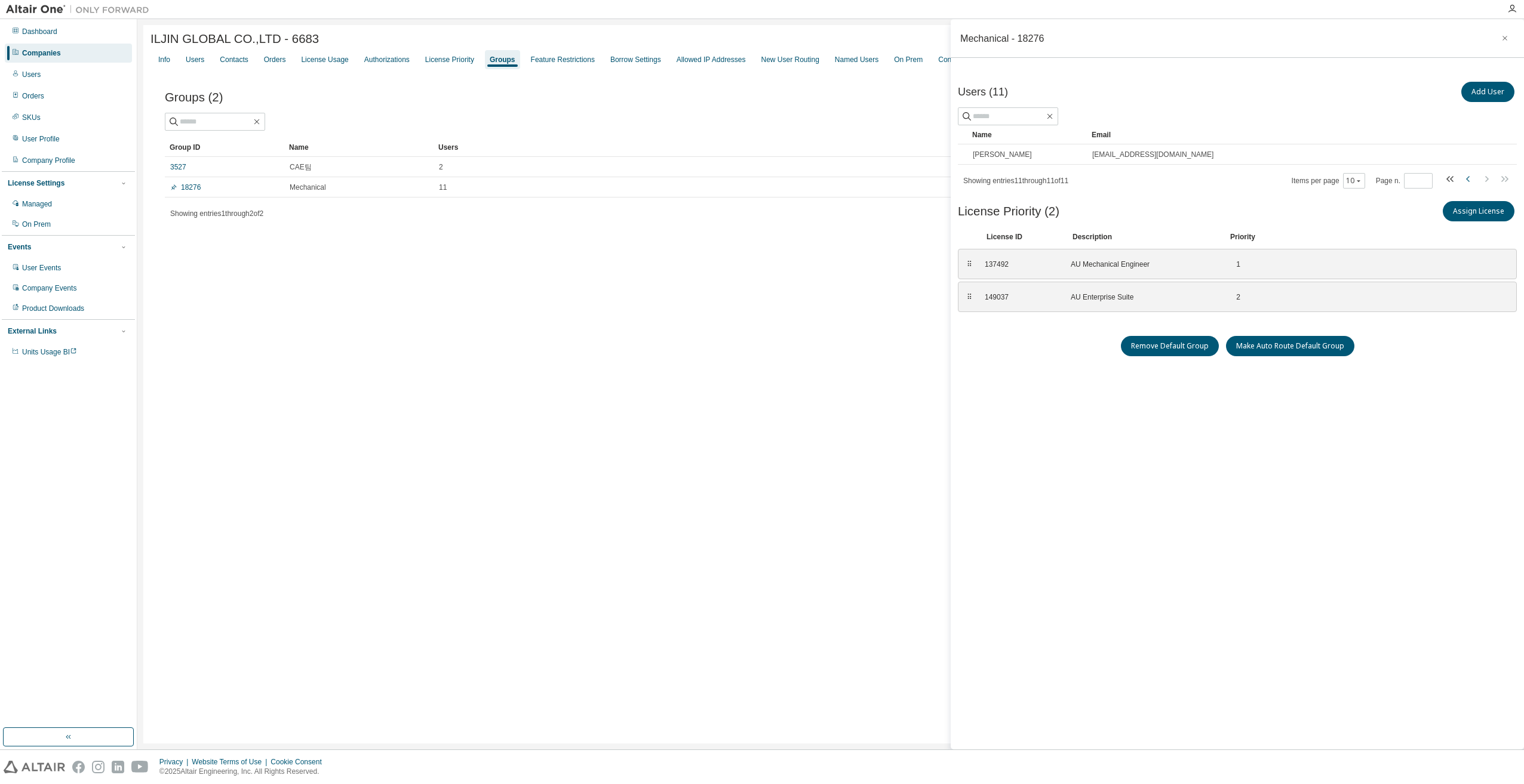
click at [1469, 179] on icon "button" at bounding box center [1468, 179] width 14 height 14
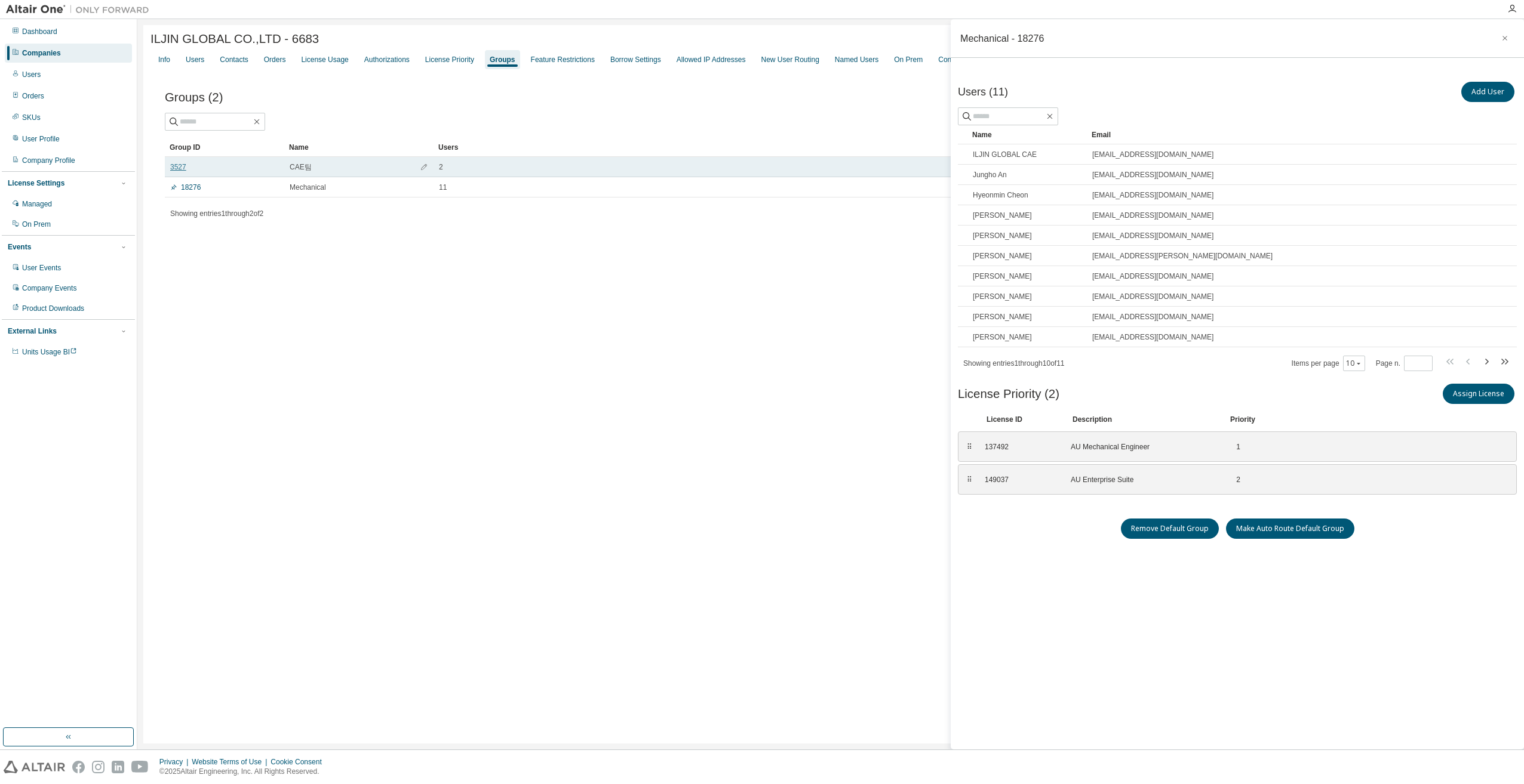
click at [173, 171] on link "3527" at bounding box center [178, 166] width 16 height 10
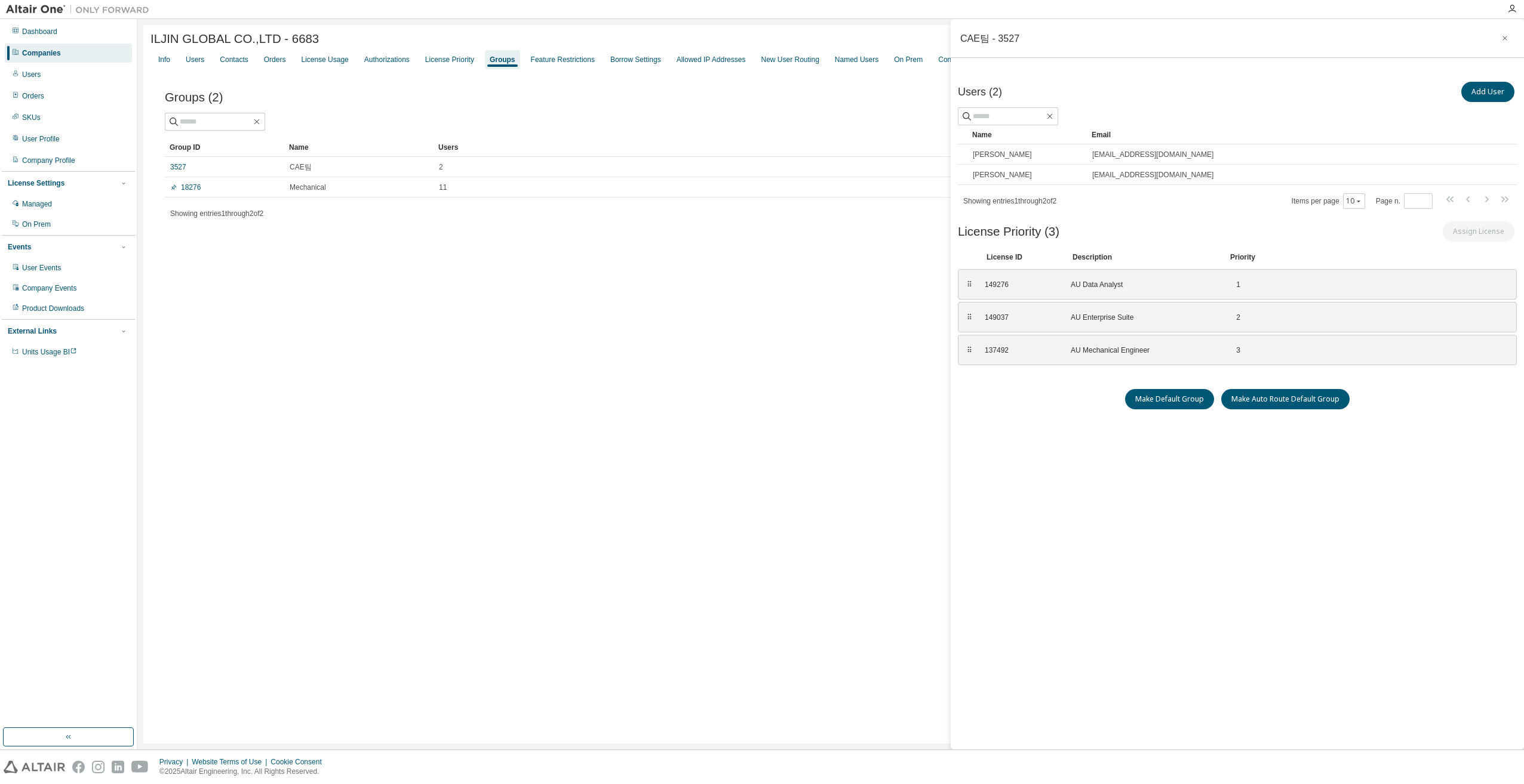
click at [458, 320] on div "ILJIN GLOBAL CO.,LTD - 6683 Clear Load Save Save As Field Operator Value Select…" at bounding box center [830, 384] width 1374 height 719
click at [193, 189] on link "18276" at bounding box center [185, 187] width 30 height 10
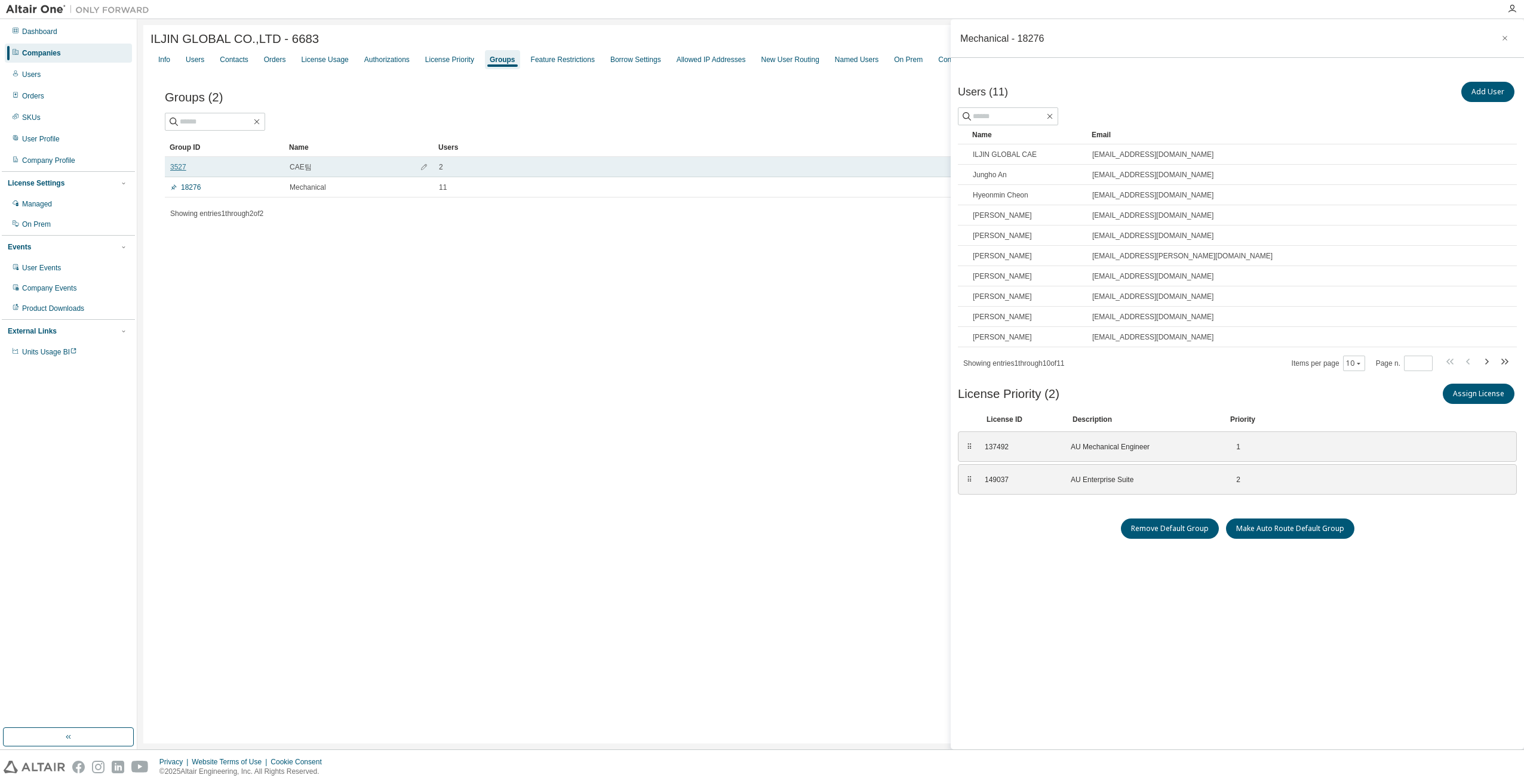
click at [177, 168] on link "3527" at bounding box center [178, 166] width 16 height 10
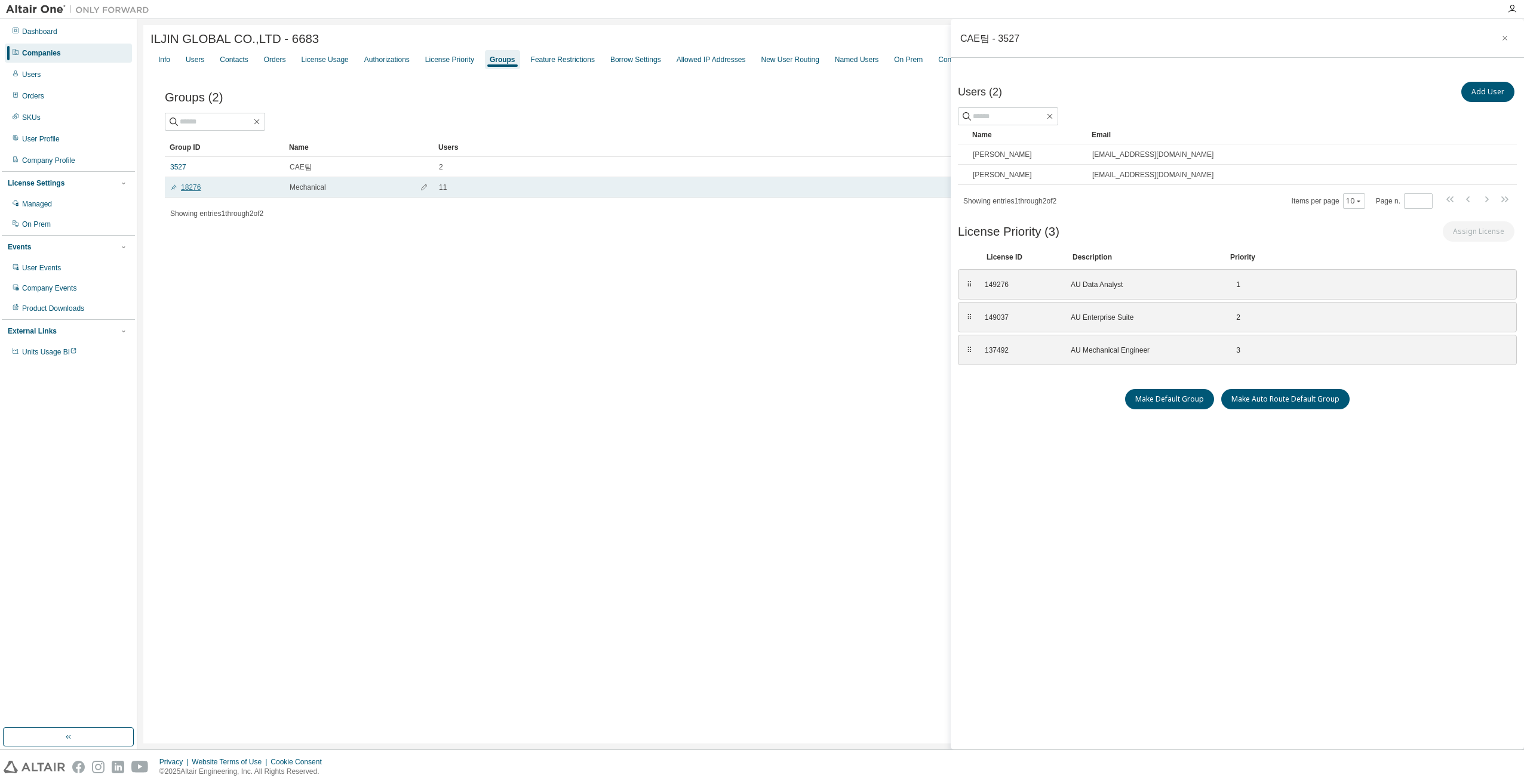
click at [186, 187] on link "18276" at bounding box center [185, 187] width 30 height 10
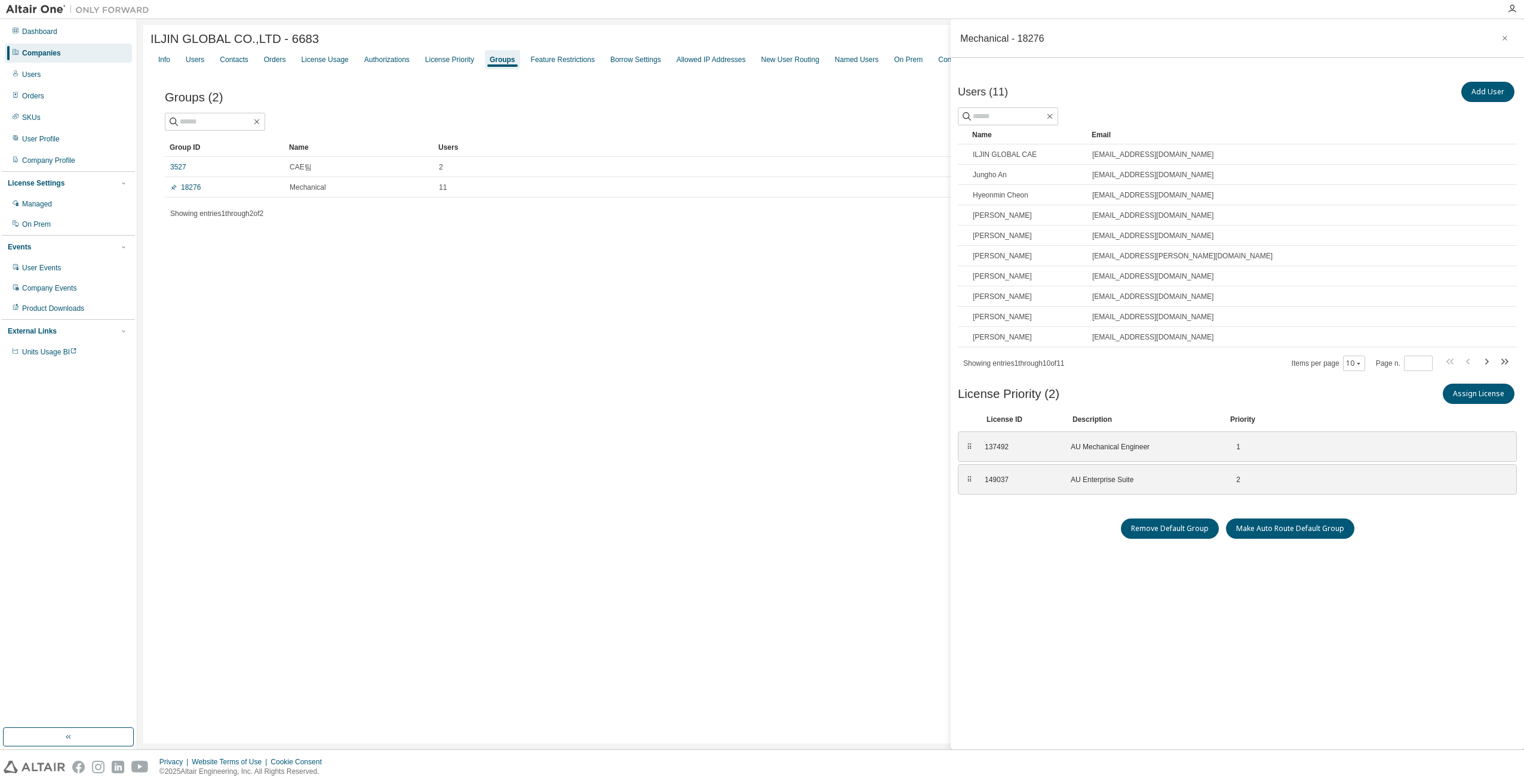
click at [1485, 360] on icon "button" at bounding box center [1486, 362] width 14 height 14
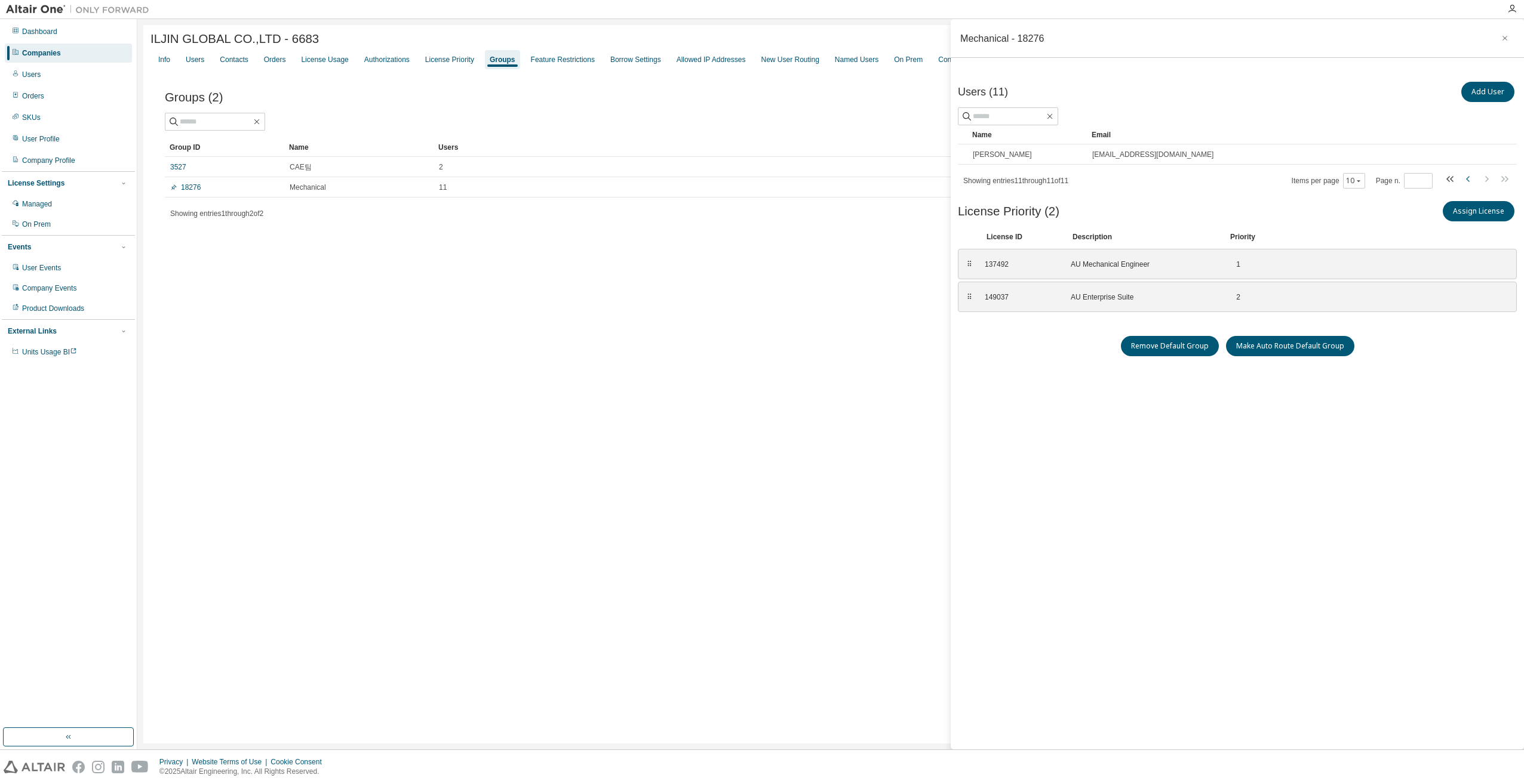
click at [1473, 179] on icon "button" at bounding box center [1468, 179] width 14 height 14
type input "*"
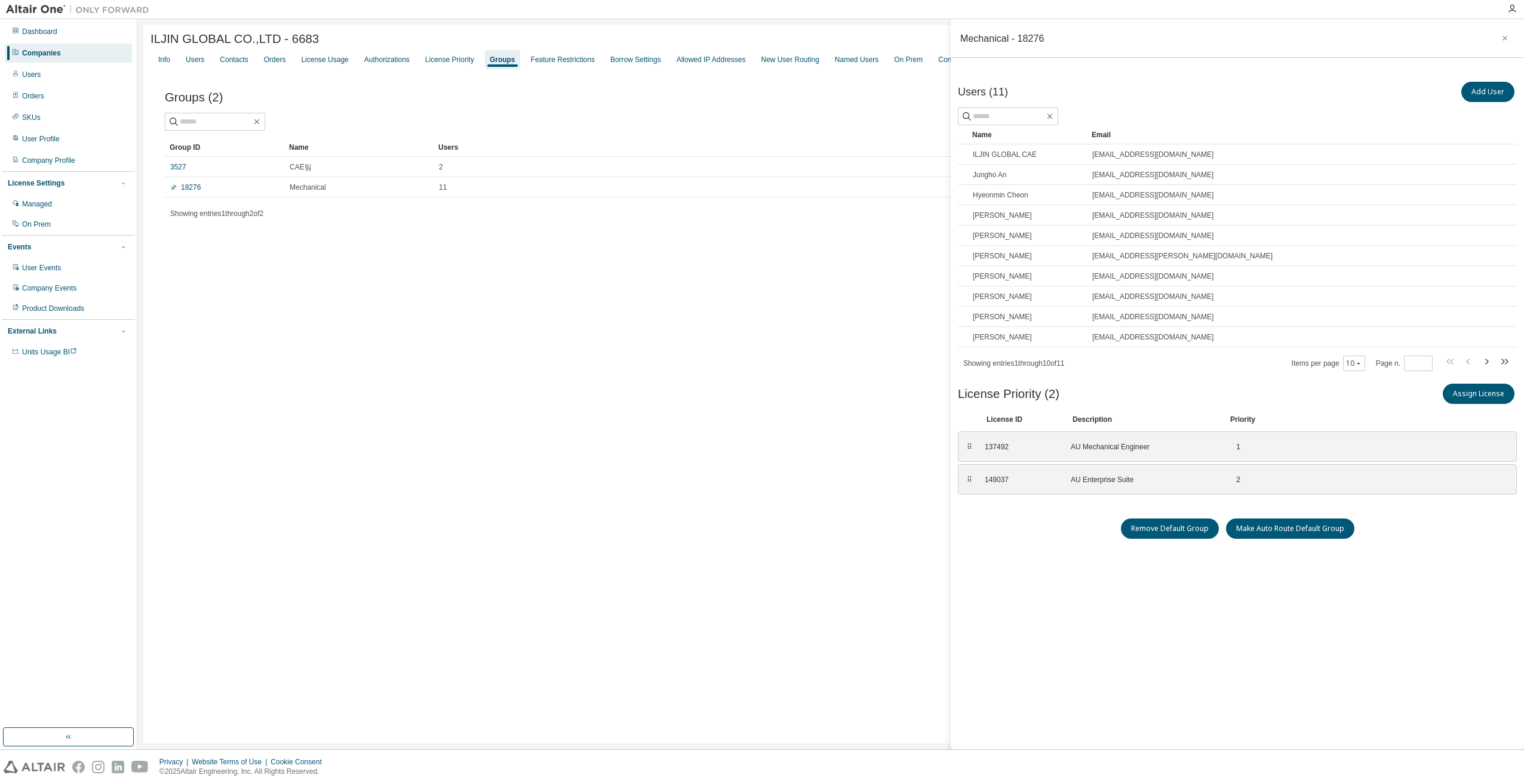
click at [543, 527] on div "ILJIN GLOBAL CO.,LTD - 6683 Clear Load Save Save As Field Operator Value Select…" at bounding box center [830, 384] width 1374 height 719
click at [444, 58] on div "License Priority" at bounding box center [450, 59] width 49 height 10
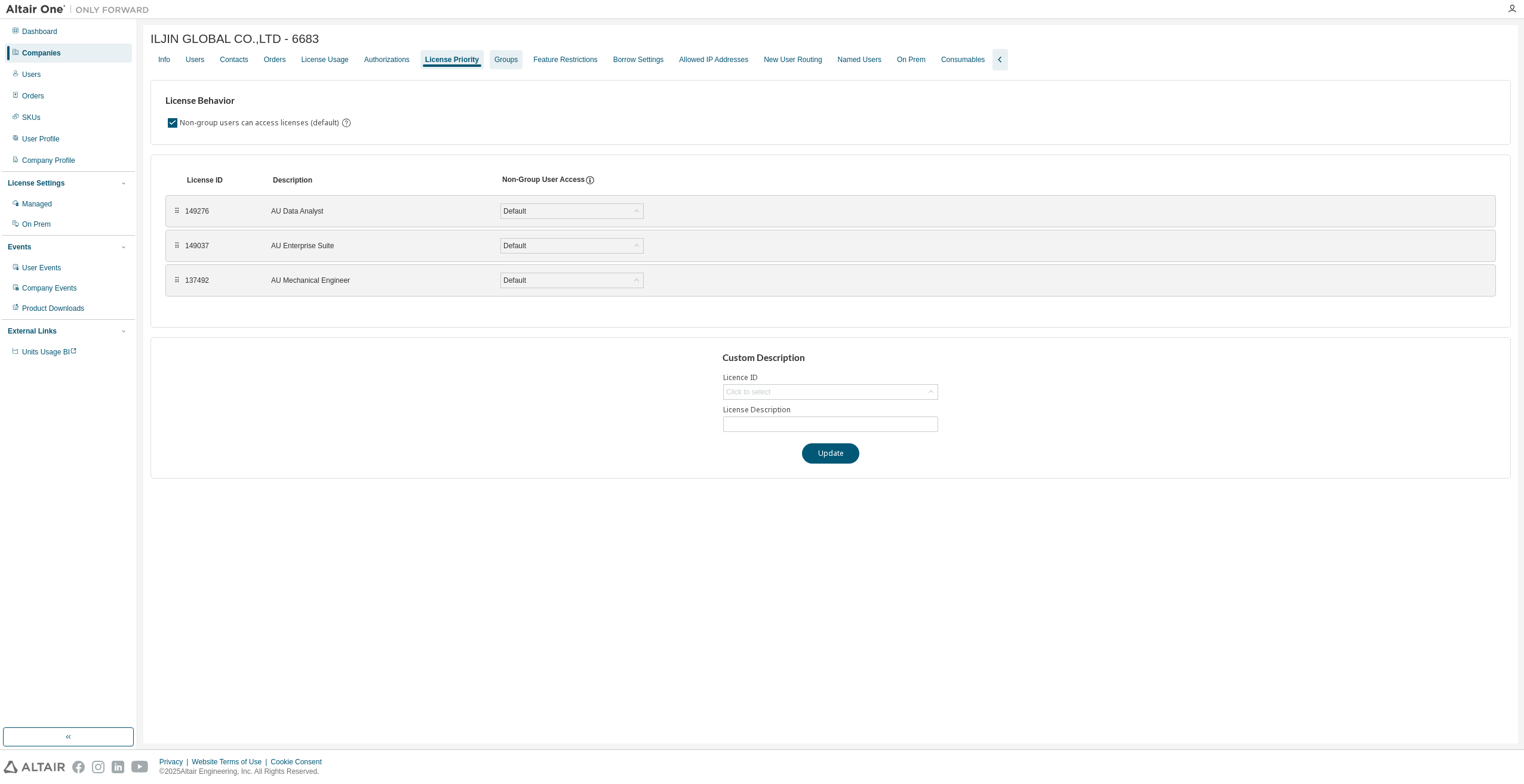
click at [505, 62] on div "Groups" at bounding box center [505, 59] width 24 height 10
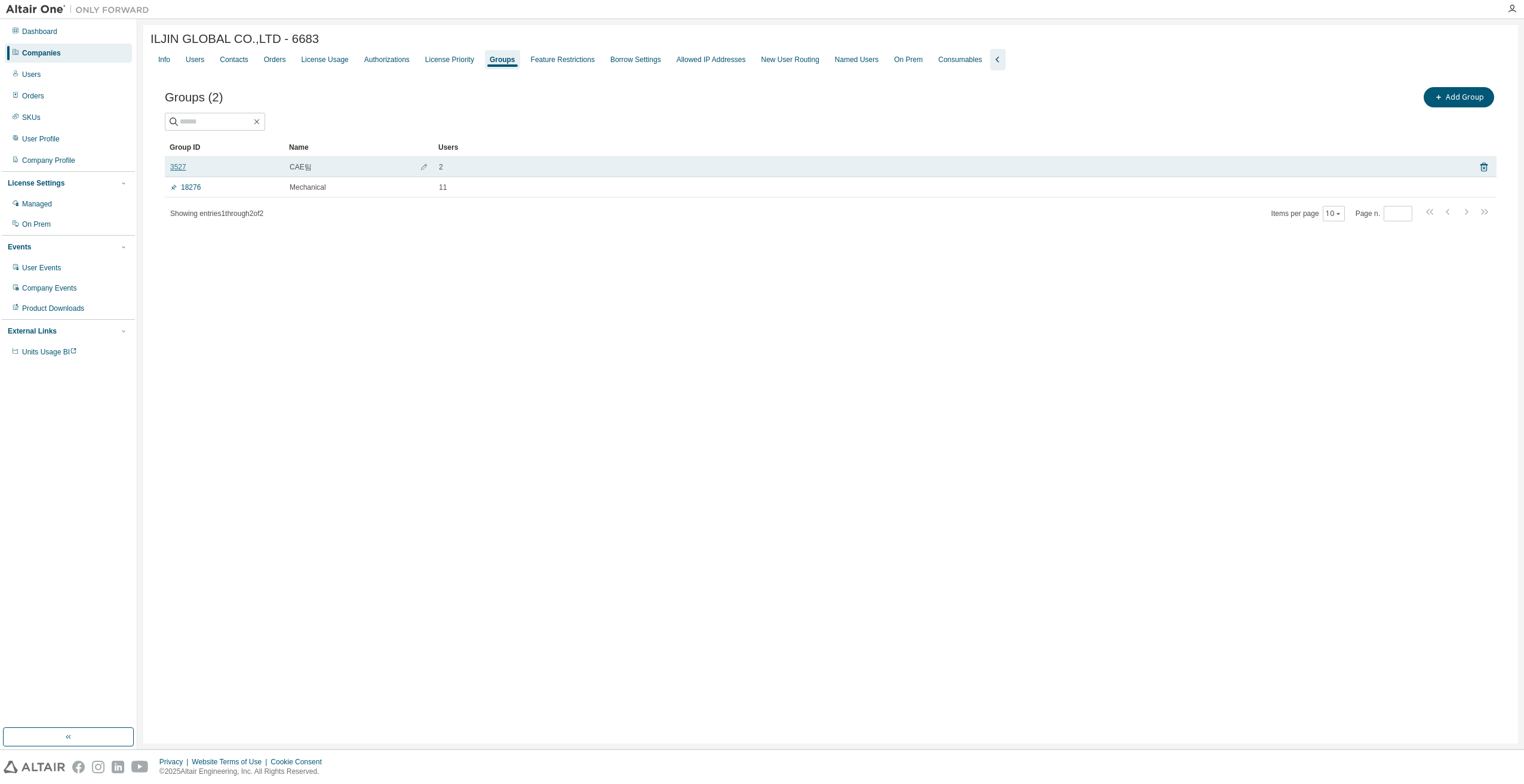
click at [178, 172] on link "3527" at bounding box center [178, 166] width 16 height 10
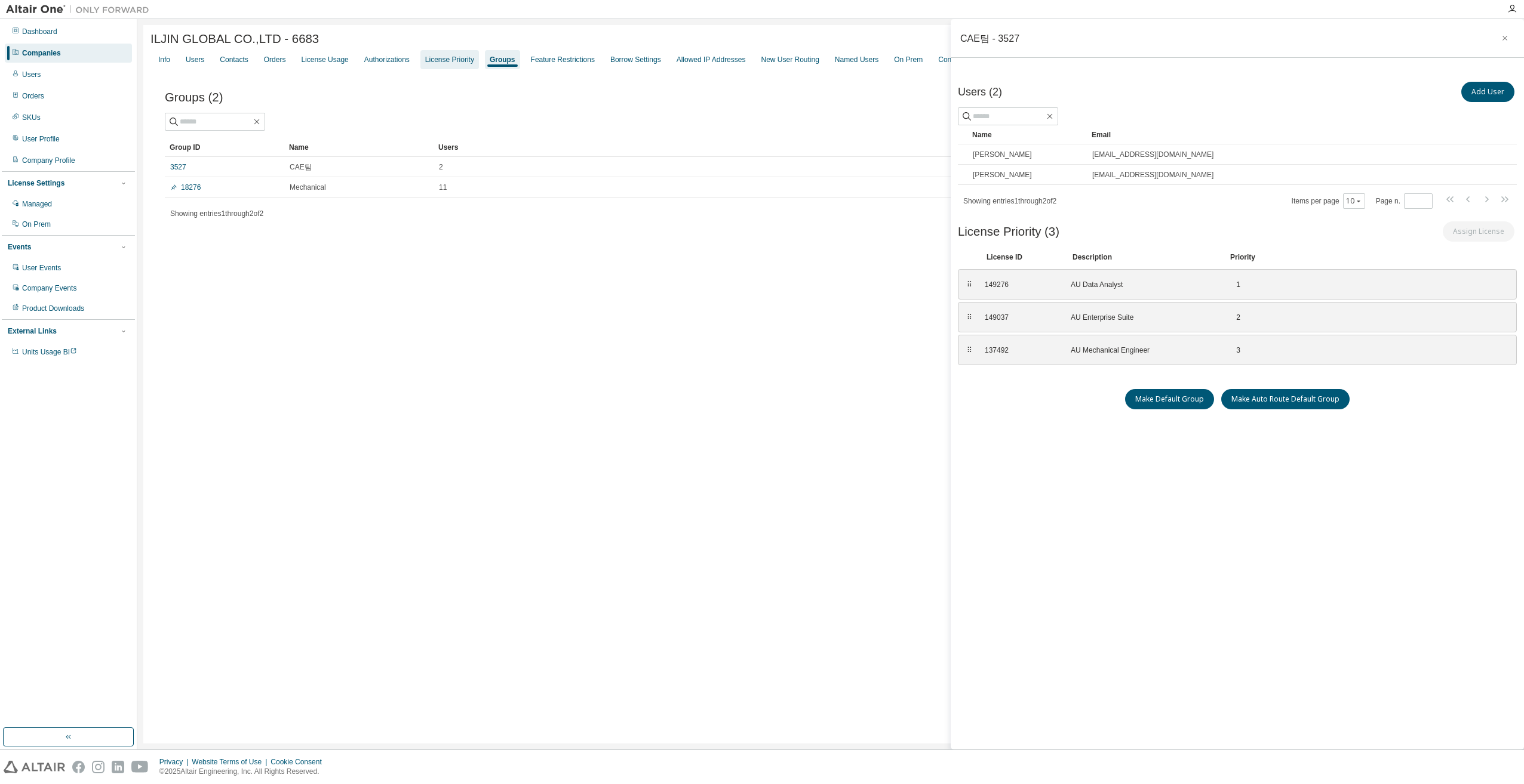
click at [451, 64] on div "License Priority" at bounding box center [450, 59] width 49 height 10
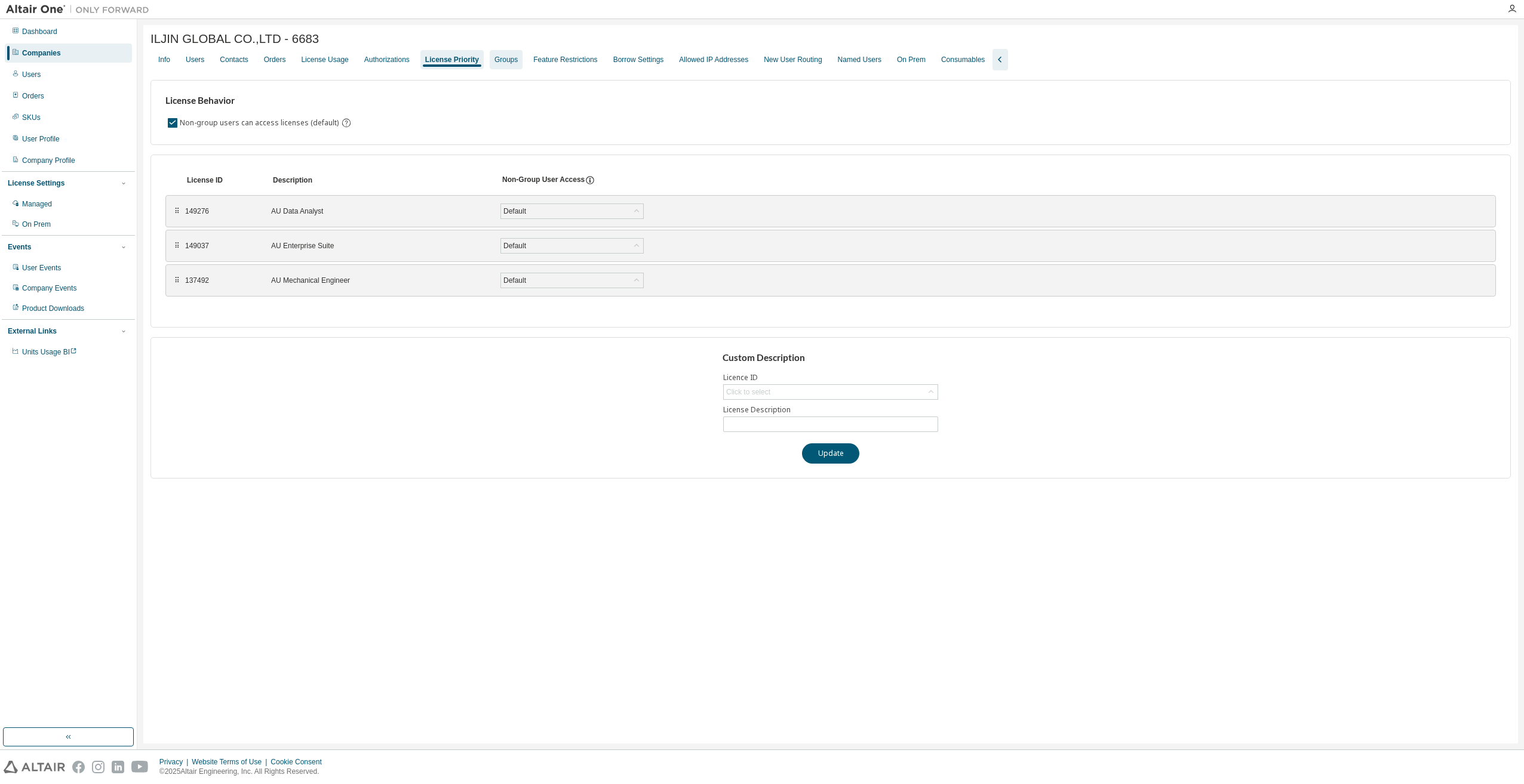
click at [503, 60] on div "Groups" at bounding box center [505, 59] width 24 height 10
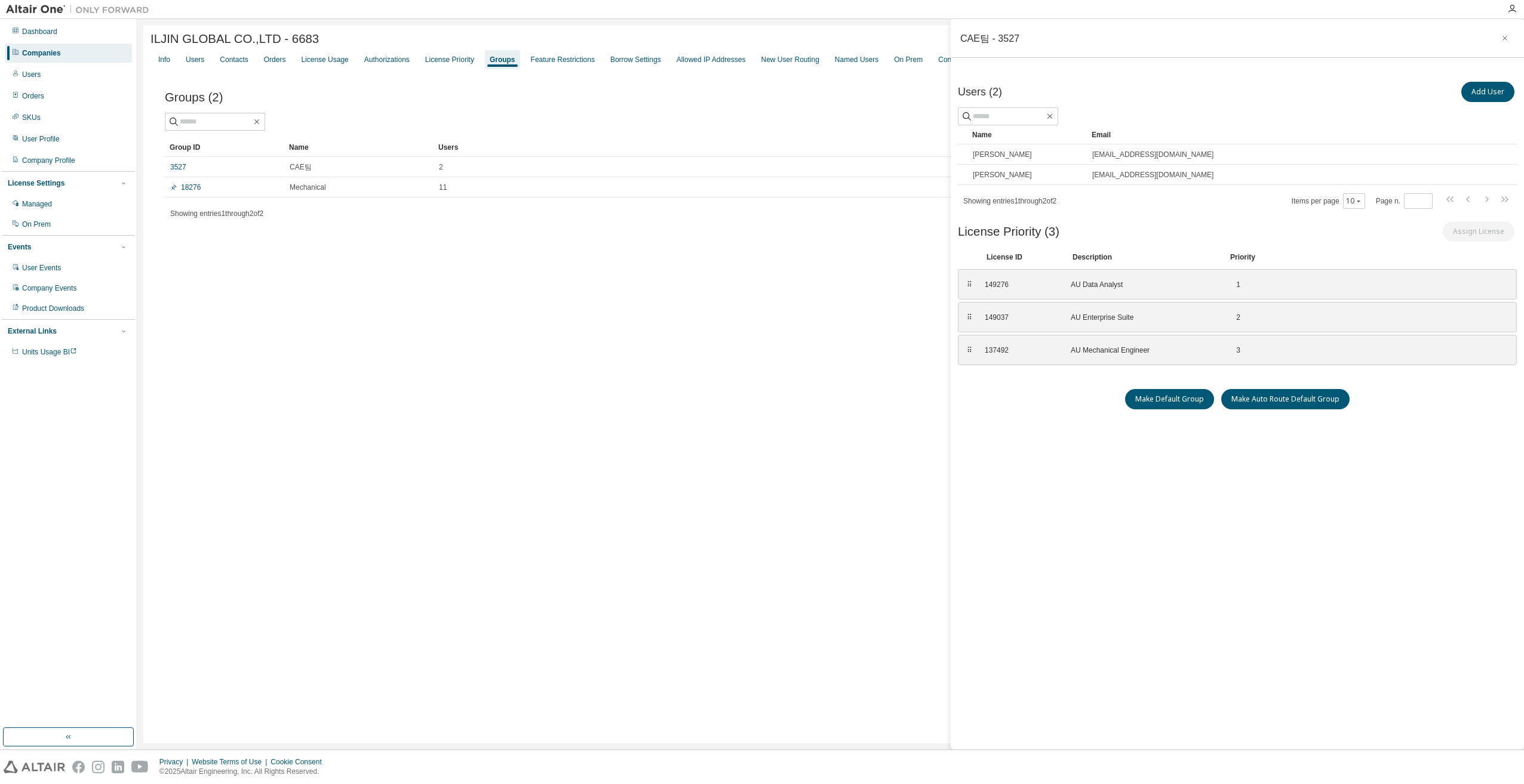
click at [229, 462] on div "ILJIN GLOBAL CO.,LTD - 6683 Clear Load Save Save As Field Operator Value Select…" at bounding box center [830, 384] width 1374 height 719
click at [454, 61] on div "License Priority" at bounding box center [450, 59] width 49 height 10
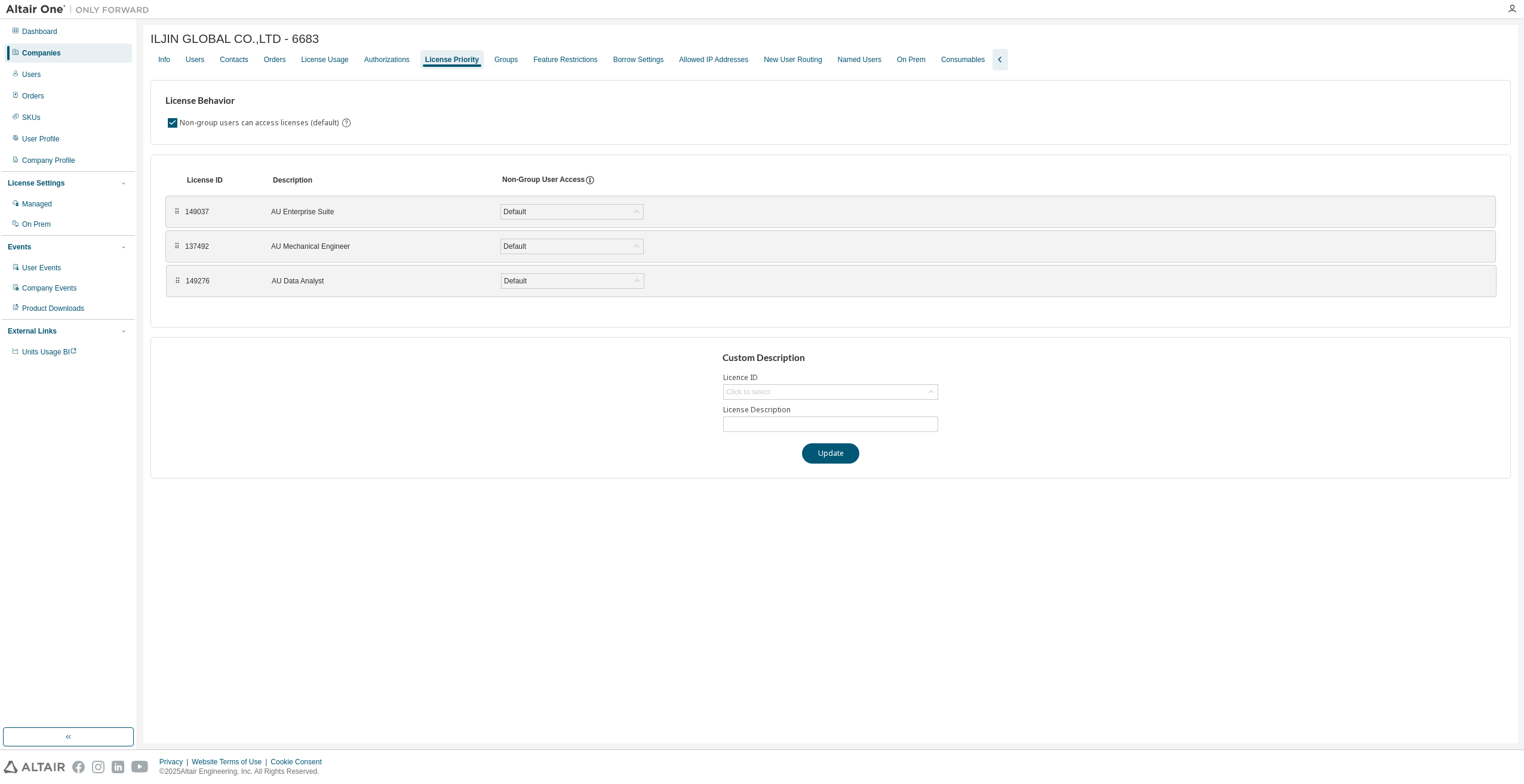
drag, startPoint x: 177, startPoint y: 212, endPoint x: 178, endPoint y: 281, distance: 69.0
click at [322, 375] on div "Custom Description Licence ID Click to select License Description Update" at bounding box center [830, 408] width 1360 height 141
click at [581, 394] on div "Custom Description Licence ID Click to select License Description Update" at bounding box center [830, 408] width 1360 height 141
click at [496, 68] on div "Groups" at bounding box center [506, 60] width 33 height 19
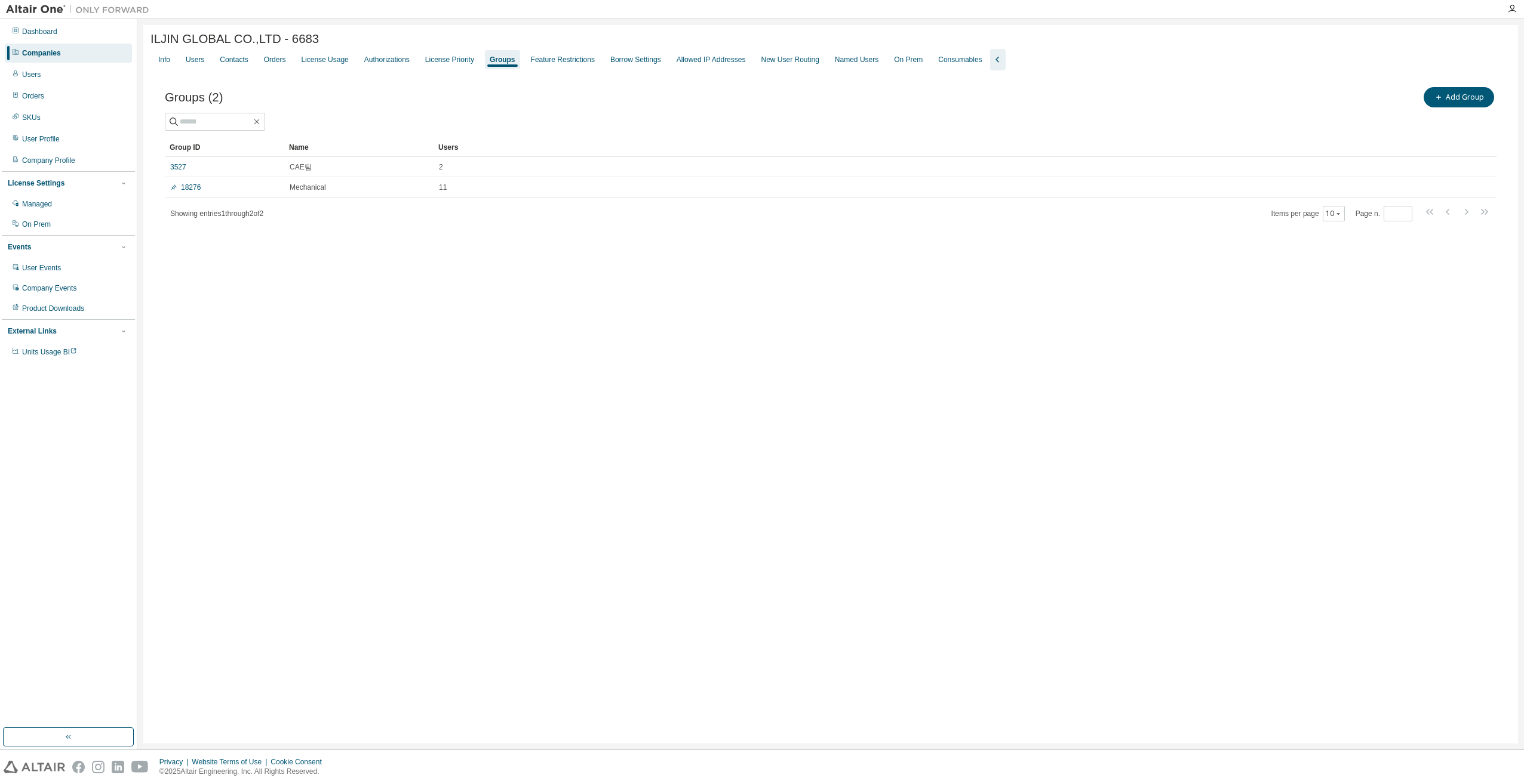
click at [444, 449] on div "ILJIN GLOBAL CO.,LTD - 6683 Clear Load Save Save As Field Operator Value Select…" at bounding box center [830, 384] width 1374 height 719
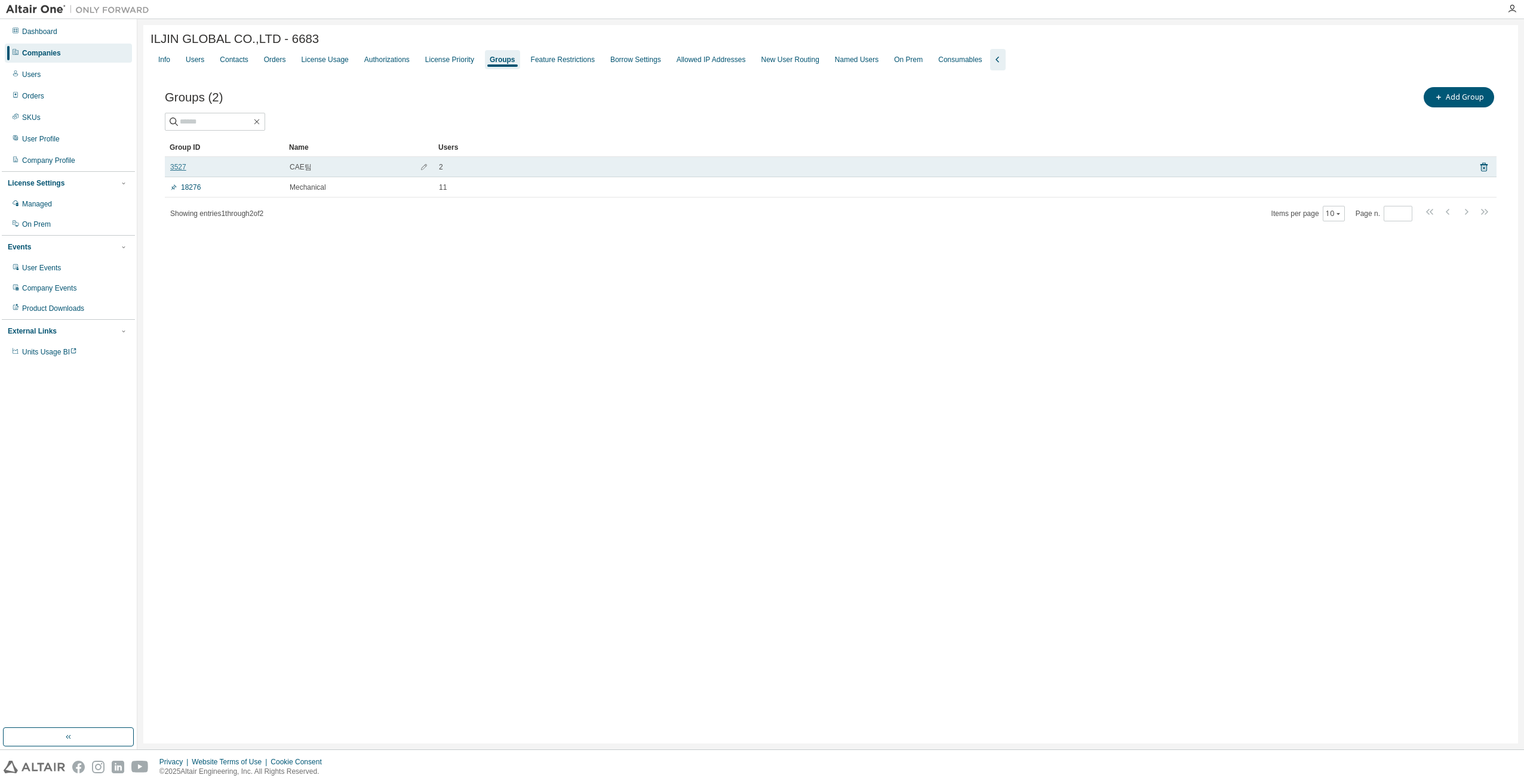
click at [174, 166] on link "3527" at bounding box center [178, 166] width 16 height 10
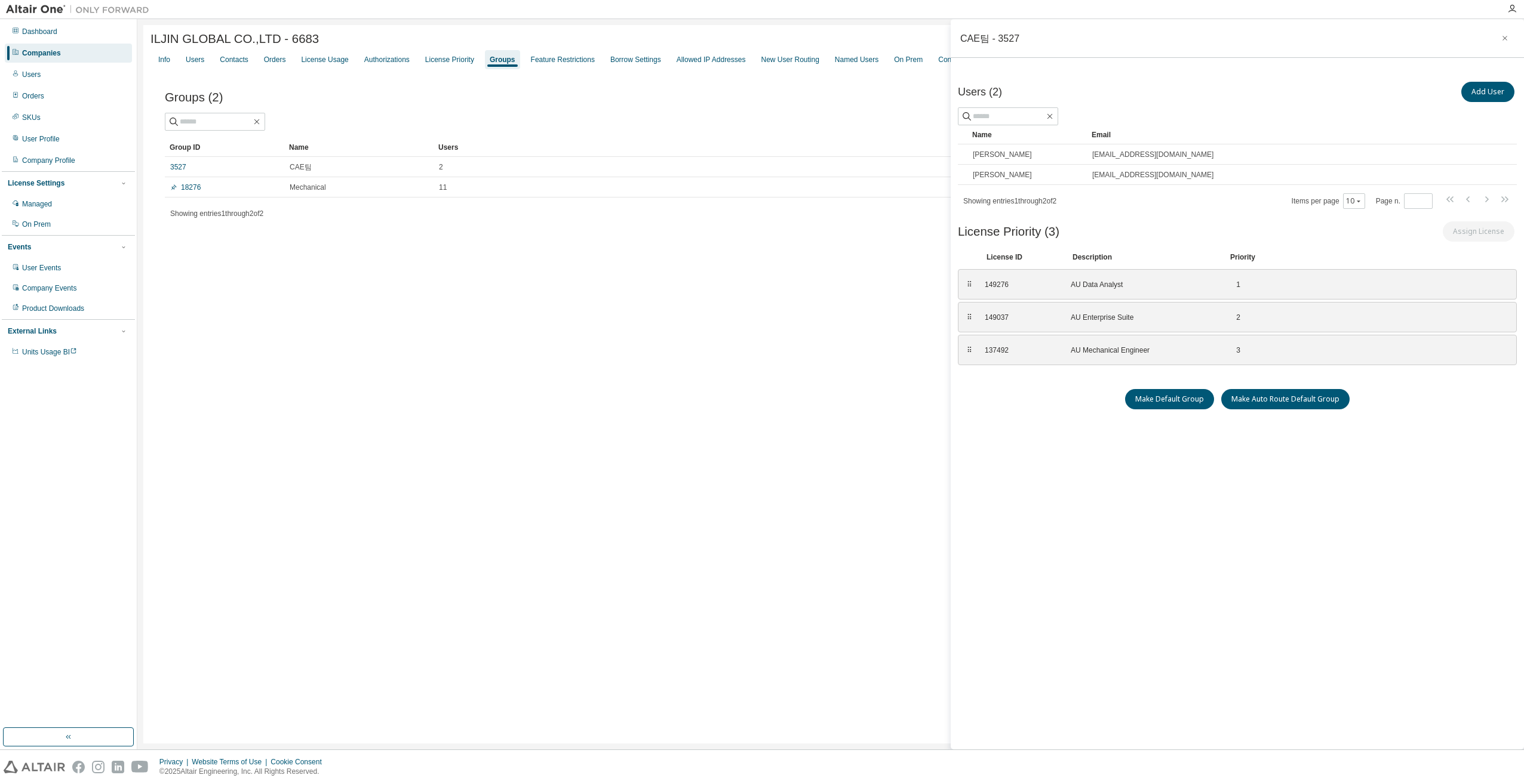
click at [464, 471] on div "ILJIN GLOBAL CO.,LTD - 6683 Clear Load Save Save As Field Operator Value Select…" at bounding box center [830, 384] width 1374 height 719
drag, startPoint x: 319, startPoint y: 284, endPoint x: 307, endPoint y: 291, distance: 13.9
click at [319, 284] on div "ILJIN GLOBAL CO.,LTD - 6683 Clear Load Save Save As Field Operator Value Select…" at bounding box center [830, 384] width 1374 height 719
click at [193, 193] on link "18276" at bounding box center [185, 187] width 30 height 10
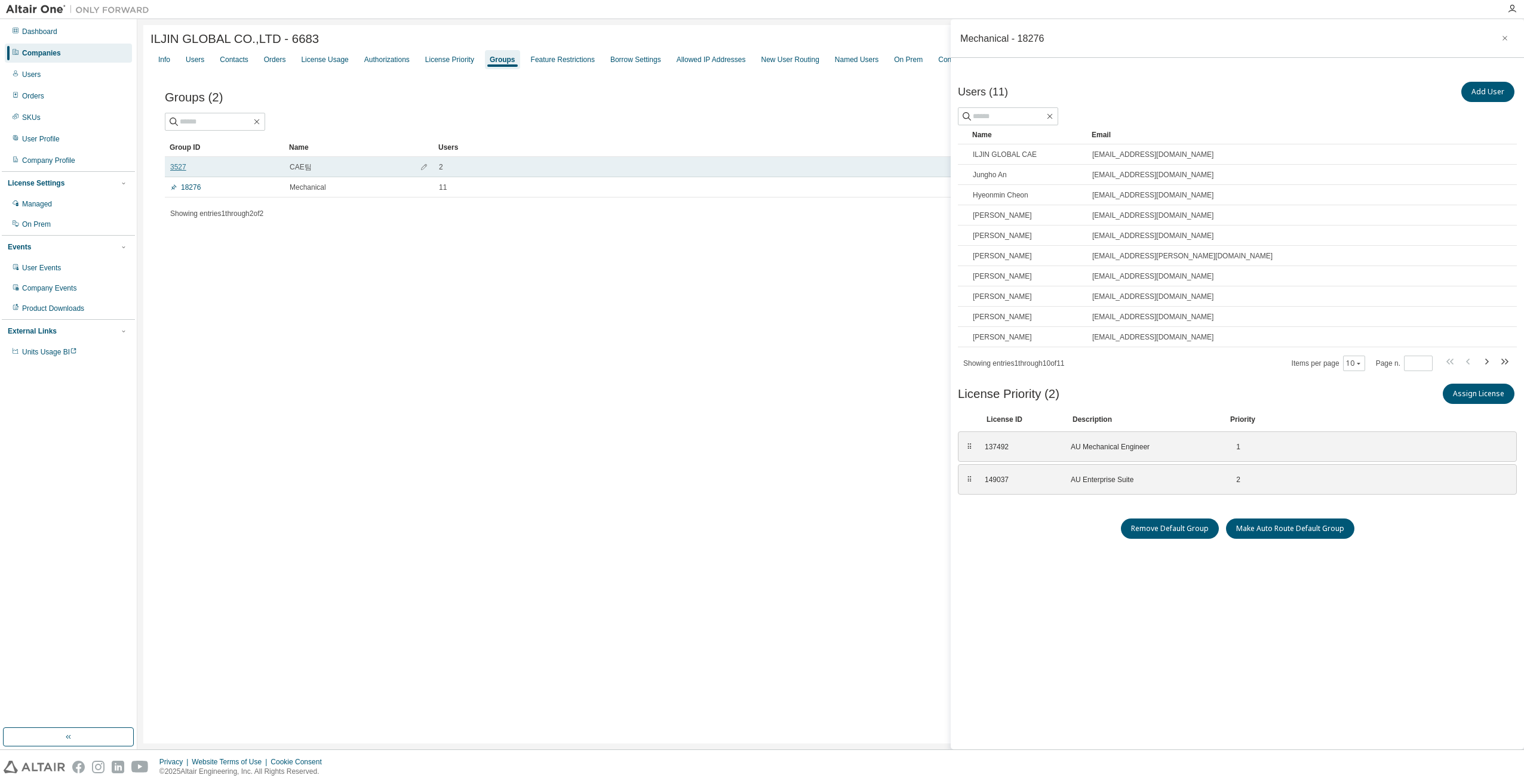
click at [185, 172] on link "3527" at bounding box center [178, 166] width 16 height 10
